Goal: Task Accomplishment & Management: Manage account settings

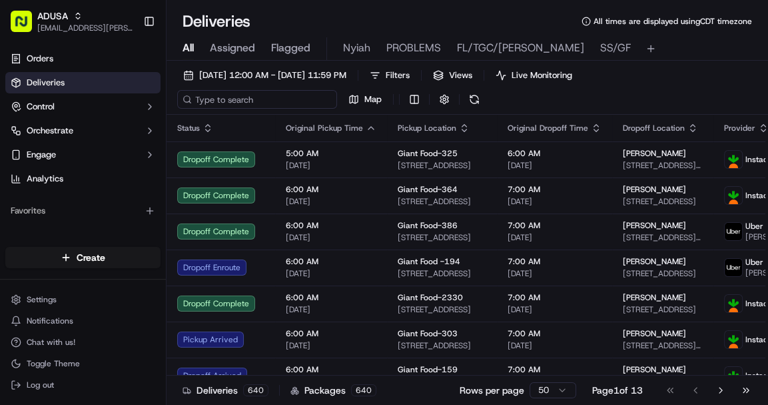
click at [219, 107] on input at bounding box center [257, 99] width 160 height 19
paste input "m714594121"
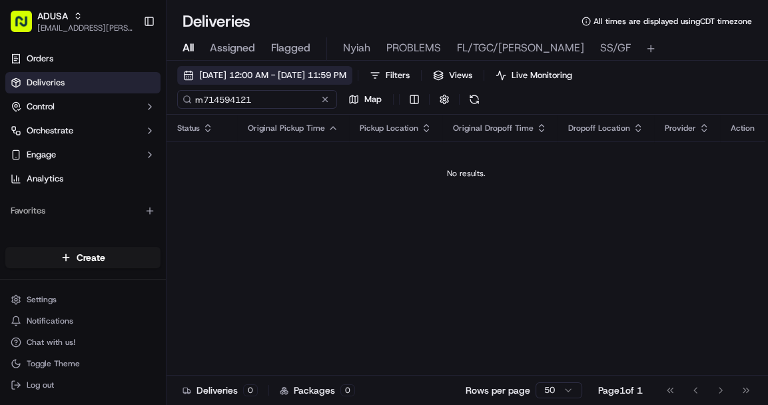
type input "m714594121"
click at [339, 77] on span "09/22/2025 12:00 AM - 09/22/2025 11:59 PM" at bounding box center [272, 75] width 147 height 12
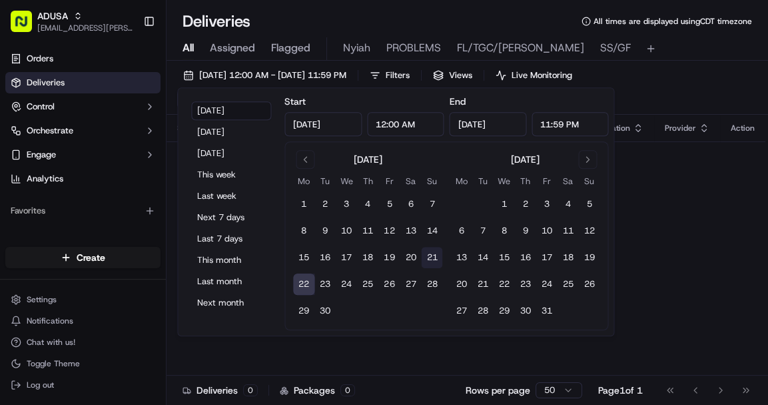
click at [435, 253] on button "21" at bounding box center [431, 257] width 21 height 21
type input "Sep 21, 2025"
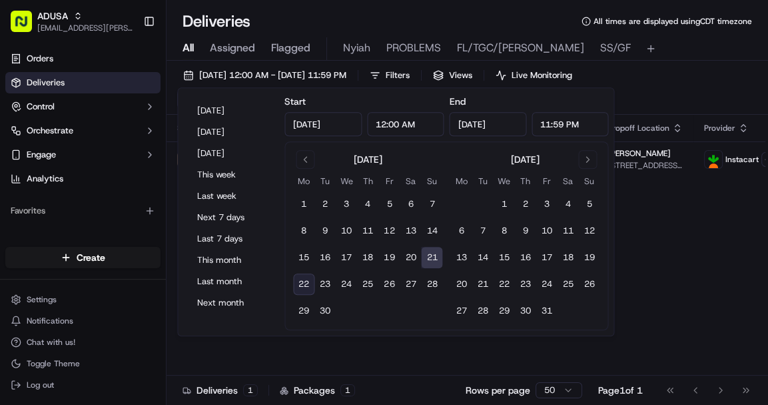
click at [694, 91] on div "09/21/2025 12:00 AM - 09/21/2025 11:59 PM Filters Views Live Monitoring m714594…" at bounding box center [468, 90] width 602 height 49
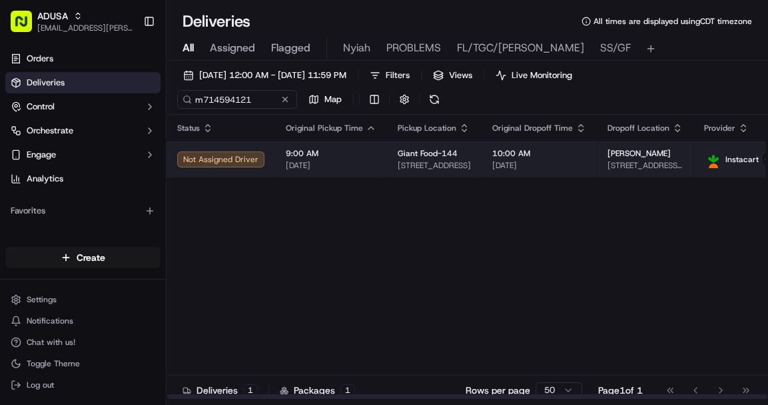
click at [369, 157] on span "9:00 AM" at bounding box center [331, 153] width 91 height 11
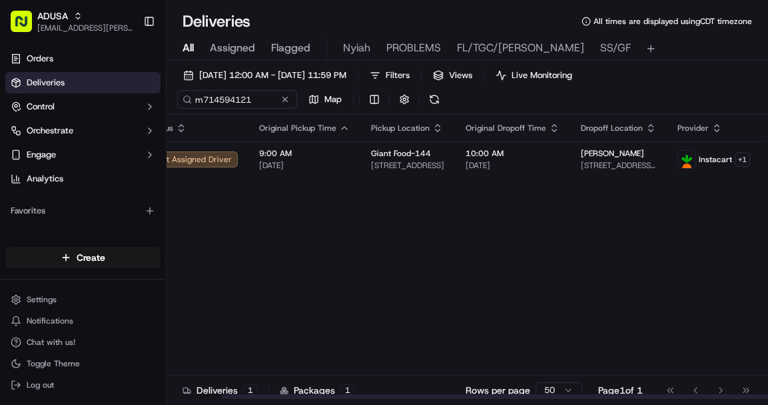
scroll to position [0, 59]
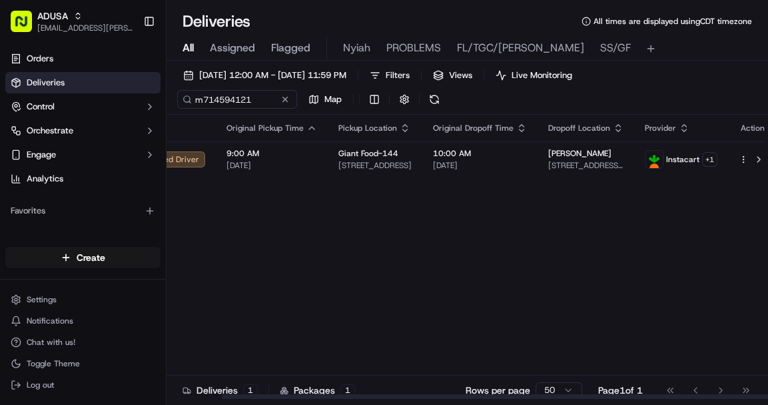
drag, startPoint x: 341, startPoint y: 397, endPoint x: 576, endPoint y: 357, distance: 238.1
click at [561, 394] on div at bounding box center [521, 396] width 601 height 5
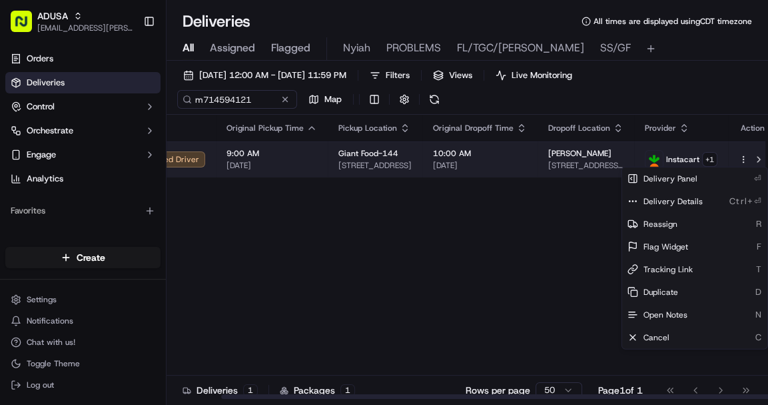
click at [733, 160] on html "ADUSA lanyia.patton@adusa.com Toggle Sidebar Orders Deliveries Control Orchestr…" at bounding box center [384, 202] width 768 height 405
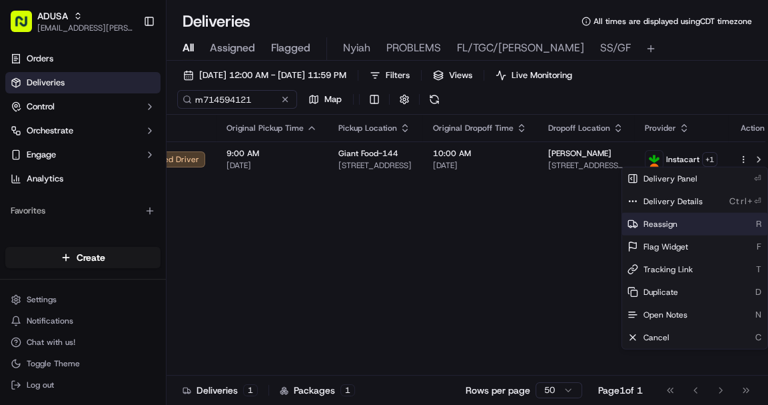
click at [661, 223] on span "Reassign" at bounding box center [661, 224] width 34 height 11
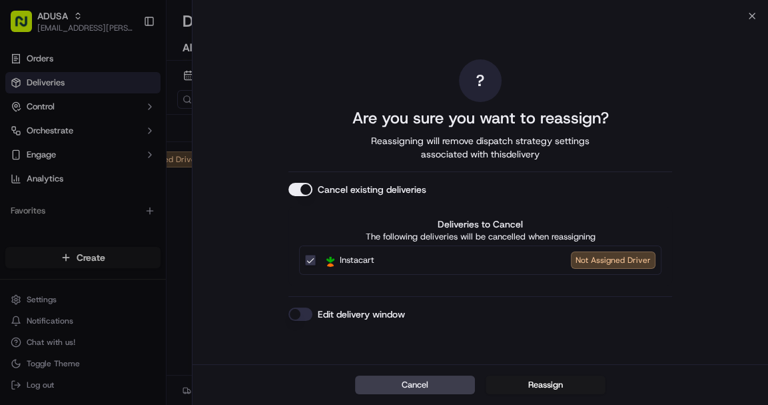
click at [299, 311] on button "Edit delivery window" at bounding box center [301, 313] width 24 height 13
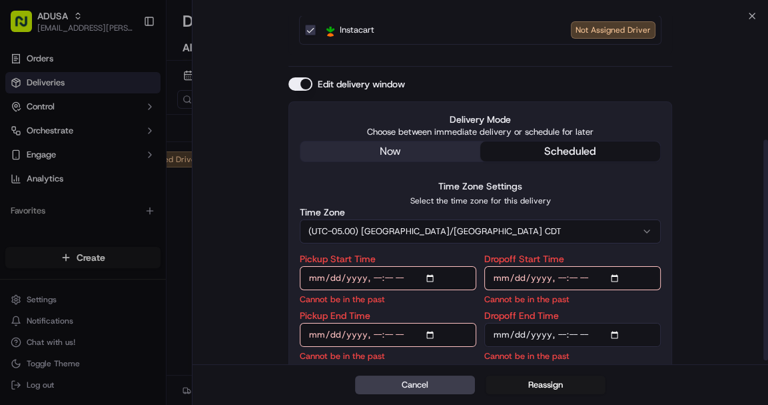
scroll to position [200, 0]
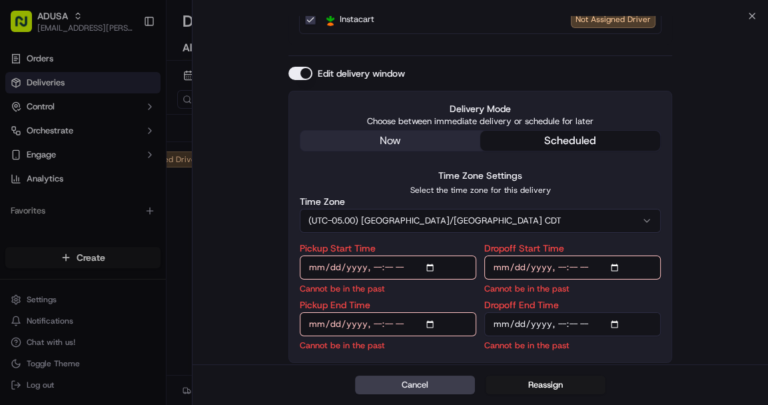
click at [434, 267] on input "Pickup Start Time" at bounding box center [388, 267] width 177 height 24
type input "2025-09-21T08:00"
click at [613, 263] on input "Dropoff Start Time" at bounding box center [573, 267] width 177 height 24
type input "2025-09-21T08:00"
click at [431, 323] on input "Pickup End Time" at bounding box center [388, 324] width 177 height 24
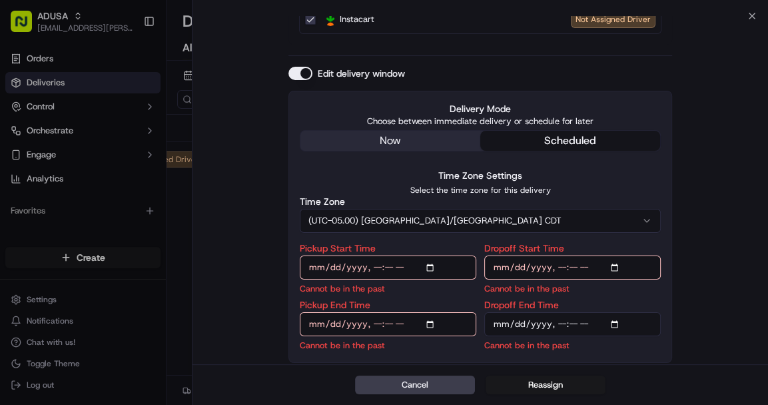
type input "2025-09-21T08:30"
click at [619, 325] on input "Dropoff End Time" at bounding box center [573, 324] width 177 height 24
type input "2025-09-22T09:00"
click at [696, 347] on div "? Are you sure you want to reassign? Reassigning will remove dispatch strategy …" at bounding box center [481, 90] width 576 height 549
click at [619, 266] on input "Dropoff Start Time" at bounding box center [573, 267] width 177 height 24
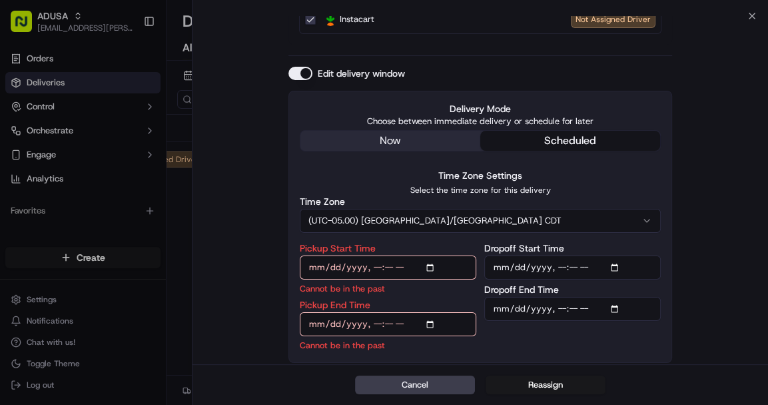
type input "2025-09-22T08:00"
click at [432, 267] on input "Pickup Start Time" at bounding box center [388, 267] width 177 height 24
type input "2025-09-22T08:00"
click at [431, 323] on input "Pickup End Time" at bounding box center [388, 324] width 177 height 24
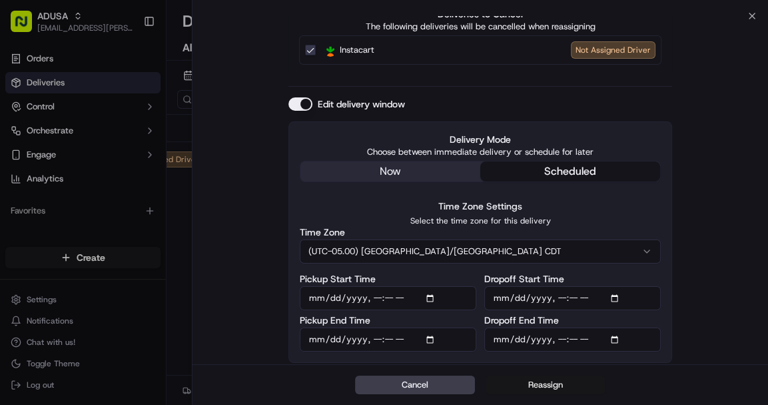
type input "2025-09-22T08:30"
click at [543, 381] on button "Reassign" at bounding box center [546, 384] width 120 height 19
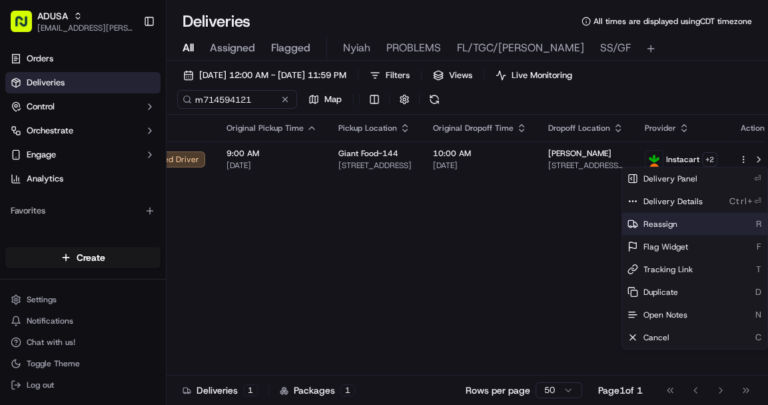
click at [658, 224] on span "Reassign" at bounding box center [661, 224] width 34 height 11
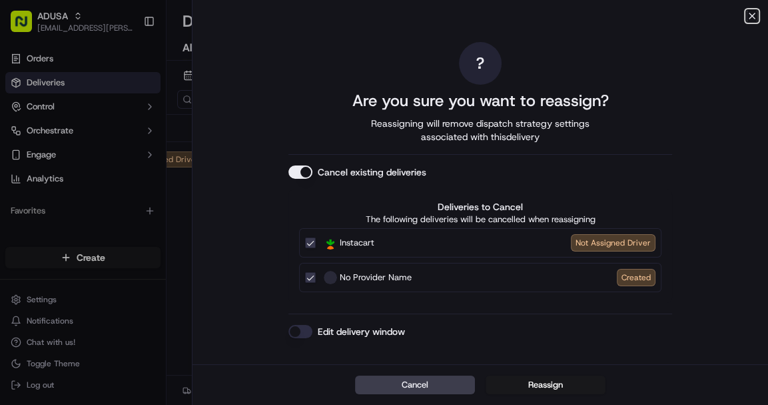
click at [751, 15] on icon "button" at bounding box center [752, 16] width 11 height 11
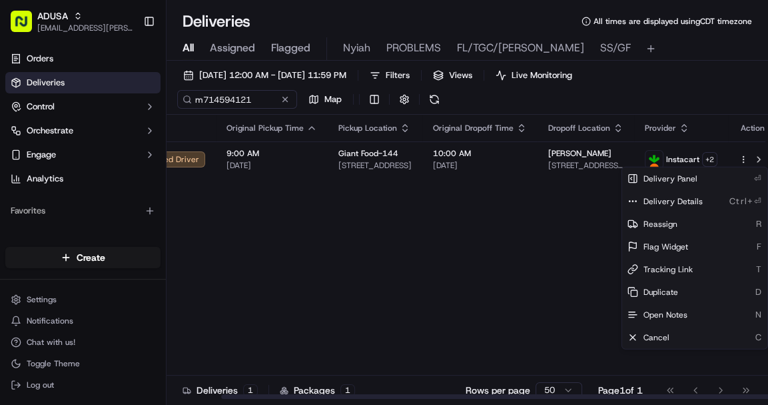
click at [571, 320] on div "Status Original Pickup Time Pickup Location Original Dropoff Time Dropoff Locat…" at bounding box center [442, 257] width 671 height 285
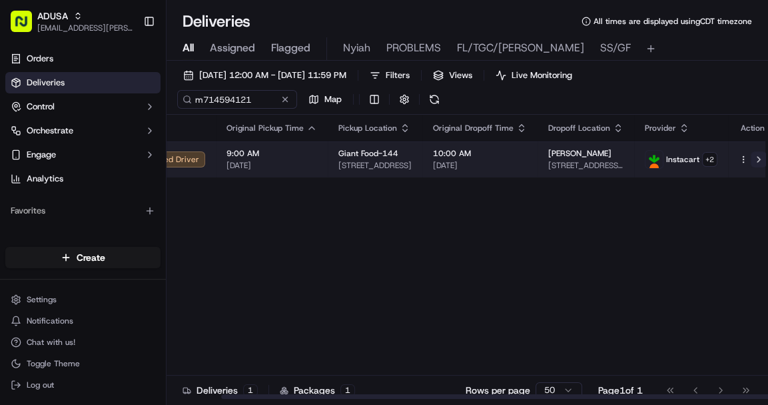
click at [751, 159] on button at bounding box center [759, 159] width 16 height 16
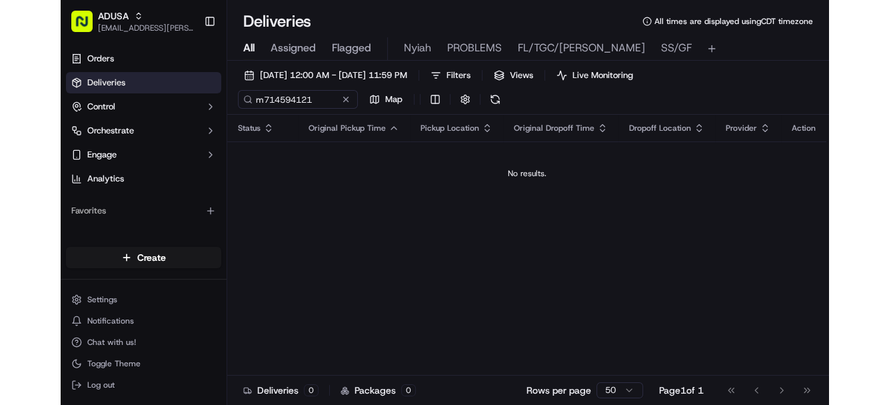
scroll to position [0, 0]
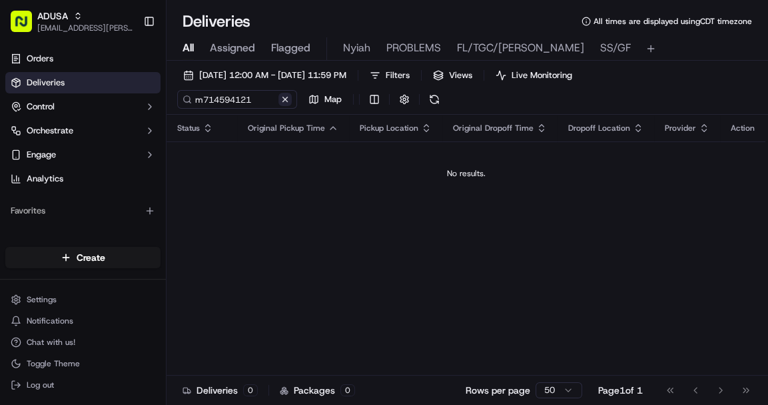
click at [284, 98] on button at bounding box center [285, 99] width 13 height 13
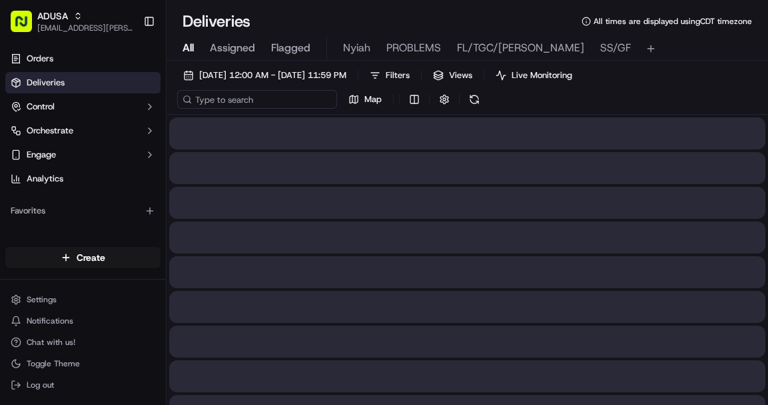
click at [241, 98] on input at bounding box center [257, 99] width 160 height 19
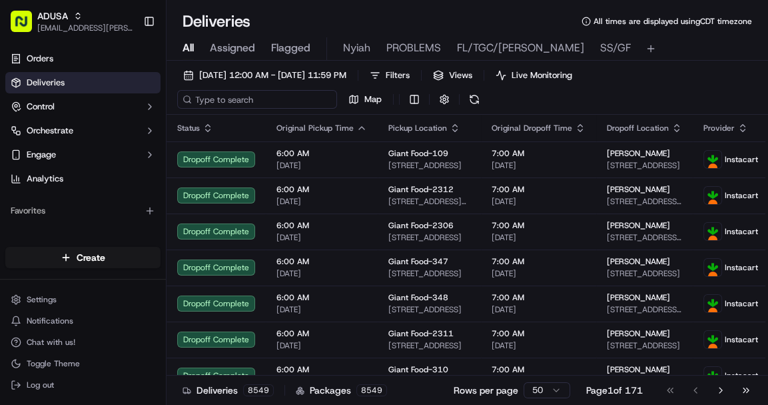
paste input "m716037673"
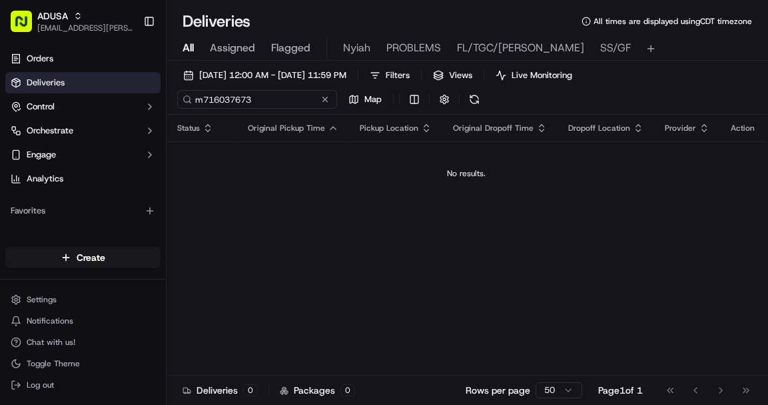
type input "m716037673"
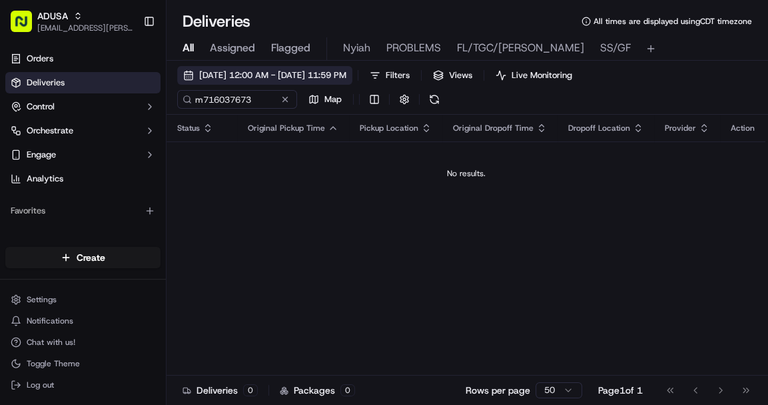
click at [272, 70] on span "09/21/2025 12:00 AM - 09/21/2025 11:59 PM" at bounding box center [272, 75] width 147 height 12
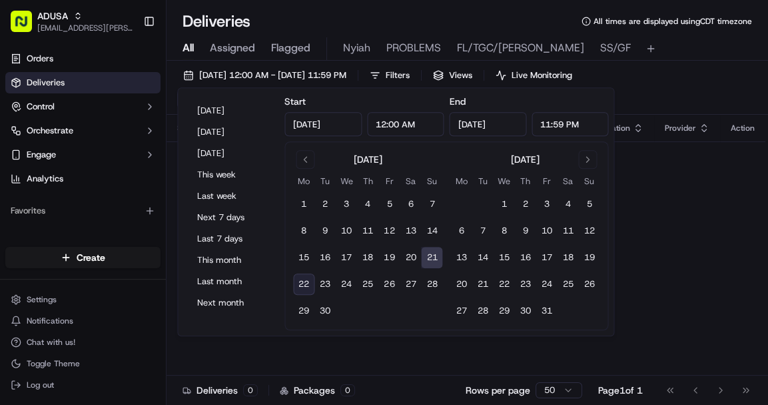
click at [427, 257] on button "21" at bounding box center [431, 257] width 21 height 21
click at [431, 256] on button "21" at bounding box center [431, 257] width 21 height 21
click at [645, 272] on div "Status Original Pickup Time Pickup Location Original Dropoff Time Dropoff Locat…" at bounding box center [466, 257] width 599 height 285
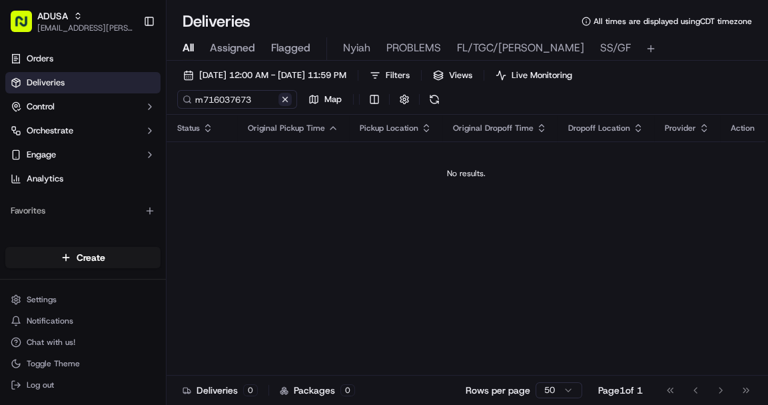
click at [287, 101] on button at bounding box center [285, 99] width 13 height 13
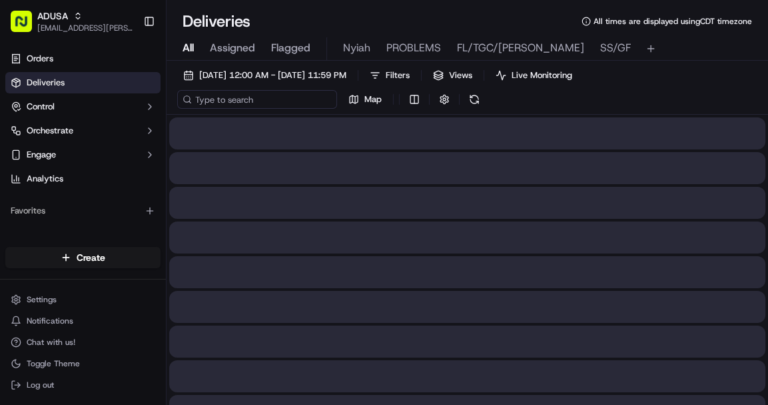
click at [234, 108] on input at bounding box center [257, 99] width 160 height 19
paste input "m716037673"
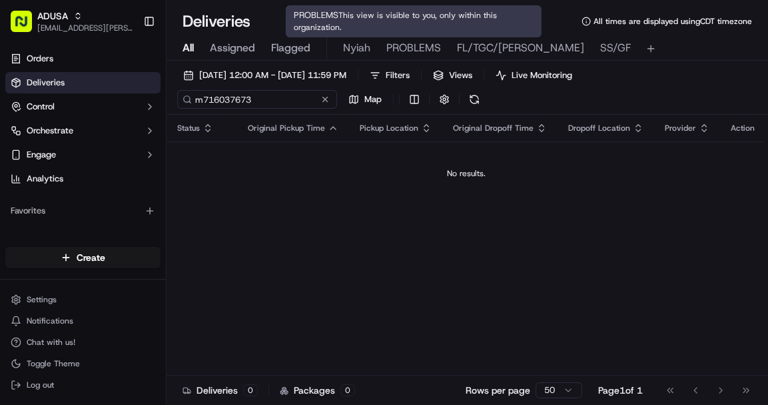
type input "m716037673"
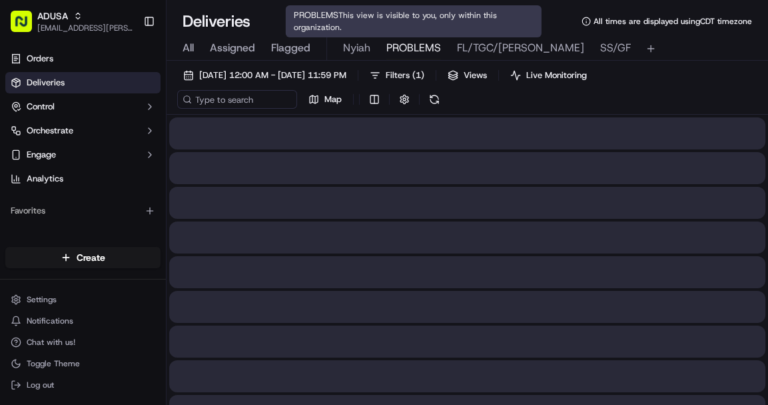
click at [424, 43] on span "PROBLEMS" at bounding box center [414, 48] width 55 height 16
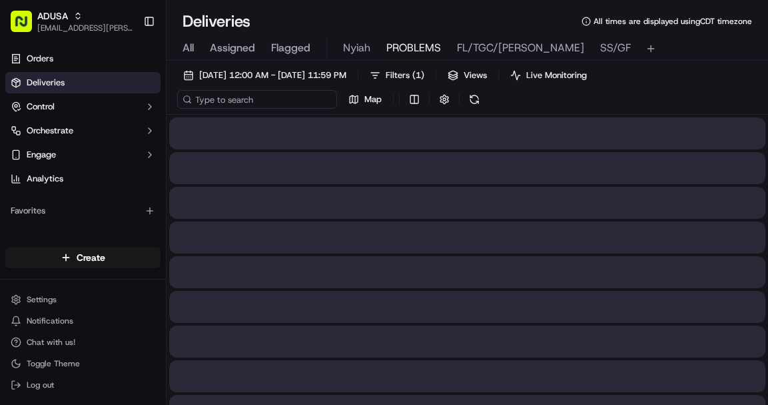
click at [225, 103] on input at bounding box center [257, 99] width 160 height 19
paste input "m716037673"
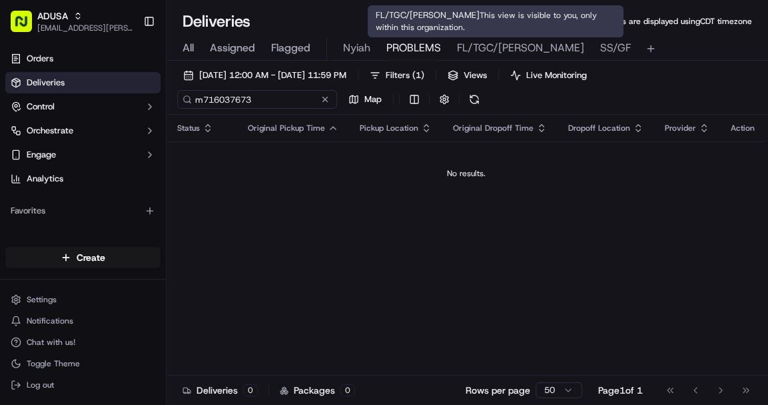
type input "m716037673"
click at [473, 53] on span "FL/TGC/Martins" at bounding box center [520, 48] width 127 height 16
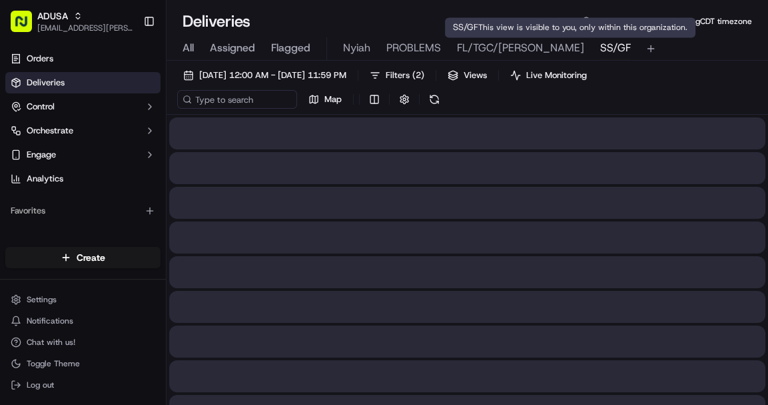
click at [601, 51] on span "SS/GF" at bounding box center [616, 48] width 31 height 16
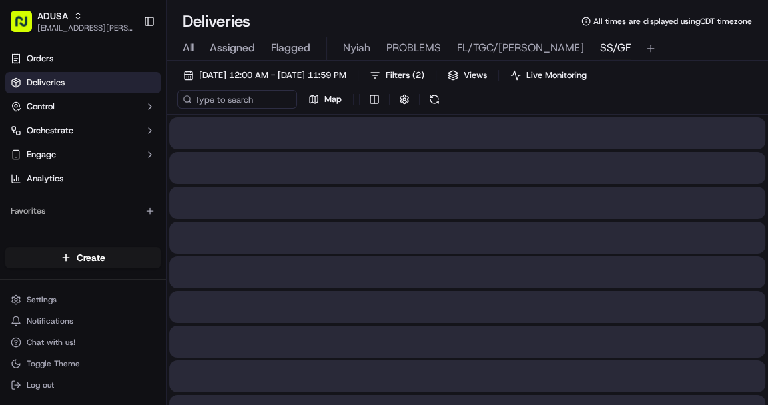
click at [601, 51] on span "SS/GF" at bounding box center [616, 48] width 31 height 16
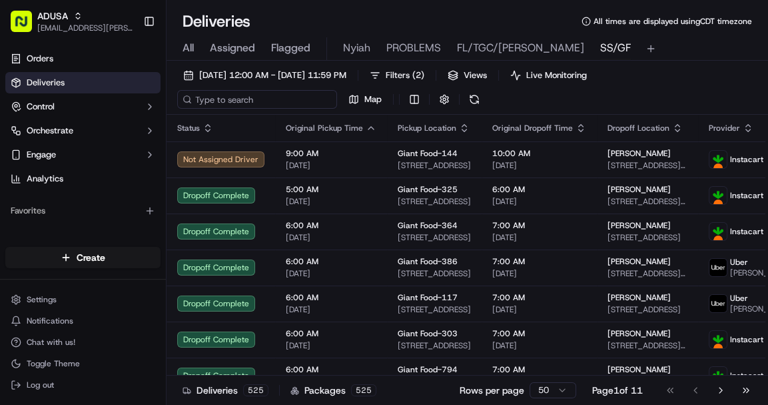
click at [216, 104] on input at bounding box center [257, 99] width 160 height 19
paste input "m716037673"
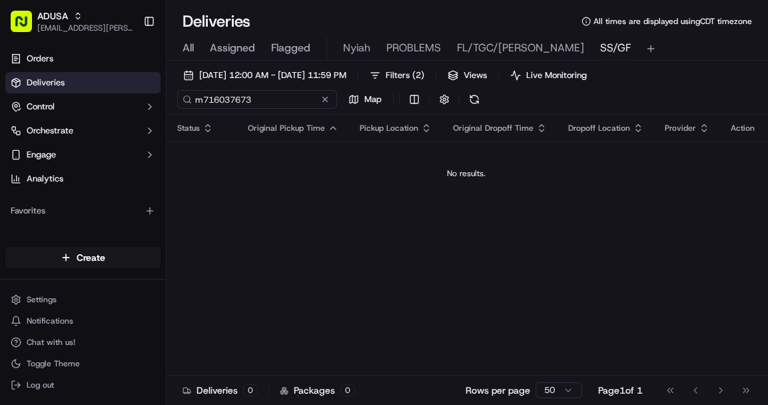
type input "m716037673"
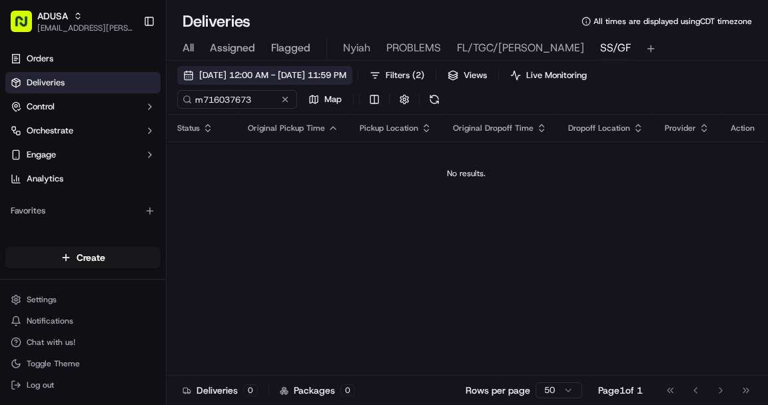
click at [273, 71] on span "09/22/2025 12:00 AM - 09/22/2025 11:59 PM" at bounding box center [272, 75] width 147 height 12
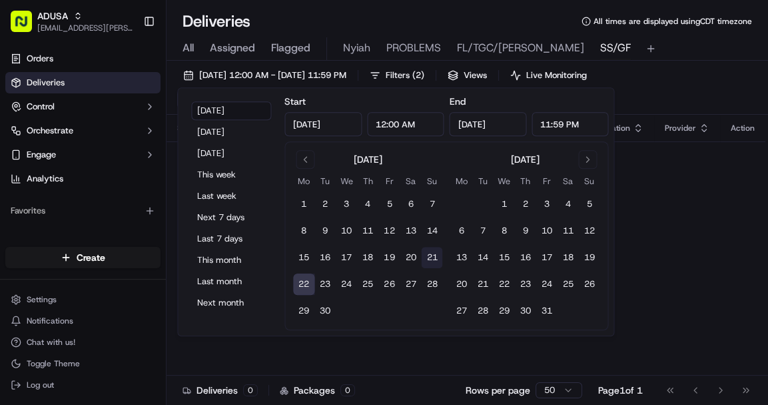
click at [433, 259] on button "21" at bounding box center [431, 257] width 21 height 21
type input "Sep 21, 2025"
click at [433, 259] on button "21" at bounding box center [431, 257] width 21 height 21
click at [670, 263] on div "Status Original Pickup Time Pickup Location Original Dropoff Time Dropoff Locat…" at bounding box center [466, 257] width 599 height 285
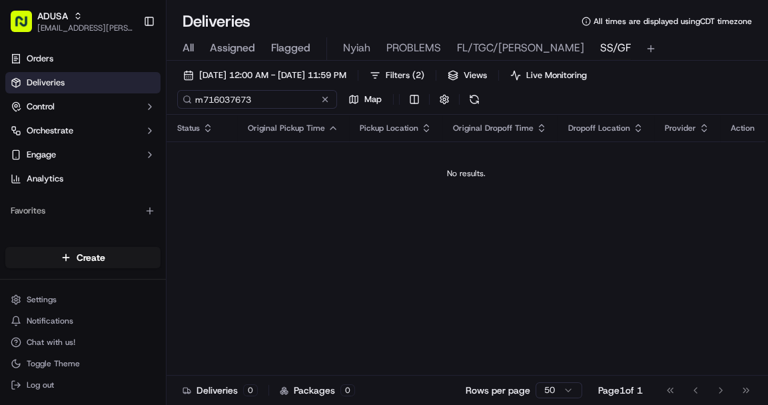
click at [263, 100] on input "m716037673" at bounding box center [257, 99] width 160 height 19
click at [188, 44] on span "All" at bounding box center [188, 48] width 11 height 16
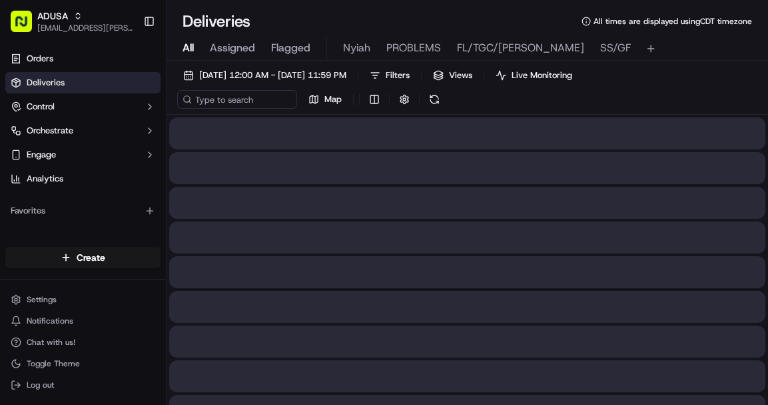
click at [188, 46] on span "All" at bounding box center [188, 48] width 11 height 16
click at [215, 102] on input at bounding box center [257, 99] width 160 height 19
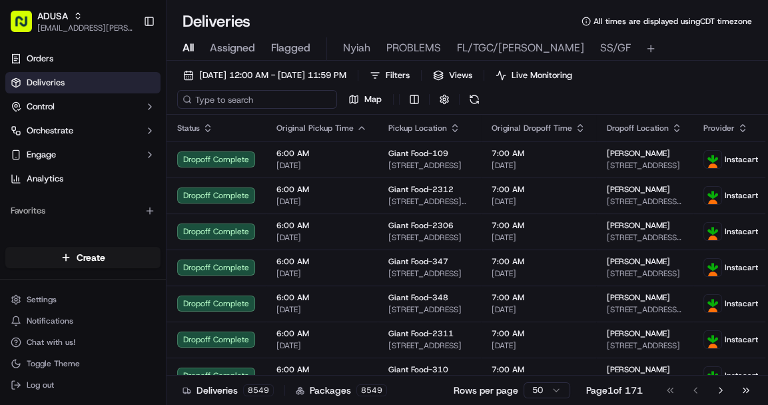
paste input "m716037673"
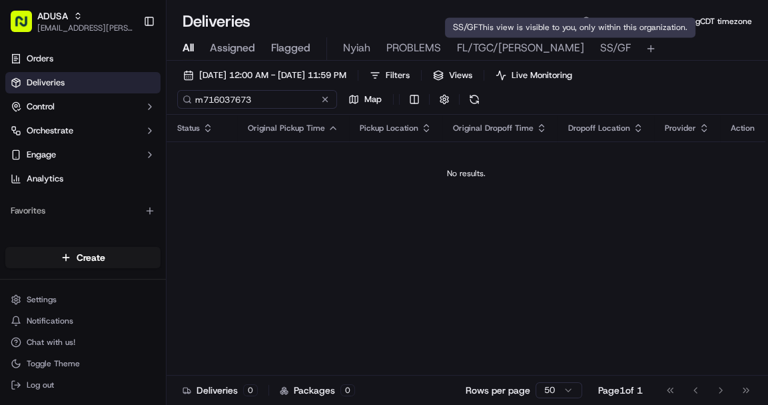
type input "m716037673"
click at [601, 48] on span "SS/GF" at bounding box center [616, 48] width 31 height 16
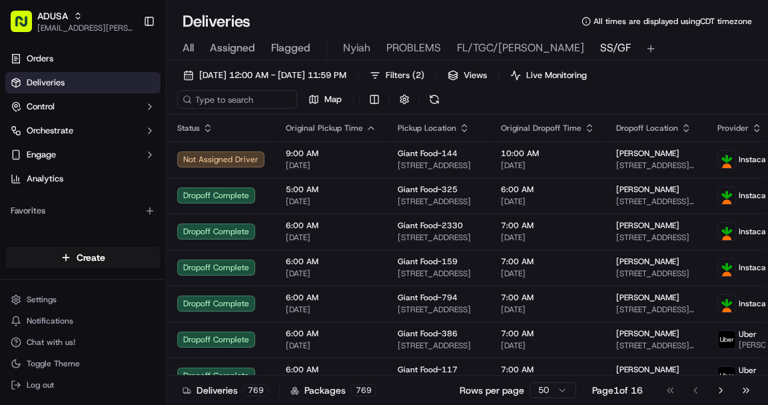
click at [601, 48] on span "SS/GF" at bounding box center [616, 48] width 31 height 16
click at [288, 74] on span "09/22/2025 12:00 AM - 09/22/2025 11:59 PM" at bounding box center [272, 75] width 147 height 12
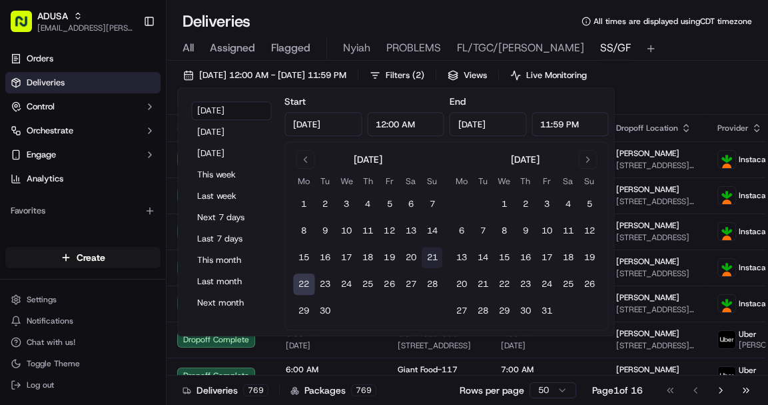
click at [429, 259] on button "21" at bounding box center [431, 257] width 21 height 21
type input "Sep 21, 2025"
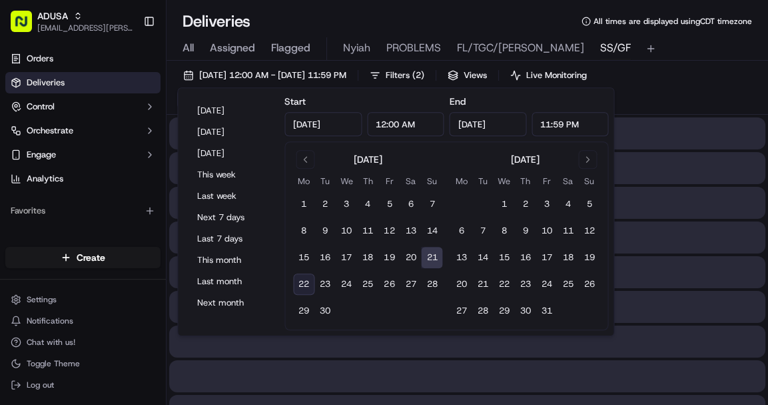
click at [429, 259] on button "21" at bounding box center [431, 257] width 21 height 21
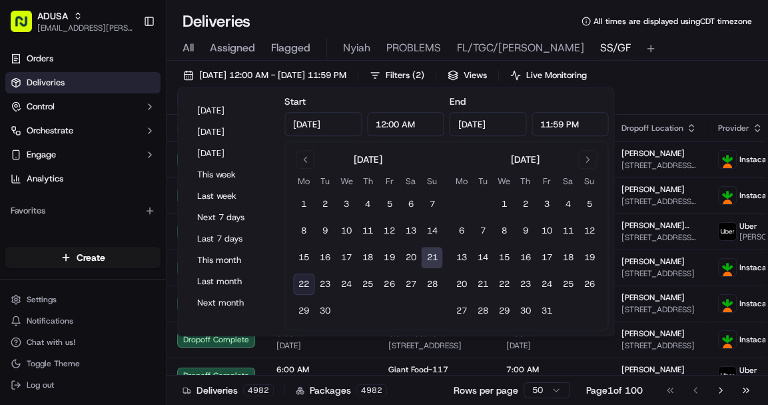
click at [705, 91] on div "09/21/2025 12:00 AM - 09/21/2025 11:59 PM Filters ( 2 ) Views Live Monitoring M…" at bounding box center [468, 90] width 602 height 49
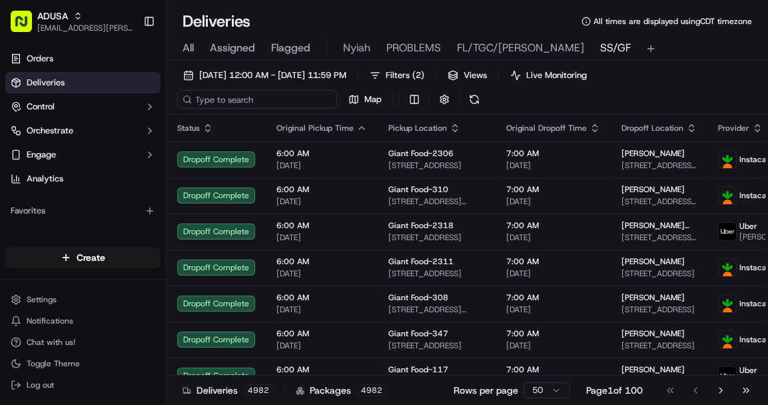
click at [254, 101] on input at bounding box center [257, 99] width 160 height 19
paste input "m716037673"
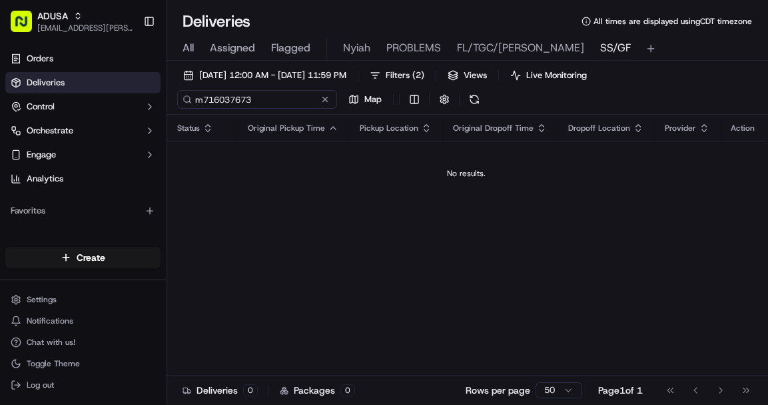
type input "m716037673"
click at [330, 101] on div "m716037673 Map" at bounding box center [310, 99] width 267 height 19
click at [283, 99] on button at bounding box center [285, 99] width 13 height 13
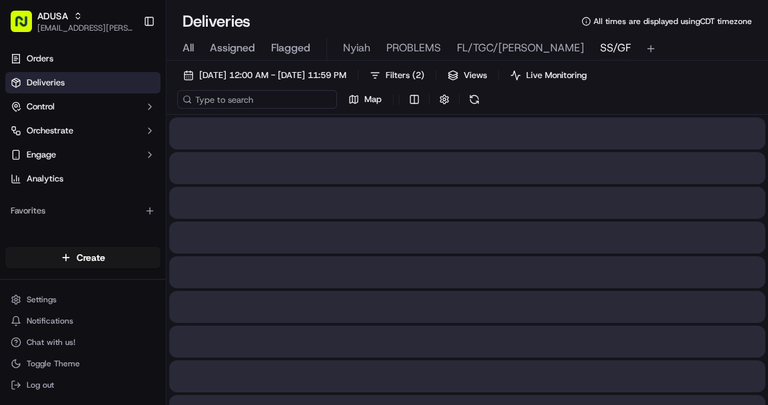
click at [253, 102] on input at bounding box center [257, 99] width 160 height 19
paste input "m714933723"
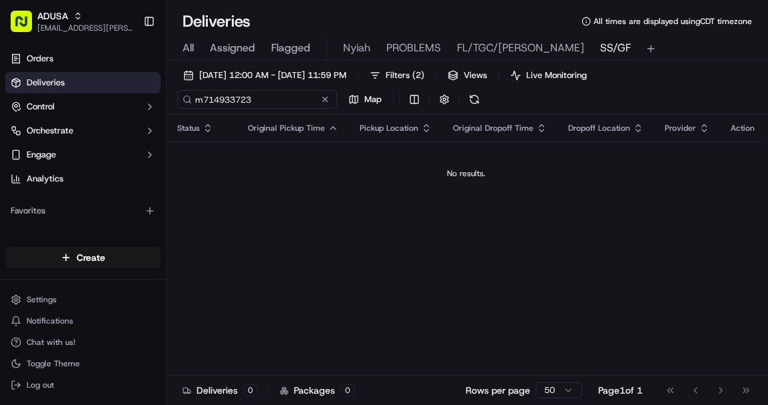
type input "m714933723"
click at [191, 45] on span "All" at bounding box center [188, 48] width 11 height 16
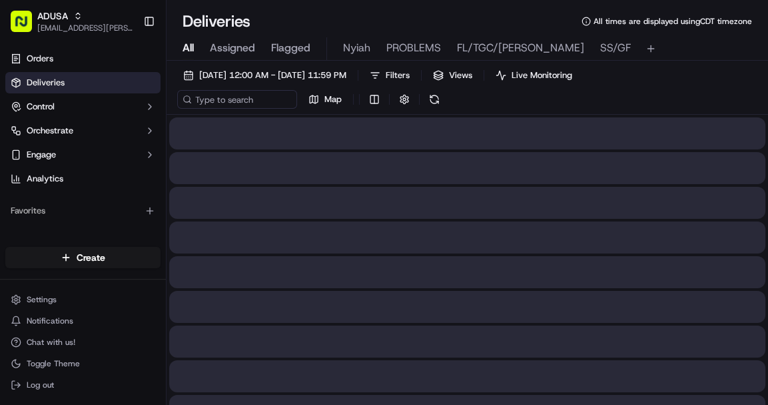
click at [191, 45] on span "All" at bounding box center [188, 48] width 11 height 16
click at [217, 99] on input at bounding box center [257, 99] width 160 height 19
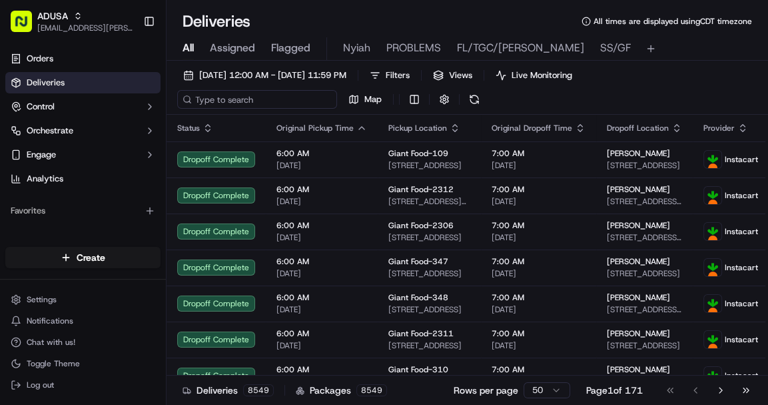
paste input "m714933723"
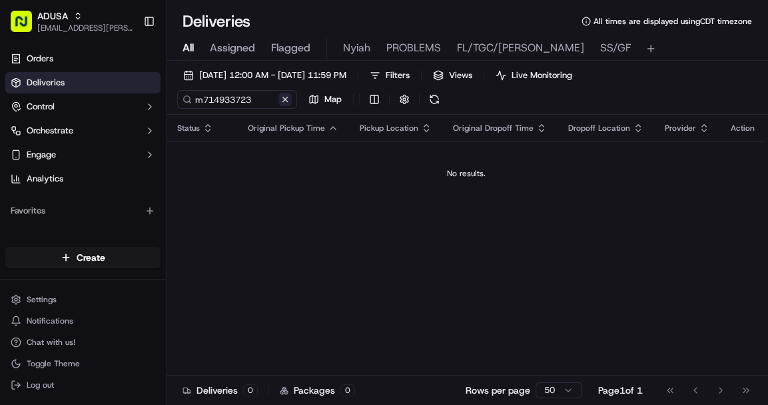
click at [328, 97] on div "m714933723 Map" at bounding box center [310, 99] width 267 height 19
click at [257, 97] on input "m714933723" at bounding box center [257, 99] width 160 height 19
click at [329, 101] on div "m714933723 Map" at bounding box center [310, 99] width 267 height 19
click at [252, 97] on input "m714933723" at bounding box center [257, 99] width 160 height 19
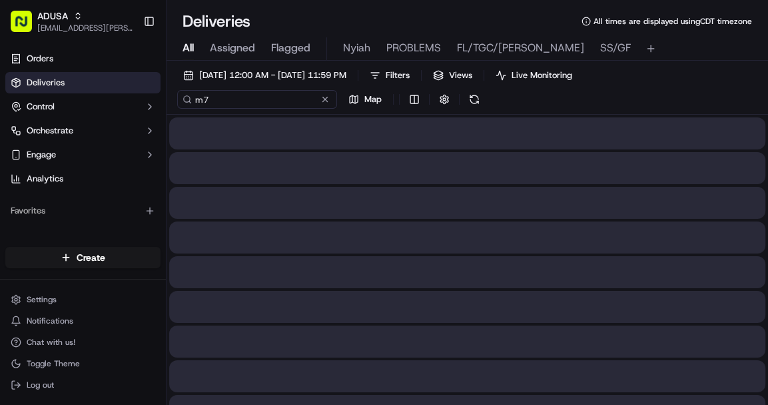
type input "m"
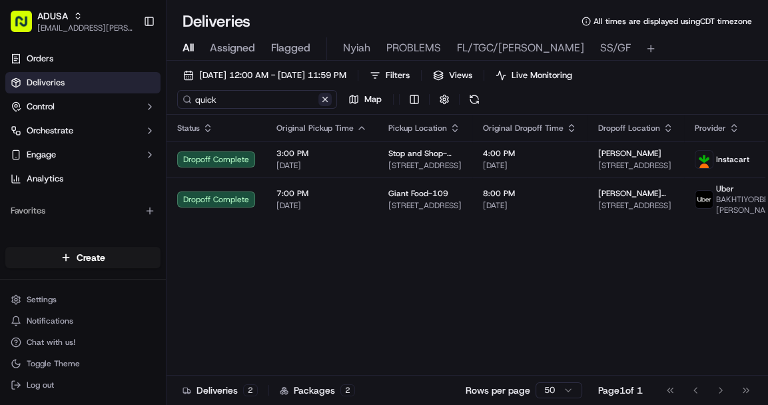
type input "quick"
click at [325, 99] on div "quick Map" at bounding box center [310, 99] width 267 height 19
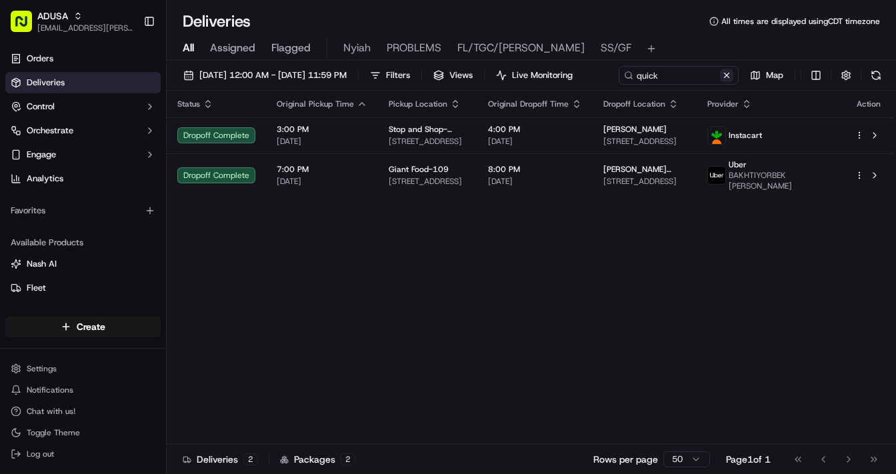
click at [720, 82] on button at bounding box center [726, 75] width 13 height 13
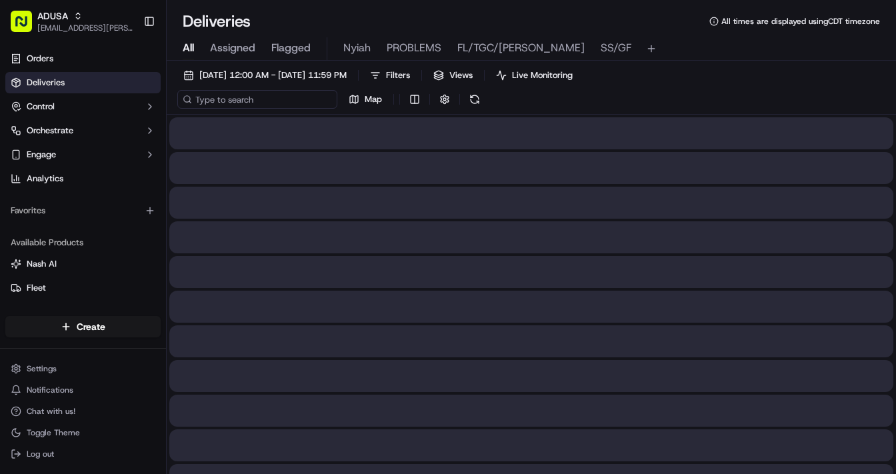
click at [253, 99] on input at bounding box center [257, 99] width 160 height 19
type input "m"
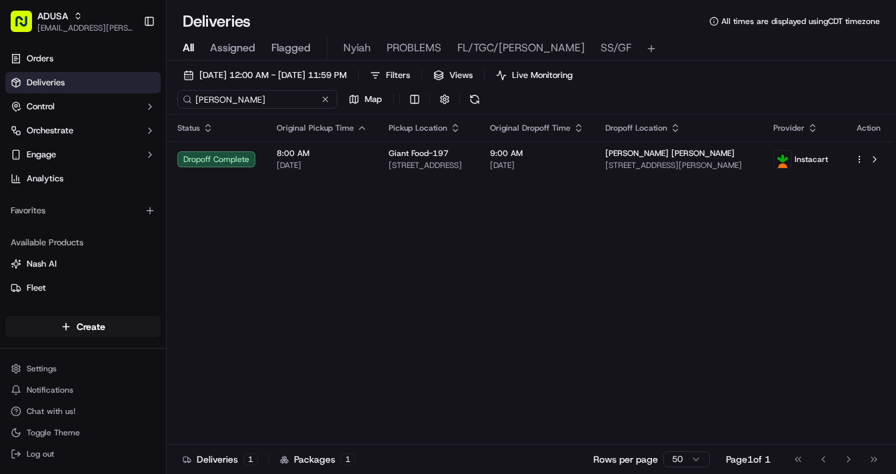
type input "McCune"
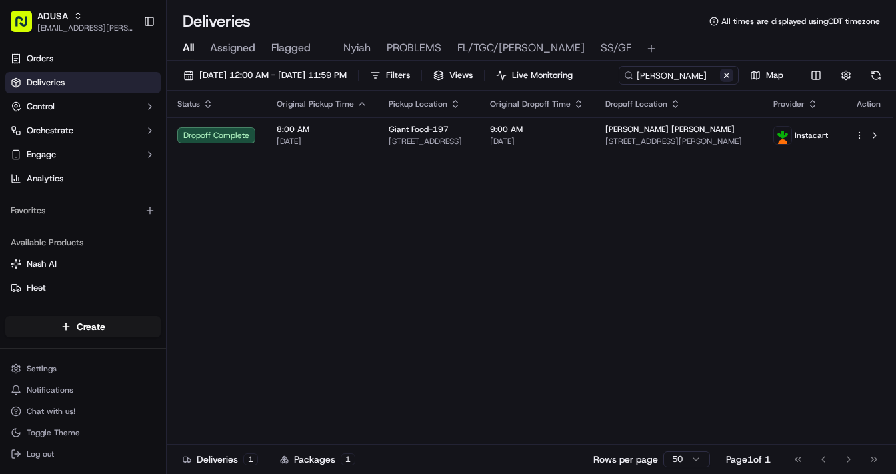
click at [619, 85] on div "McCune Map" at bounding box center [752, 75] width 267 height 19
click at [720, 82] on button at bounding box center [726, 75] width 13 height 13
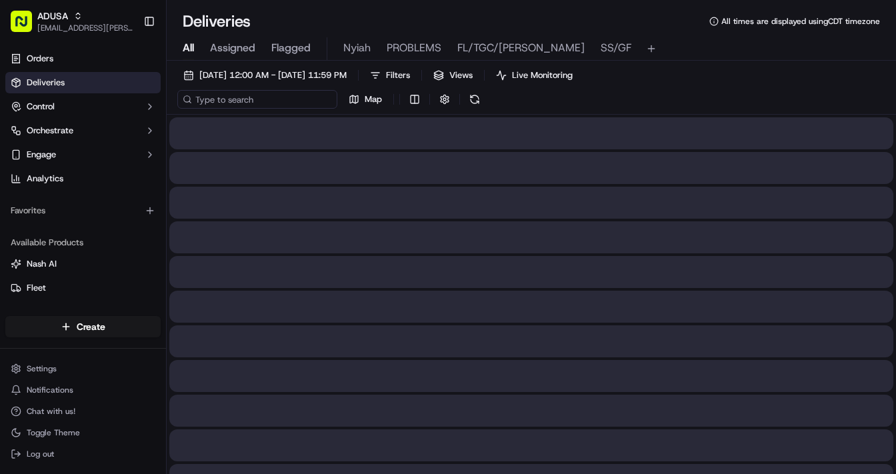
click at [267, 98] on input at bounding box center [257, 99] width 160 height 19
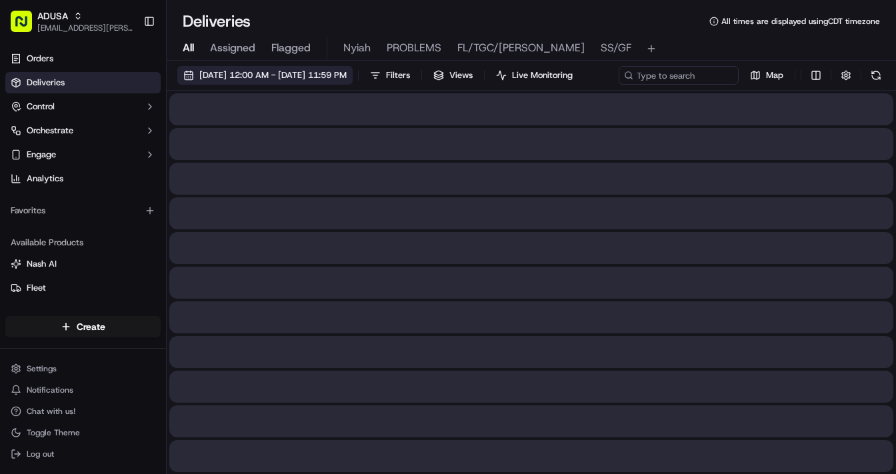
click at [247, 73] on span "09/21/2025 12:00 AM - 09/21/2025 11:59 PM" at bounding box center [272, 75] width 147 height 12
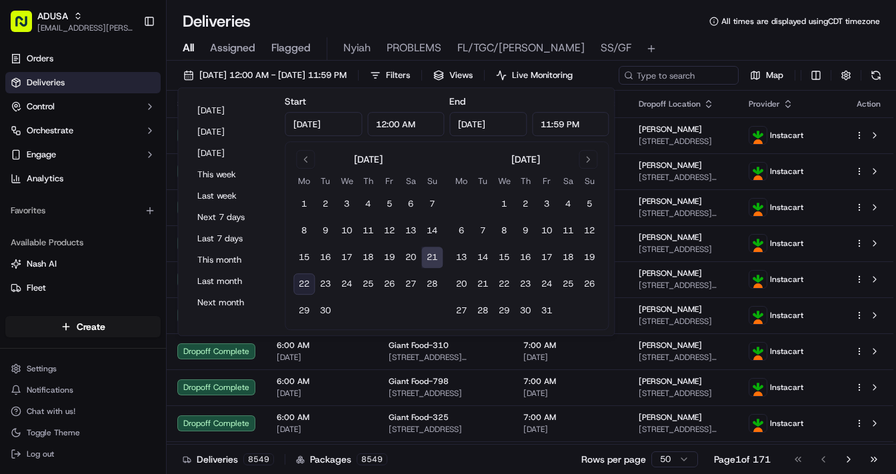
click at [309, 283] on button "22" at bounding box center [303, 283] width 21 height 21
type input "Sep 22, 2025"
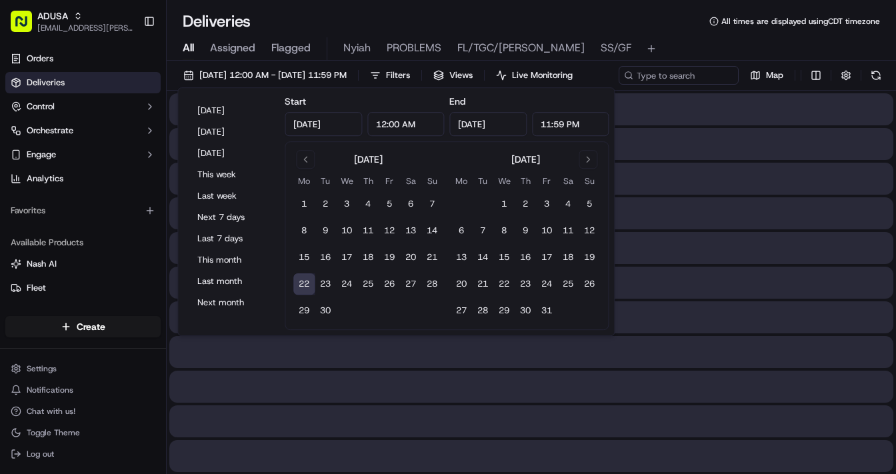
click at [307, 283] on button "22" at bounding box center [303, 283] width 21 height 21
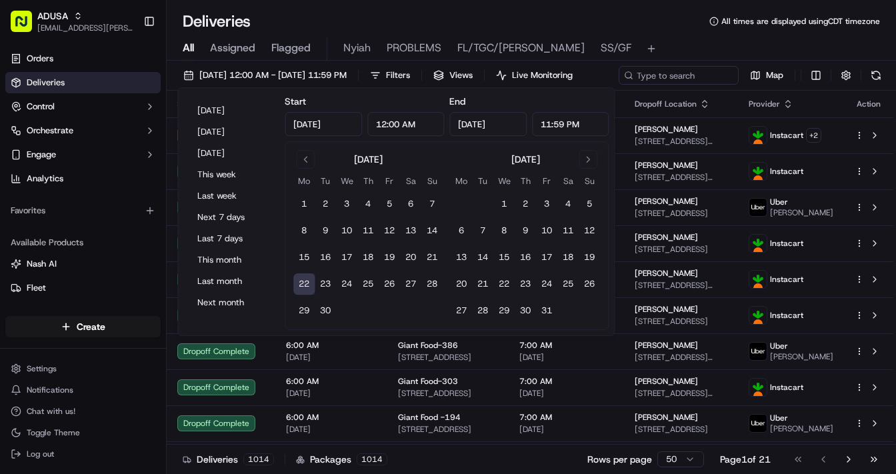
click at [691, 54] on div "All Assigned Flagged Nyiah PROBLEMS FL/TGC/Martins SS/GF" at bounding box center [531, 48] width 729 height 23
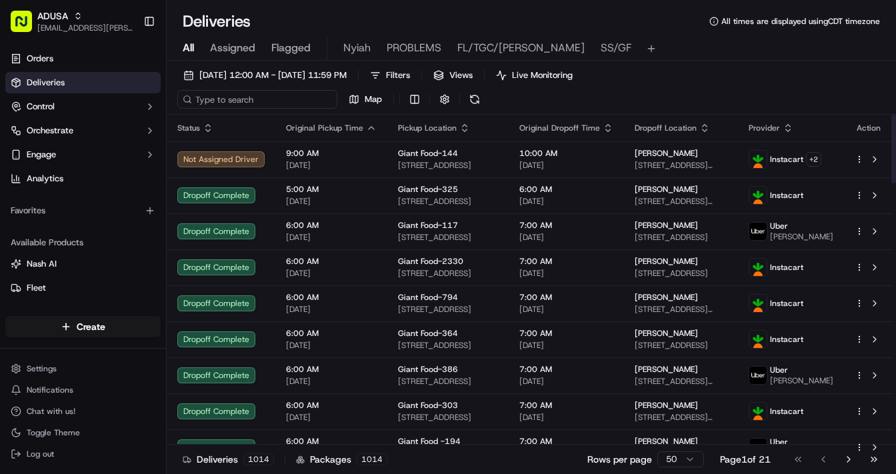
click at [235, 99] on input at bounding box center [257, 99] width 160 height 19
paste input "m705026124"
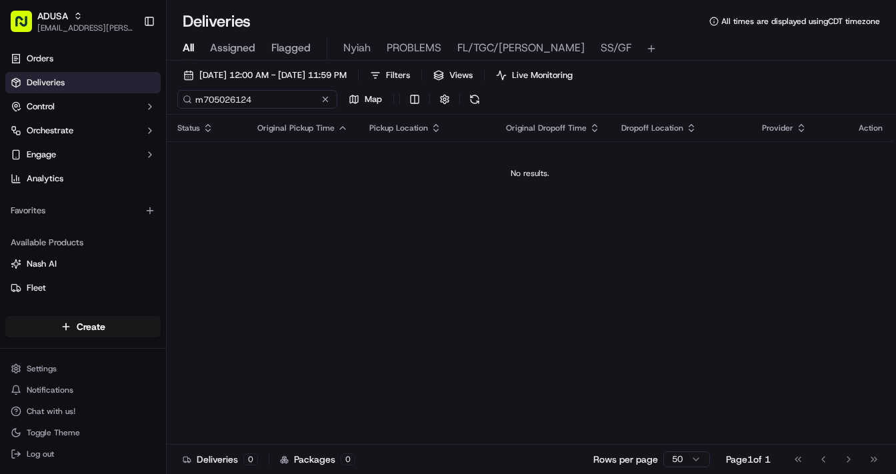
click at [205, 97] on input "m705026124" at bounding box center [257, 99] width 160 height 19
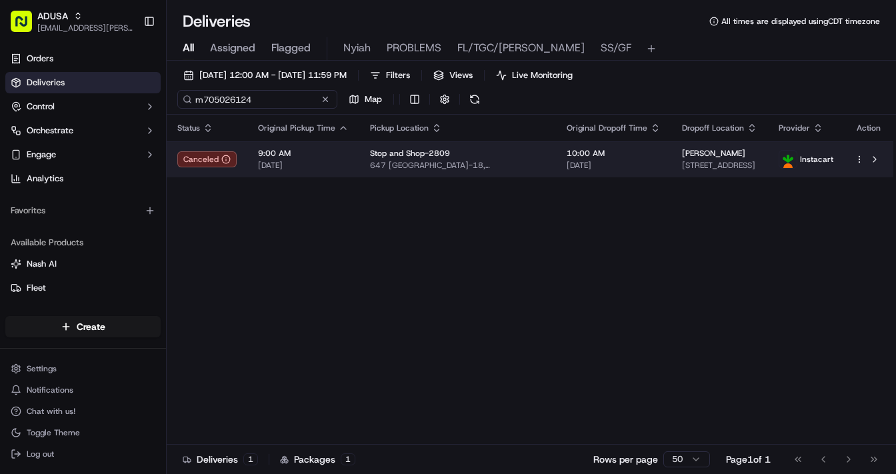
type input "m705026124"
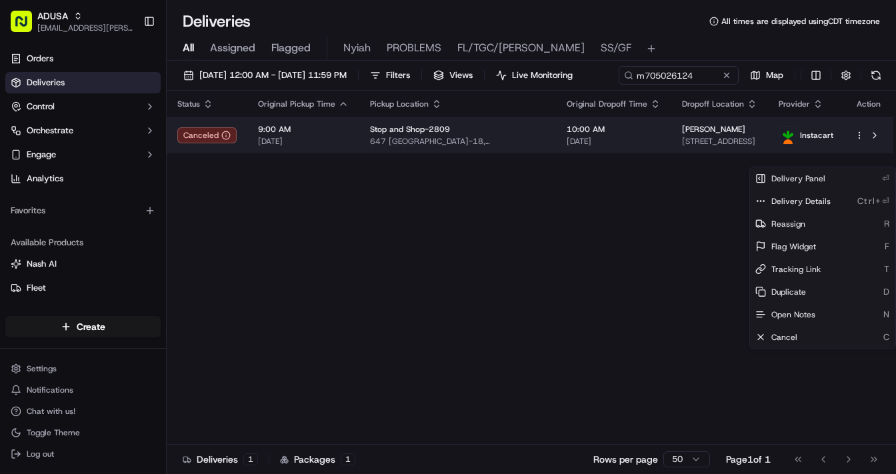
click at [768, 159] on html "ADUSA lanyia.patton@adusa.com Toggle Sidebar Orders Deliveries Control Orchestr…" at bounding box center [448, 237] width 896 height 474
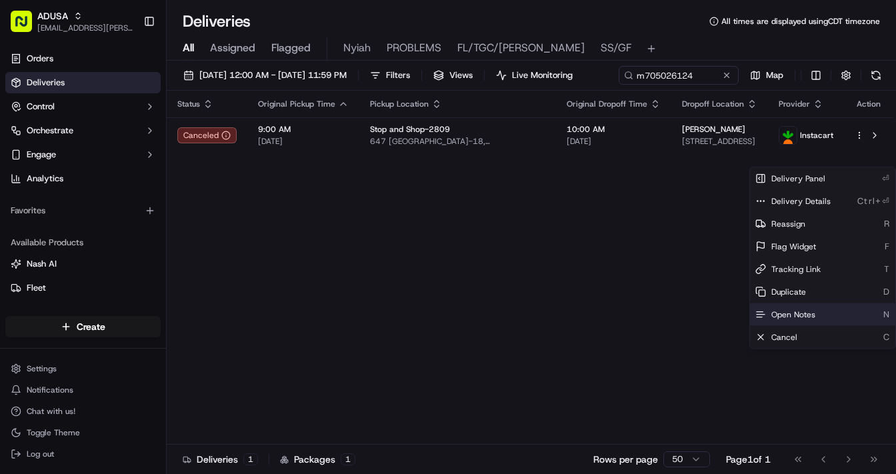
click at [768, 313] on span "Open Notes" at bounding box center [793, 314] width 44 height 11
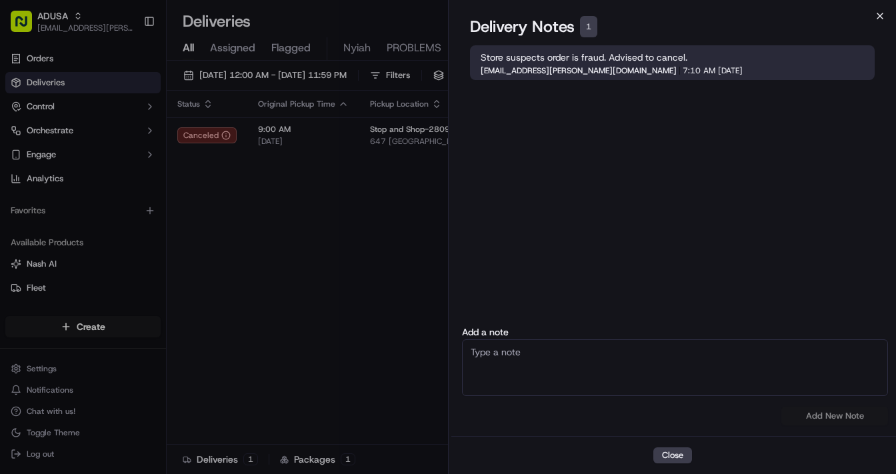
click at [768, 15] on icon "button" at bounding box center [879, 16] width 11 height 11
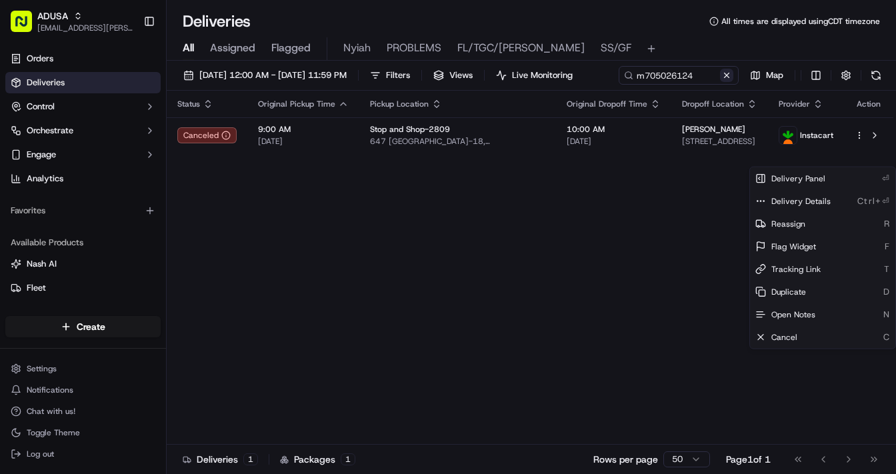
click at [720, 82] on button at bounding box center [726, 75] width 13 height 13
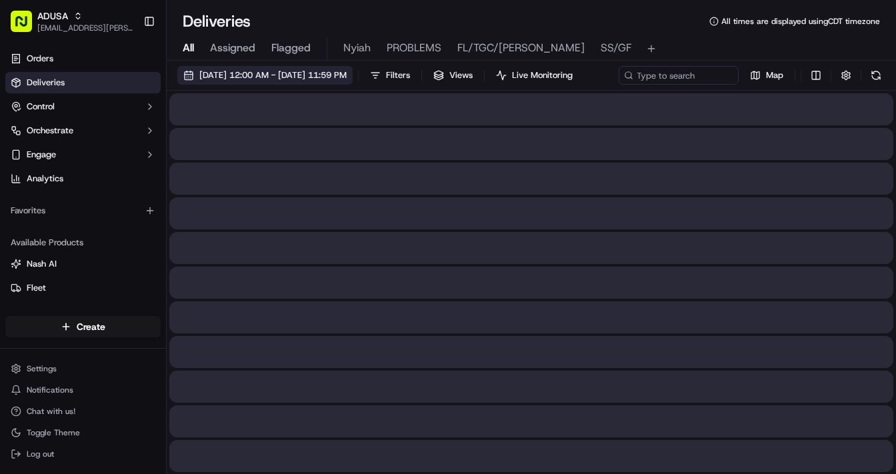
click at [261, 72] on span "09/22/2025 12:00 AM - 09/22/2025 11:59 PM" at bounding box center [272, 75] width 147 height 12
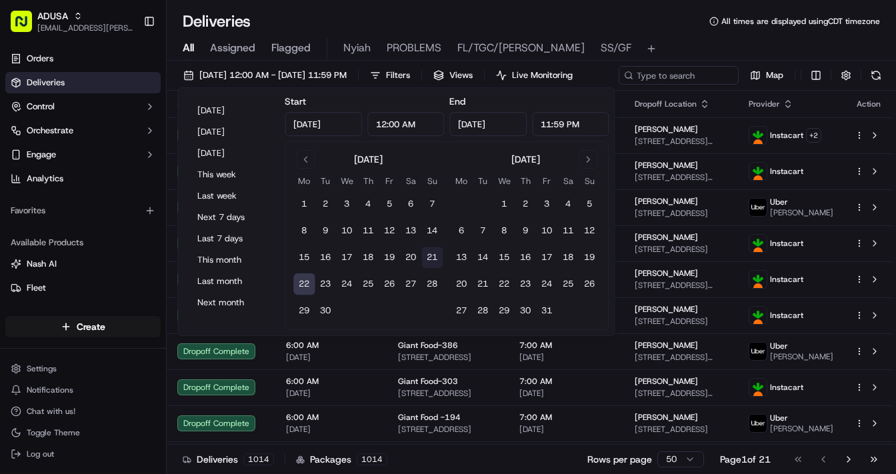
click at [432, 256] on button "21" at bounding box center [431, 257] width 21 height 21
type input "Sep 21, 2025"
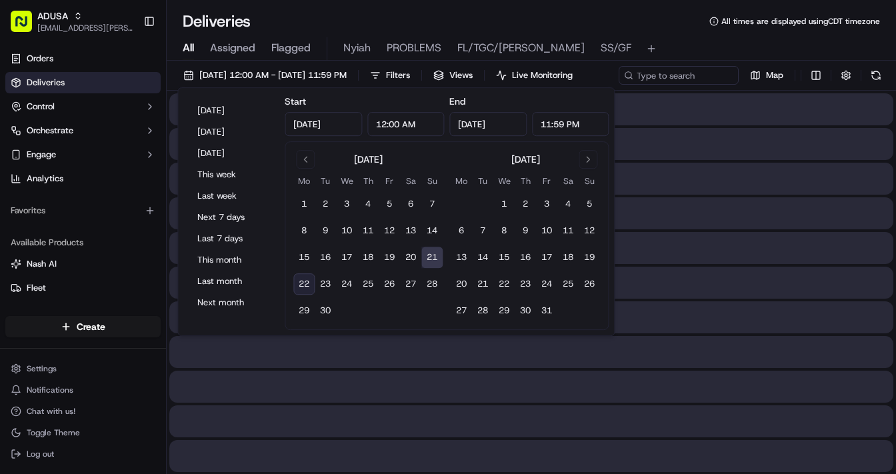
click at [715, 70] on div "09/21/2025 12:00 AM - 09/21/2025 11:59 PM Filters Views Live Monitoring Map" at bounding box center [531, 78] width 729 height 25
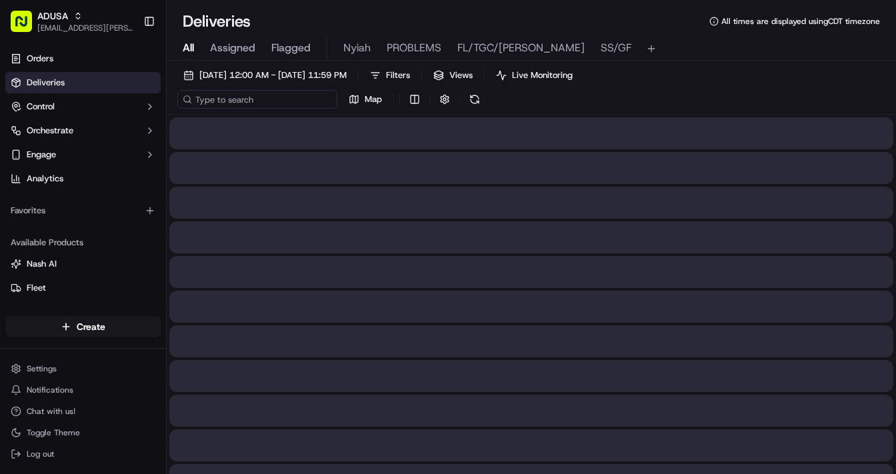
click at [213, 103] on input at bounding box center [257, 99] width 160 height 19
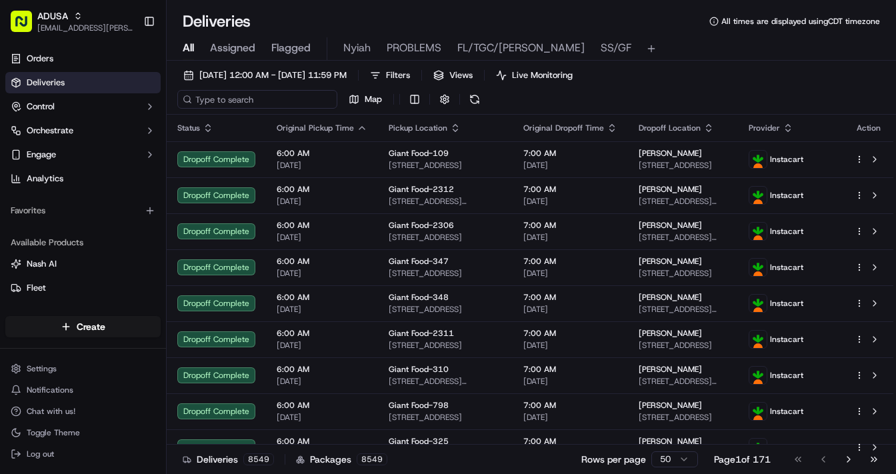
paste input "m715492115"
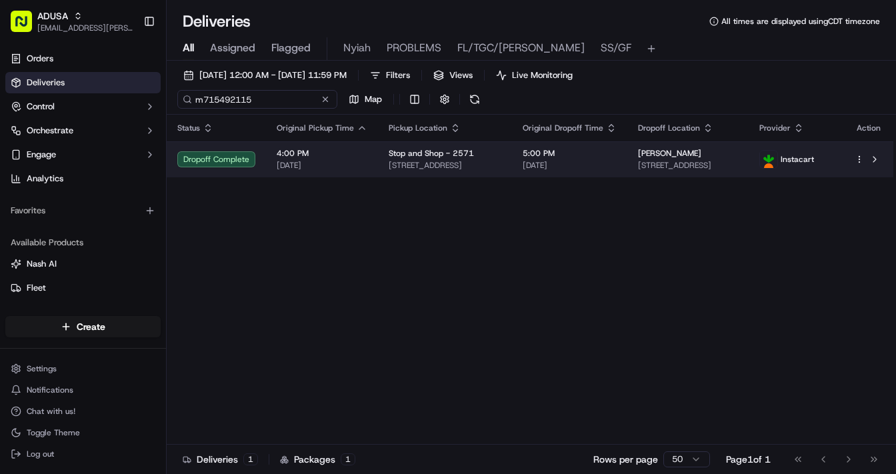
type input "m715492115"
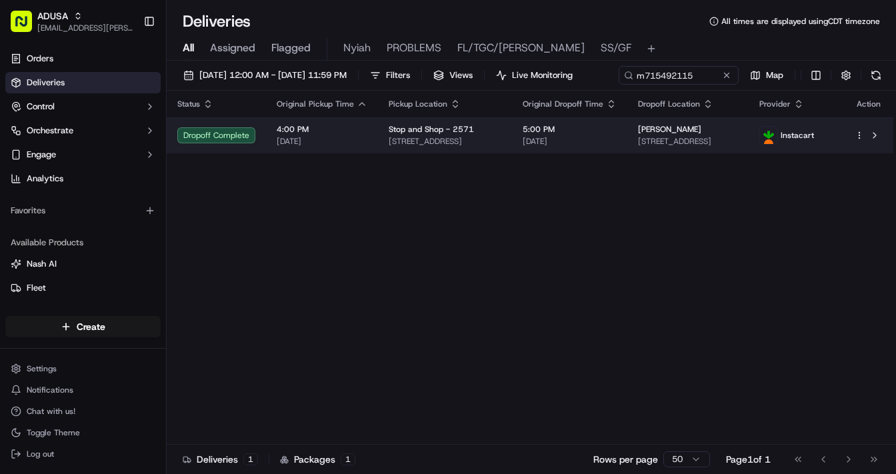
click at [768, 160] on html "ADUSA lanyia.patton@adusa.com Toggle Sidebar Orders Deliveries Control Orchestr…" at bounding box center [448, 237] width 896 height 474
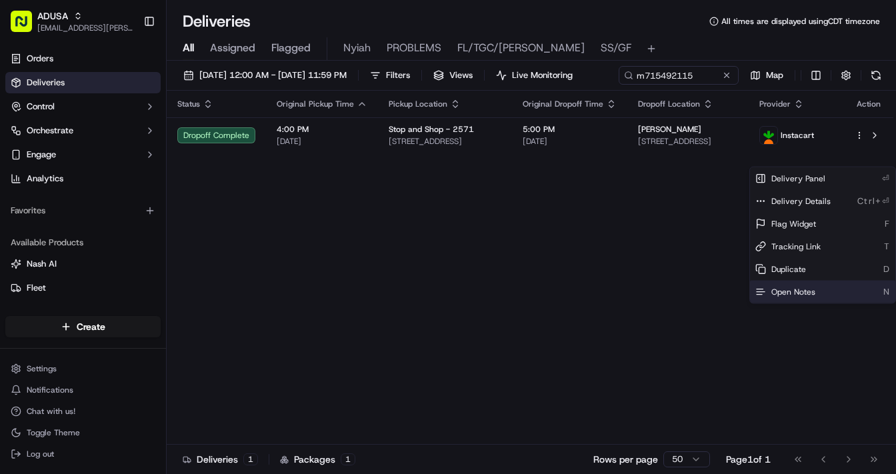
click at [768, 287] on span "Open Notes" at bounding box center [793, 292] width 44 height 11
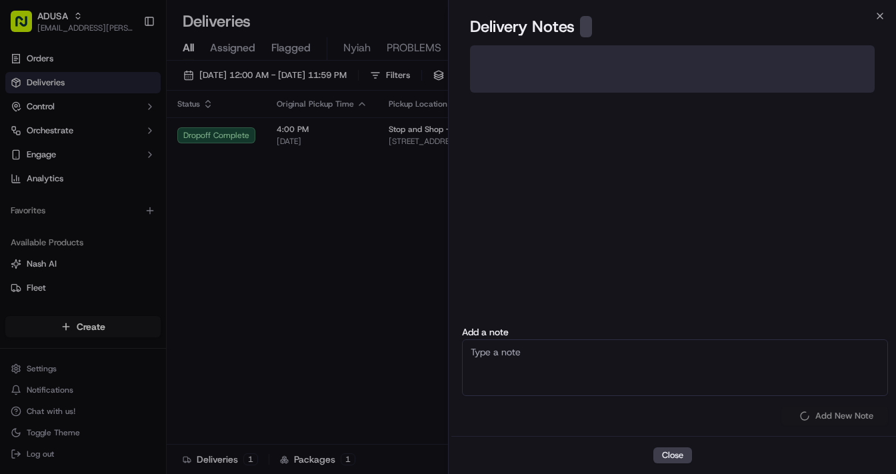
click at [587, 363] on textarea at bounding box center [675, 367] width 426 height 57
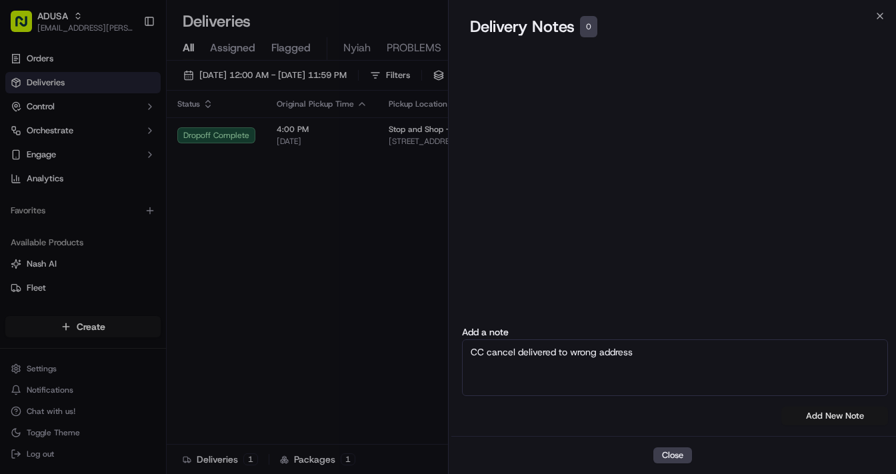
type textarea "CC cancel delivered to wrong address"
click at [768, 404] on button "Add New Note" at bounding box center [834, 416] width 107 height 19
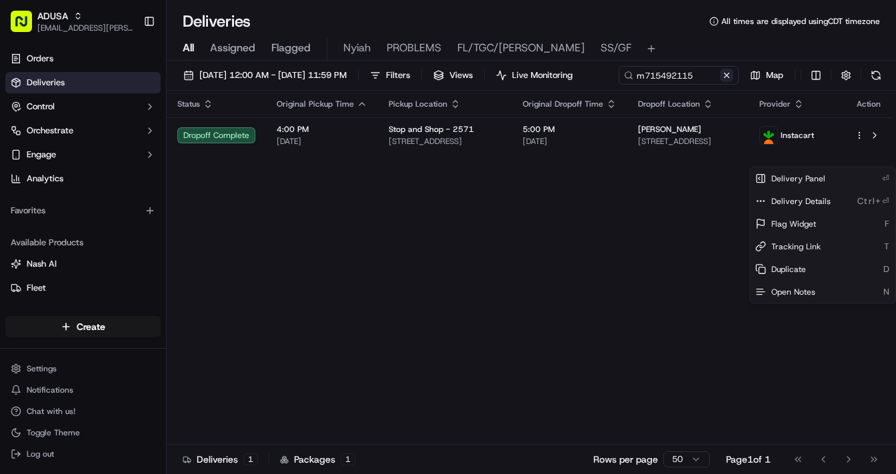
click at [720, 82] on button at bounding box center [726, 75] width 13 height 13
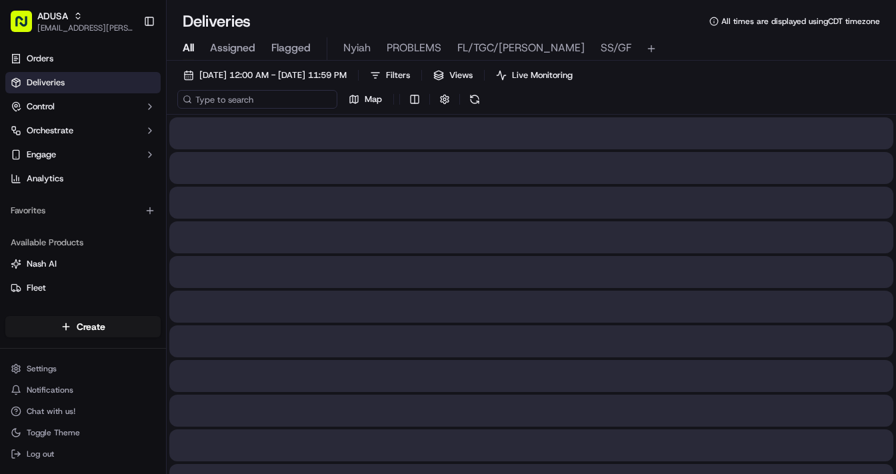
click at [259, 100] on input at bounding box center [257, 99] width 160 height 19
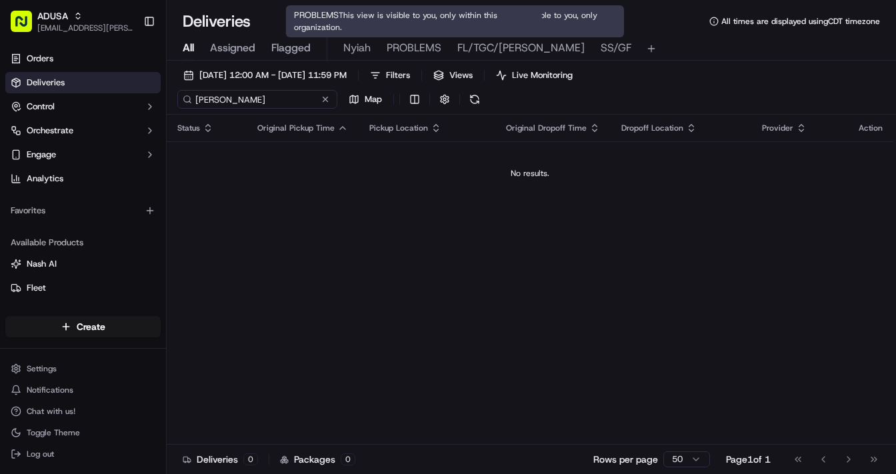
type input "herrmann"
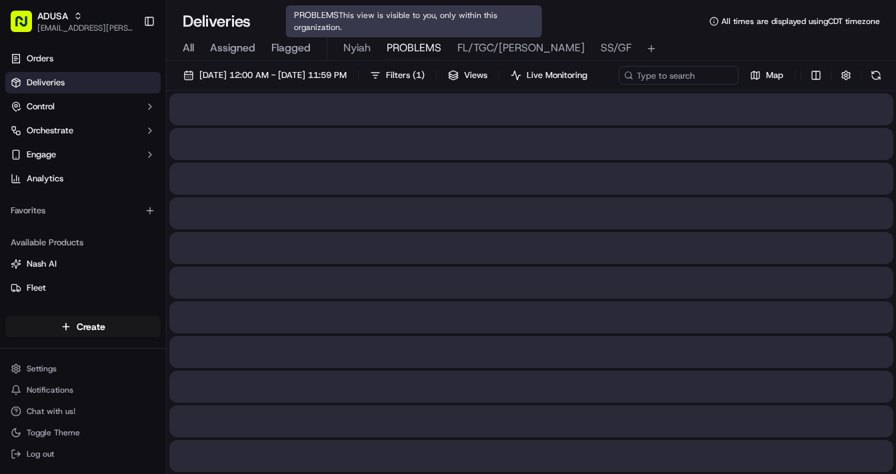
click at [400, 47] on span "PROBLEMS" at bounding box center [414, 48] width 55 height 16
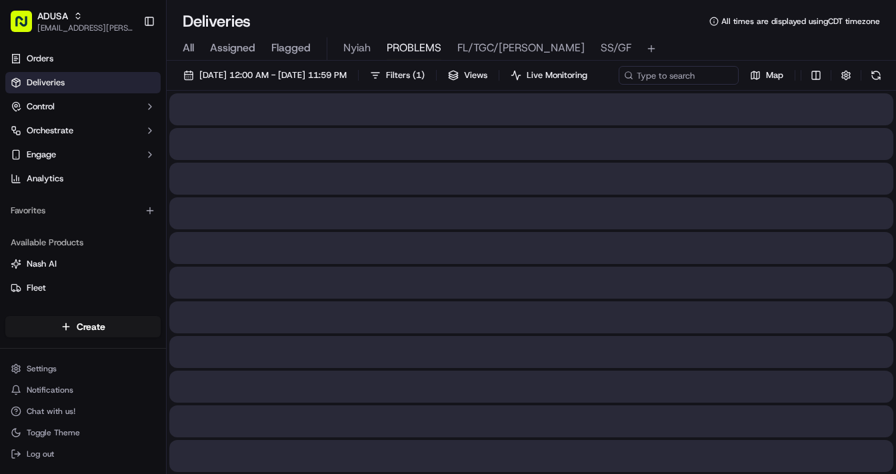
click at [400, 47] on span "PROBLEMS" at bounding box center [414, 48] width 55 height 16
click at [307, 75] on span "09/22/2025 12:00 AM - 09/22/2025 11:59 PM" at bounding box center [272, 75] width 147 height 12
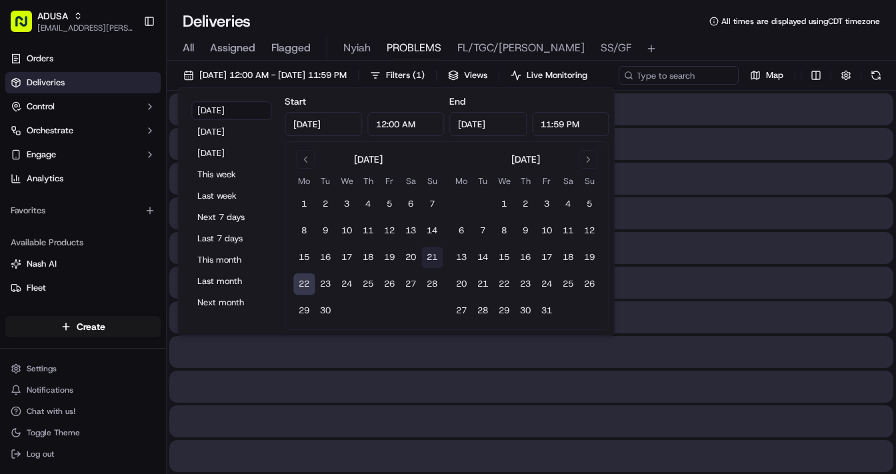
click at [432, 258] on button "21" at bounding box center [431, 257] width 21 height 21
type input "Sep 21, 2025"
click at [432, 258] on button "21" at bounding box center [431, 257] width 21 height 21
type input "Sep 21, 2025"
click at [751, 72] on div "09/21/2025 12:00 AM - 09/21/2025 11:59 PM Filters ( 1 ) Views Live Monitoring M…" at bounding box center [531, 78] width 729 height 25
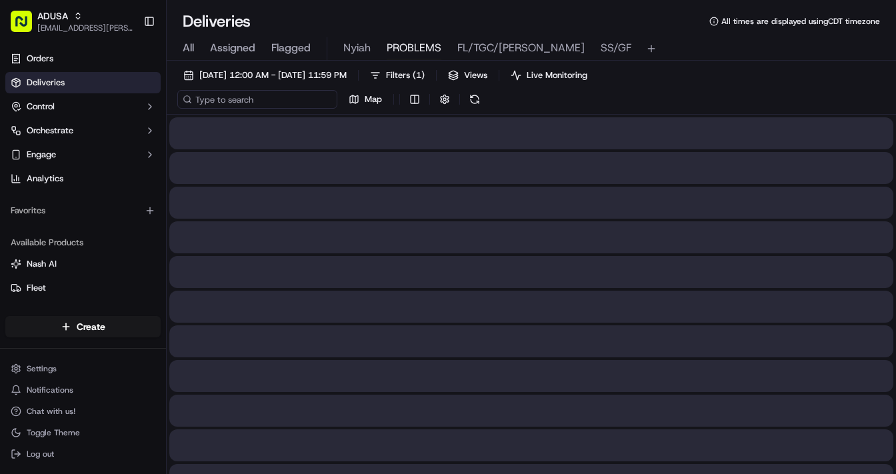
click at [247, 99] on input at bounding box center [257, 99] width 160 height 19
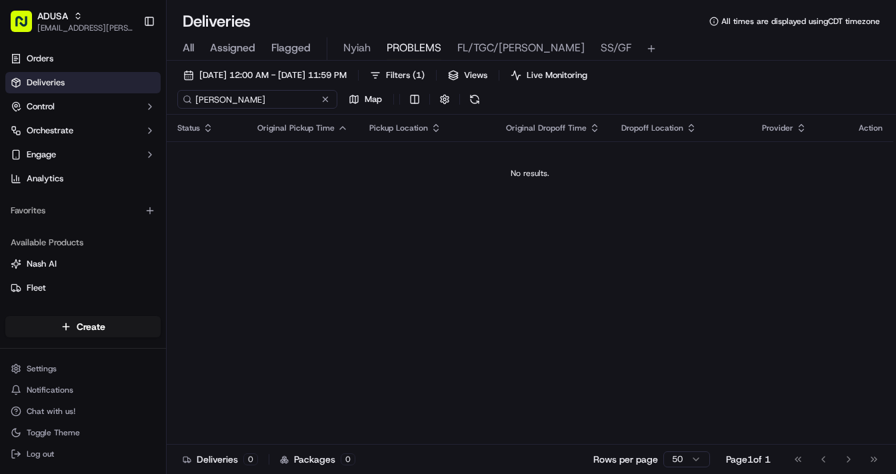
type input "herrmann"
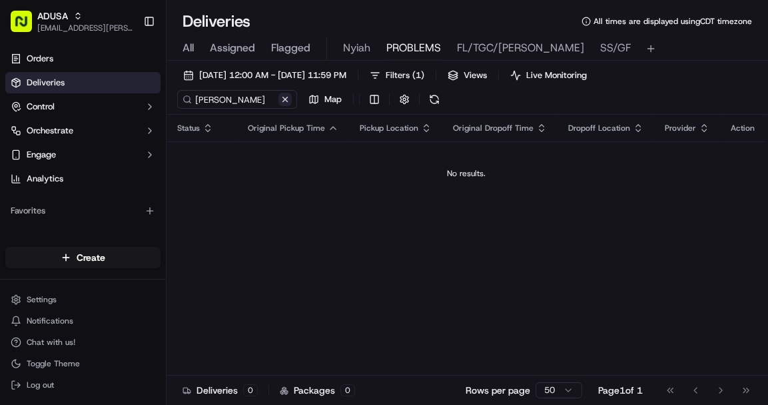
click at [329, 97] on div "herrmann Map" at bounding box center [310, 99] width 267 height 19
click at [285, 99] on button at bounding box center [285, 99] width 13 height 13
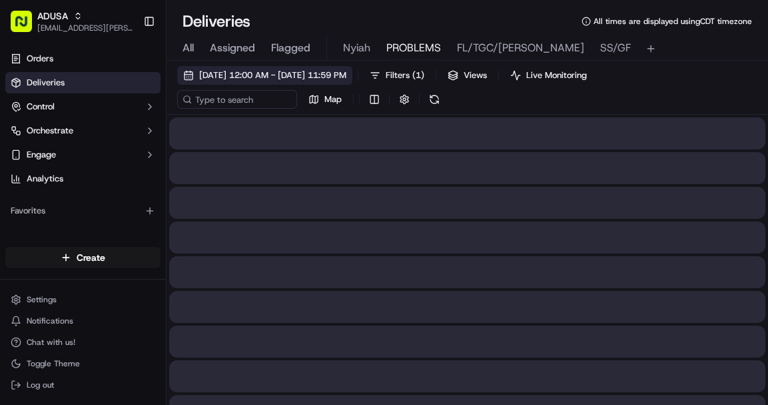
click at [322, 75] on span "09/21/2025 12:00 AM - 09/21/2025 11:59 PM" at bounding box center [272, 75] width 147 height 12
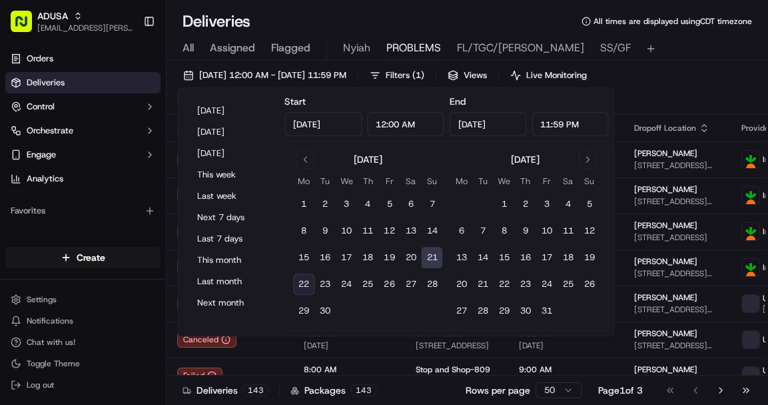
click at [692, 104] on div "09/21/2025 12:00 AM - 09/21/2025 11:59 PM Filters ( 1 ) Views Live Monitoring M…" at bounding box center [468, 90] width 602 height 49
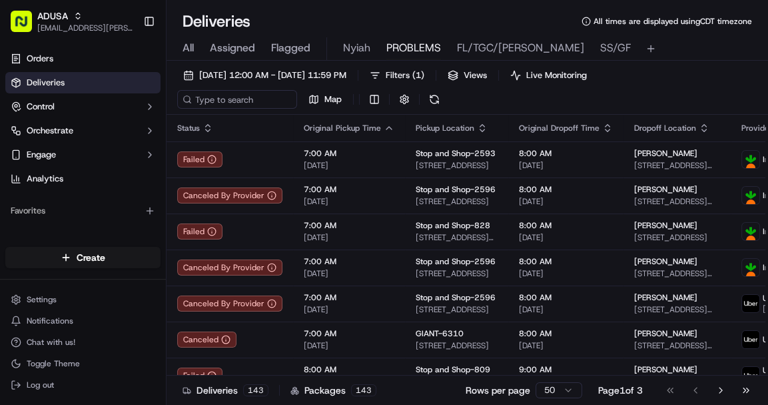
click at [183, 44] on span "All" at bounding box center [188, 48] width 11 height 16
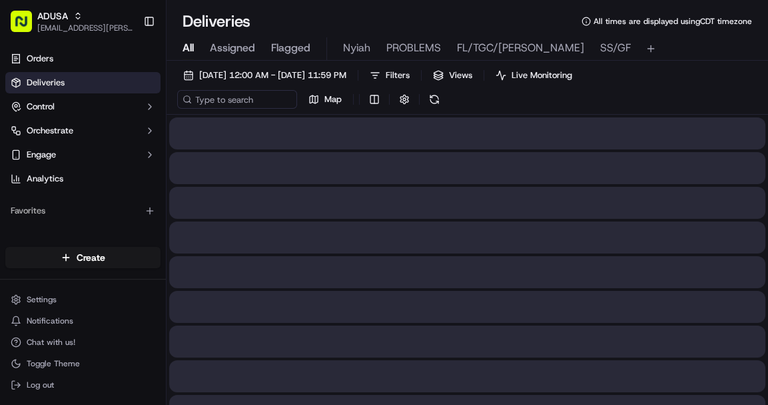
click at [183, 44] on span "All" at bounding box center [188, 48] width 11 height 16
click at [251, 72] on span "09/21/2025 12:00 AM - 09/21/2025 11:59 PM" at bounding box center [272, 75] width 147 height 12
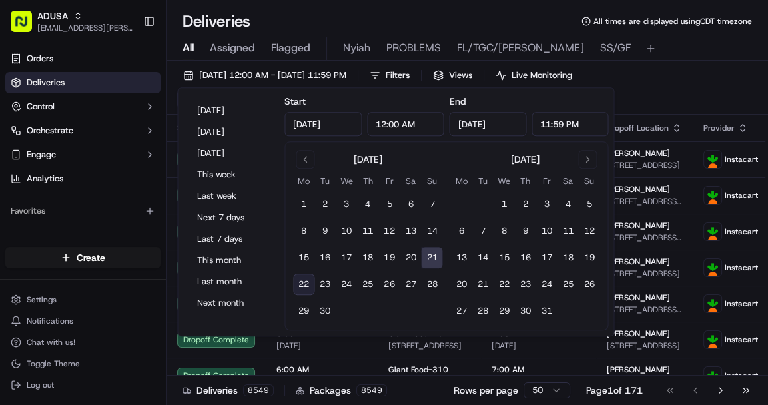
click at [307, 280] on button "22" at bounding box center [303, 283] width 21 height 21
type input "Sep 22, 2025"
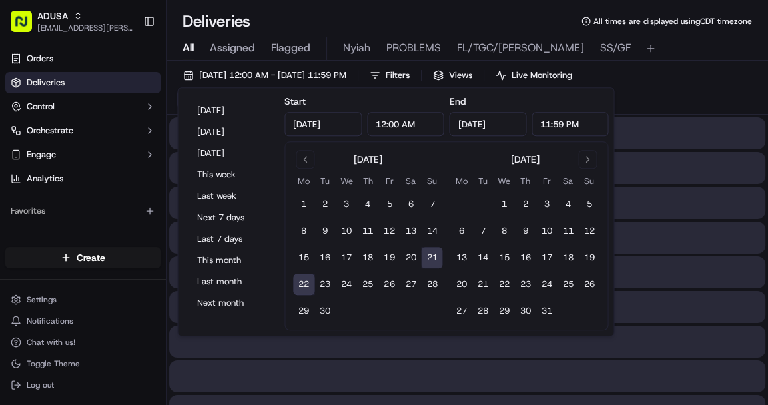
click at [701, 85] on div "09/21/2025 12:00 AM - 09/22/2025 11:59 PM Filters Views Live Monitoring Map" at bounding box center [468, 90] width 602 height 49
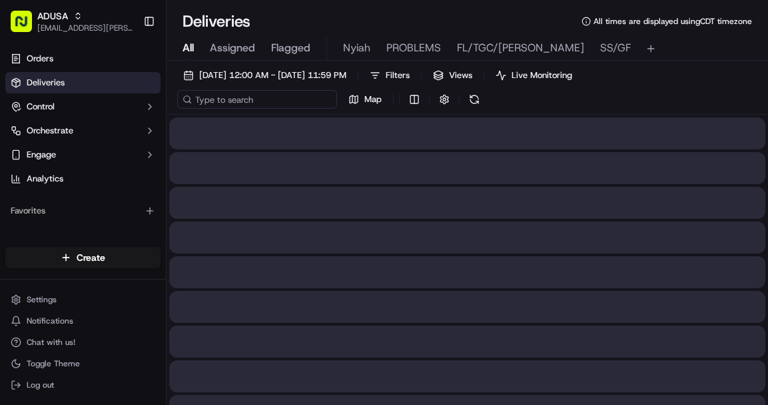
click at [243, 103] on input at bounding box center [257, 99] width 160 height 19
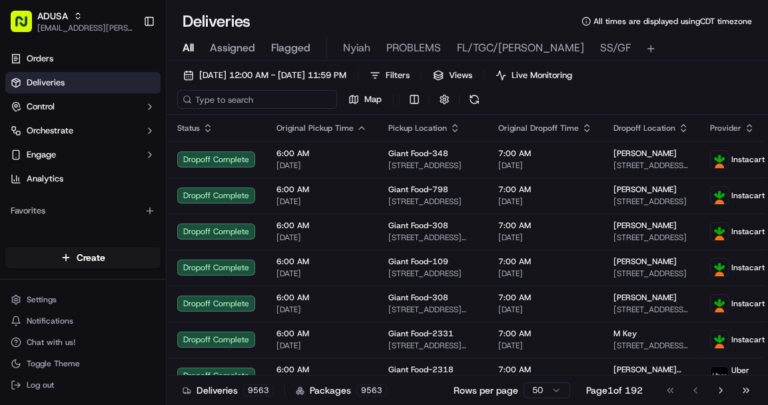
paste input "m717176566"
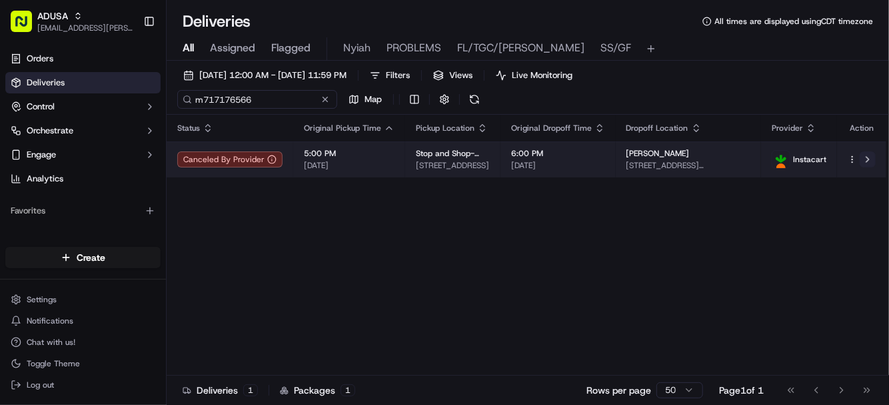
type input "m717176566"
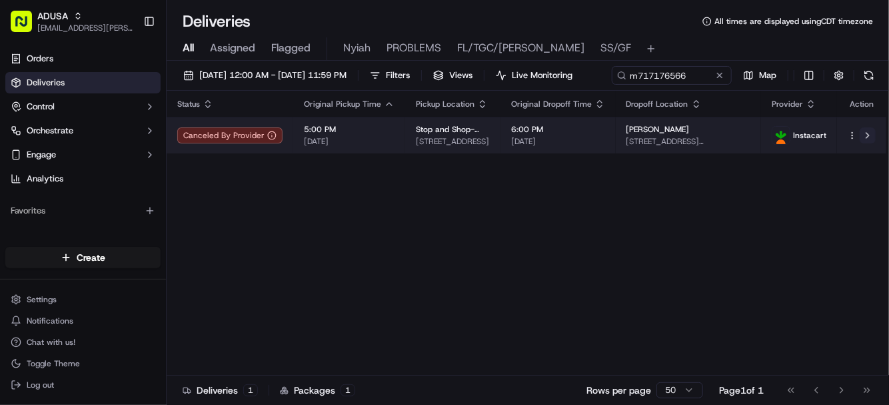
click at [768, 143] on button at bounding box center [868, 135] width 16 height 16
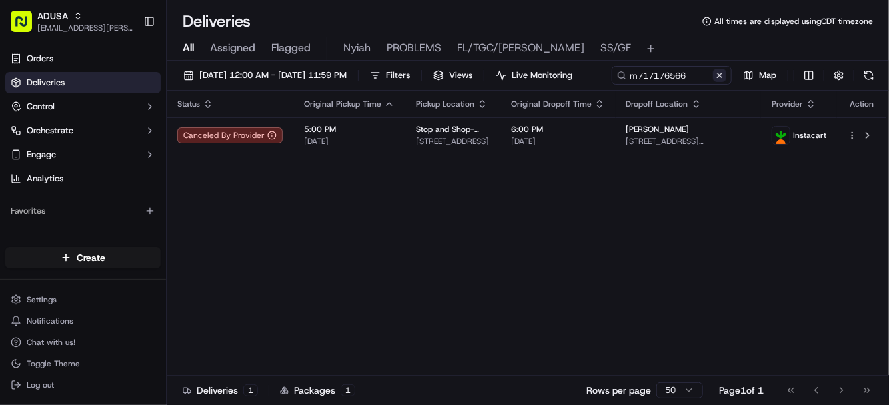
click at [713, 82] on button at bounding box center [719, 75] width 13 height 13
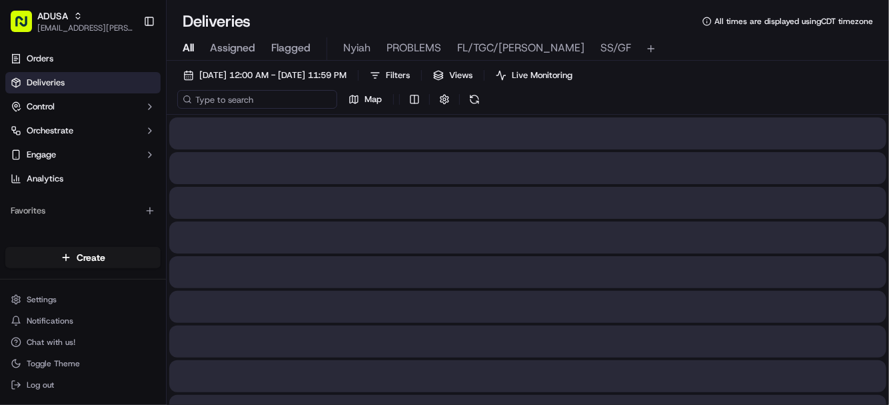
click at [260, 99] on input at bounding box center [257, 99] width 160 height 19
paste input "m715822920"
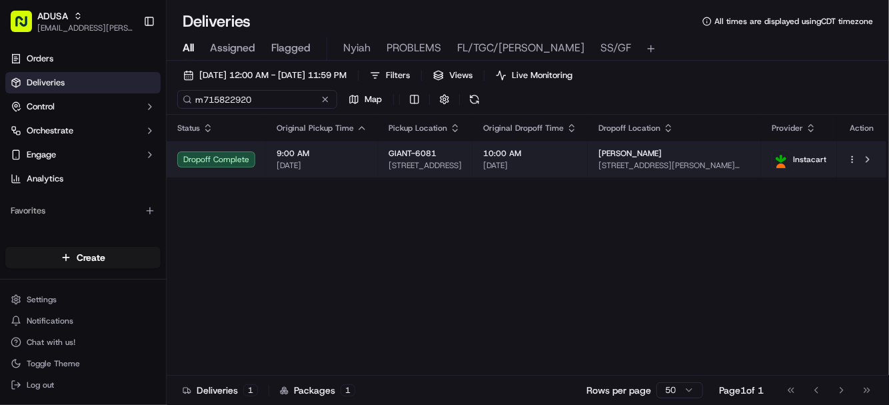
type input "m715822920"
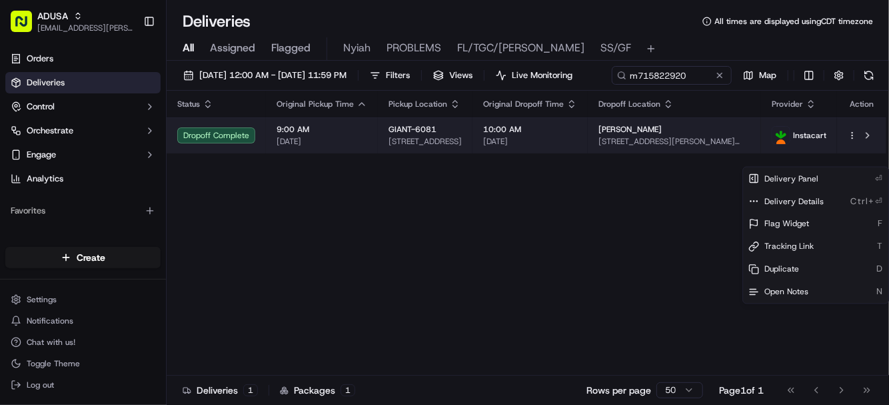
click at [768, 161] on html "ADUSA lanyia.patton@adusa.com Toggle Sidebar Orders Deliveries Control Orchestr…" at bounding box center [444, 202] width 889 height 405
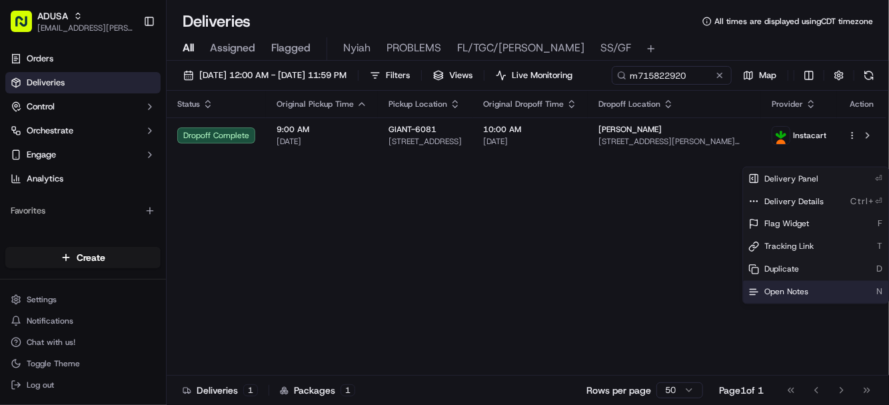
click at [768, 291] on span "Open Notes" at bounding box center [786, 292] width 44 height 11
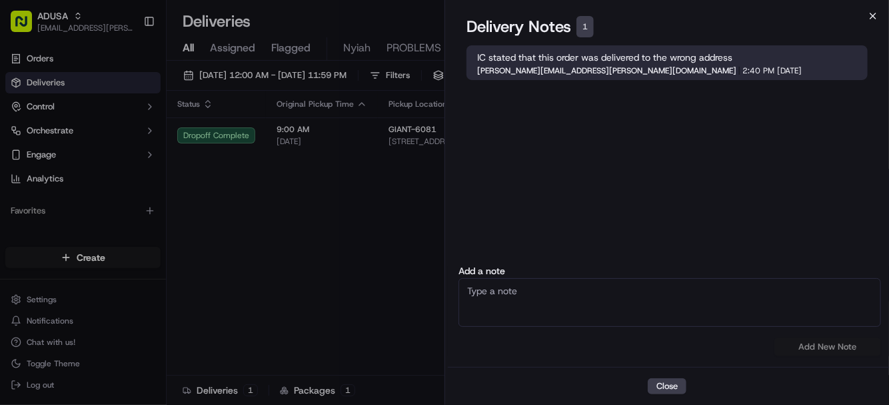
click at [768, 16] on icon "button" at bounding box center [873, 16] width 11 height 11
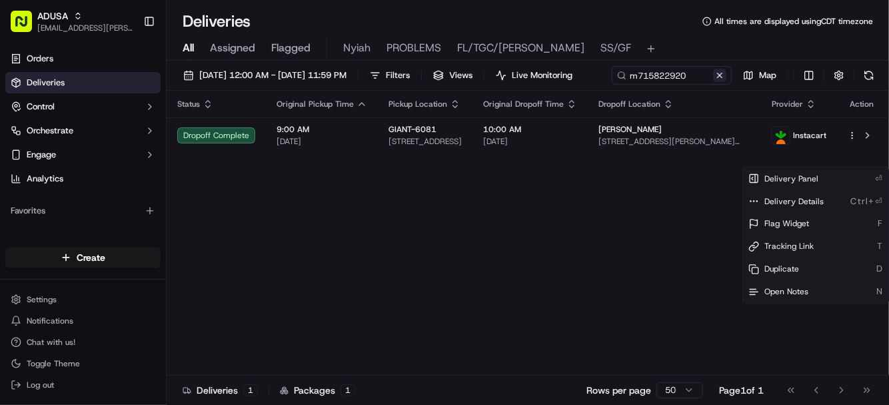
click at [713, 82] on button at bounding box center [719, 75] width 13 height 13
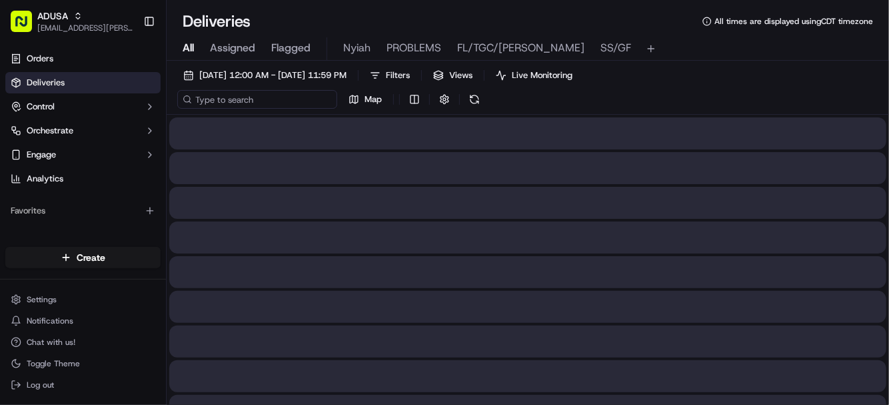
click at [249, 97] on input at bounding box center [257, 99] width 160 height 19
paste input "m715426346"
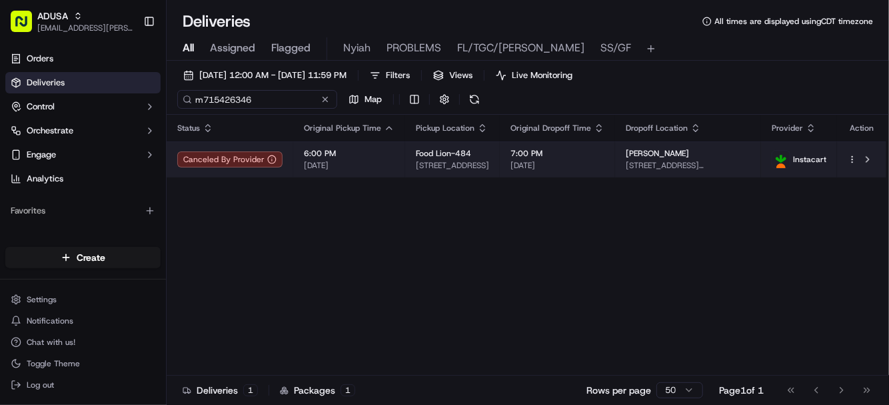
type input "m715426346"
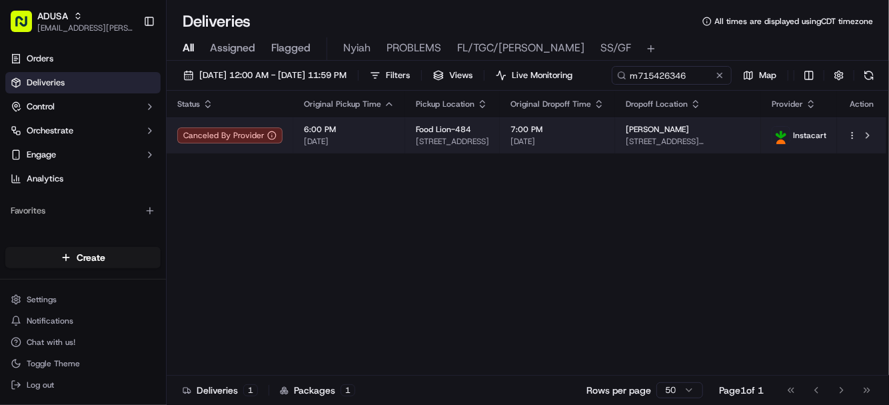
click at [768, 143] on div at bounding box center [862, 135] width 28 height 16
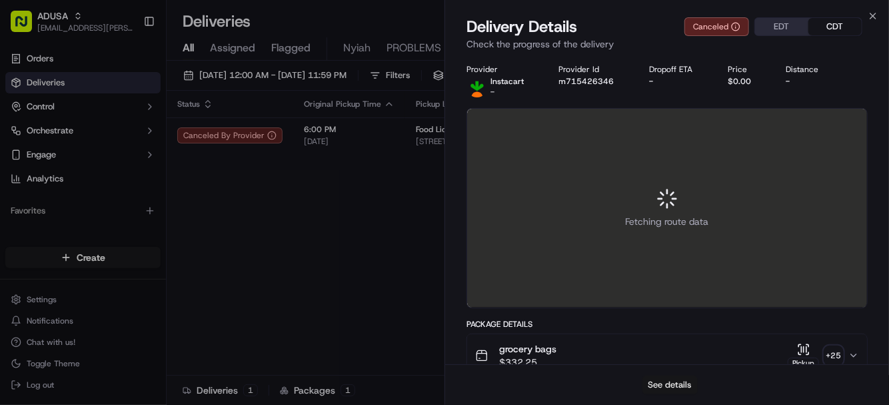
click at [675, 385] on button "See details" at bounding box center [670, 384] width 55 height 19
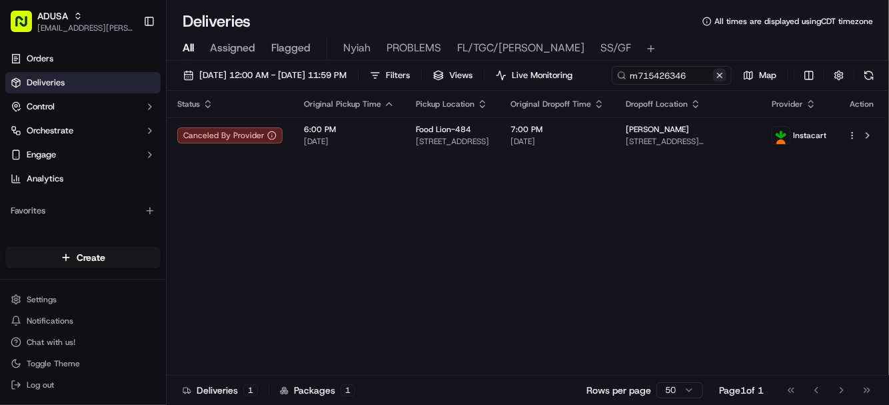
click at [713, 82] on button at bounding box center [719, 75] width 13 height 13
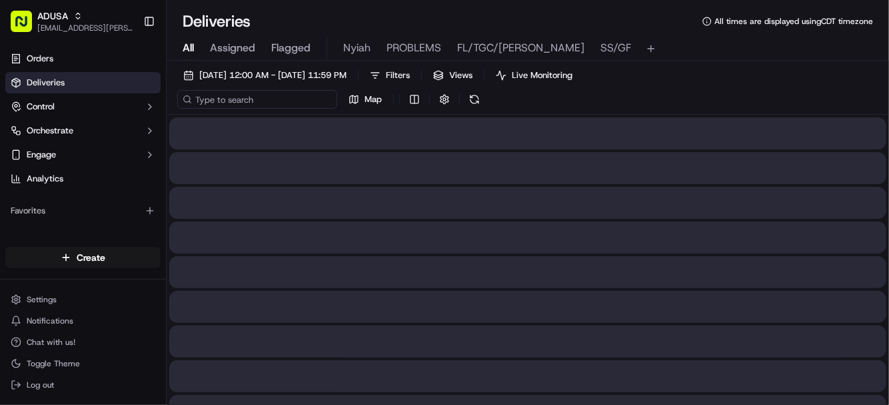
click at [233, 99] on input at bounding box center [257, 99] width 160 height 19
paste input "m716351734"
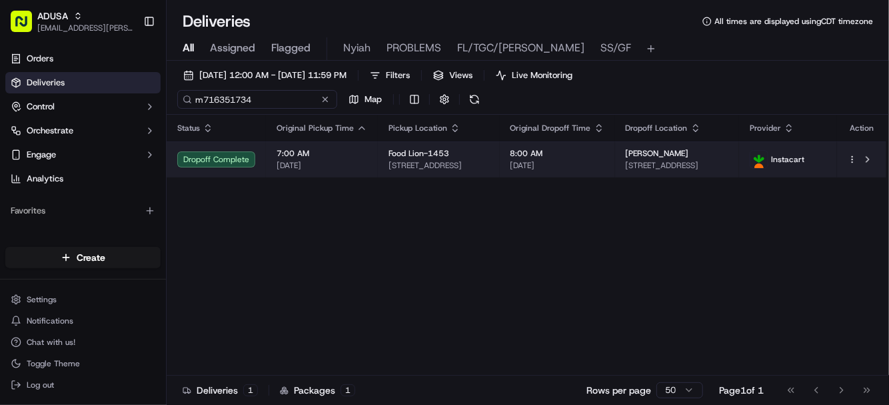
type input "m716351734"
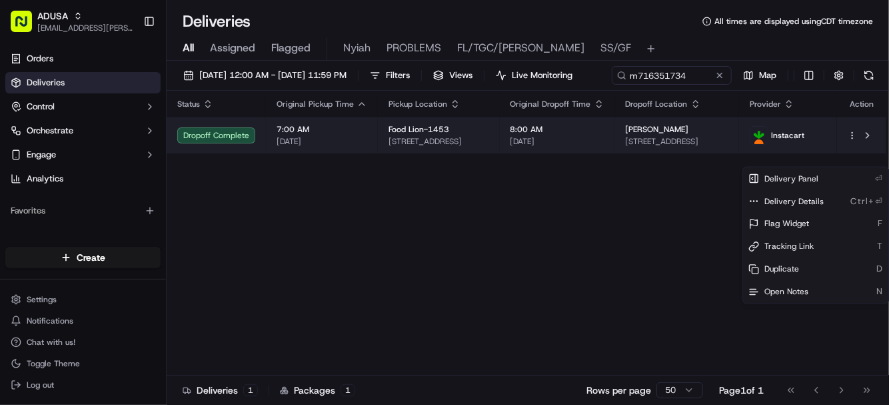
click at [768, 159] on html "ADUSA lanyia.patton@adusa.com Toggle Sidebar Orders Deliveries Control Orchestr…" at bounding box center [444, 202] width 889 height 405
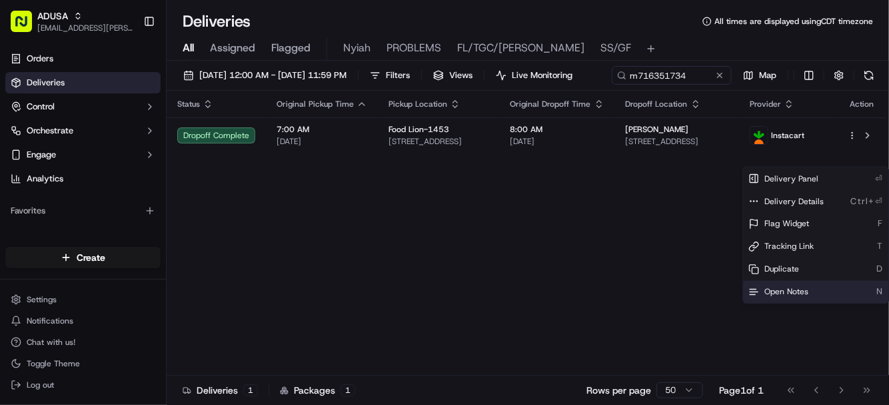
click at [768, 290] on span "Open Notes" at bounding box center [786, 292] width 44 height 11
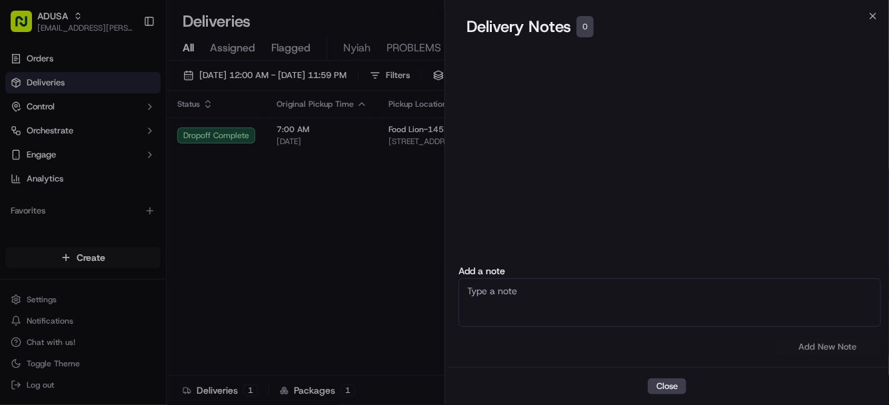
click at [542, 299] on textarea at bounding box center [670, 302] width 423 height 49
type textarea "CC cancel delivered to wrong house"
click at [768, 345] on button "Add New Note" at bounding box center [827, 346] width 107 height 19
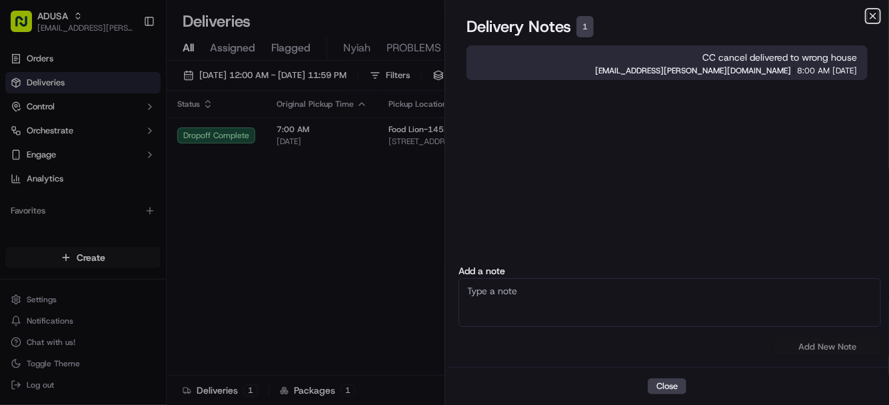
click at [768, 18] on icon "button" at bounding box center [873, 16] width 11 height 11
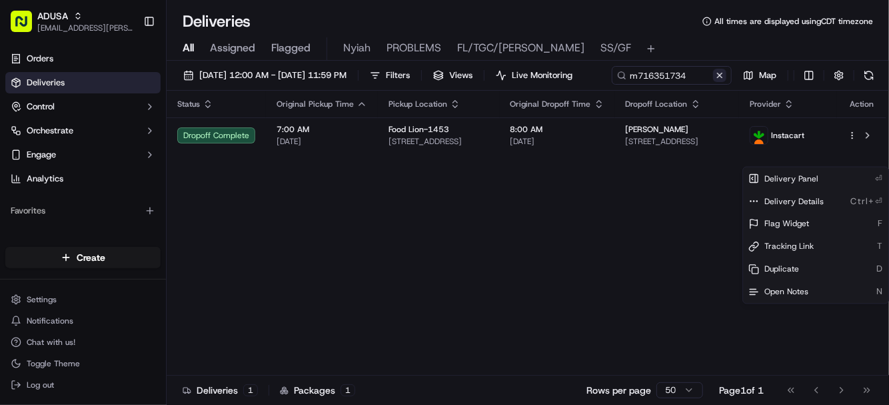
click at [713, 82] on button at bounding box center [719, 75] width 13 height 13
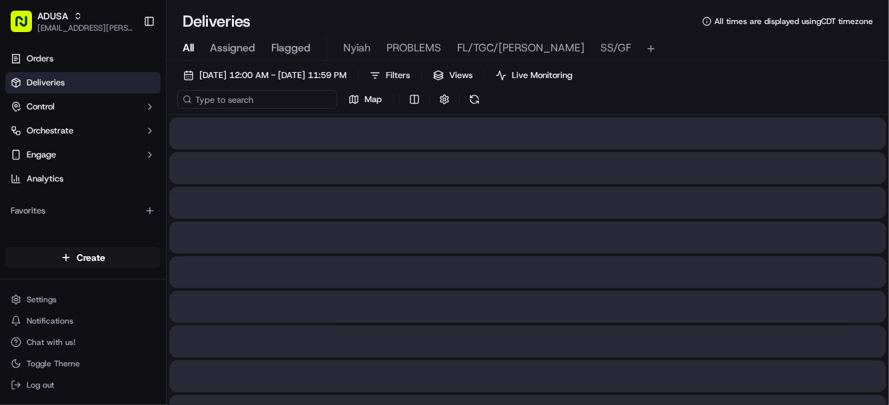
click at [231, 95] on input at bounding box center [257, 99] width 160 height 19
paste input "m712453819"
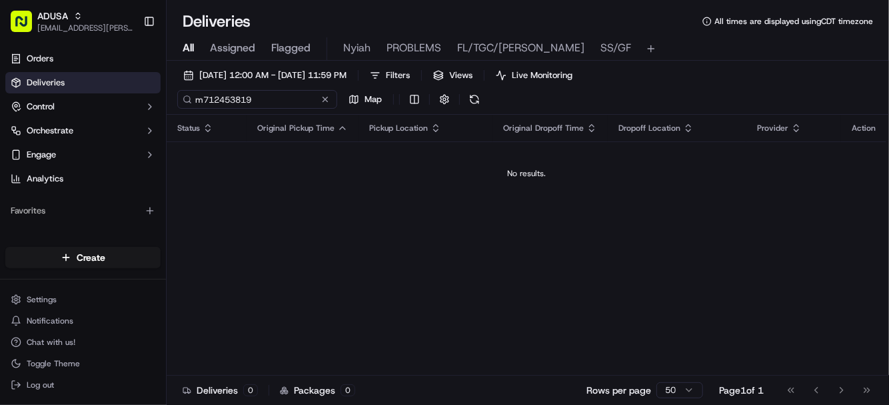
type input "m712453819"
drag, startPoint x: 285, startPoint y: 103, endPoint x: 86, endPoint y: 103, distance: 199.3
click at [86, 103] on div "ADUSA lanyia.patton@adusa.com Toggle Sidebar Orders Deliveries Control Orchestr…" at bounding box center [444, 202] width 889 height 405
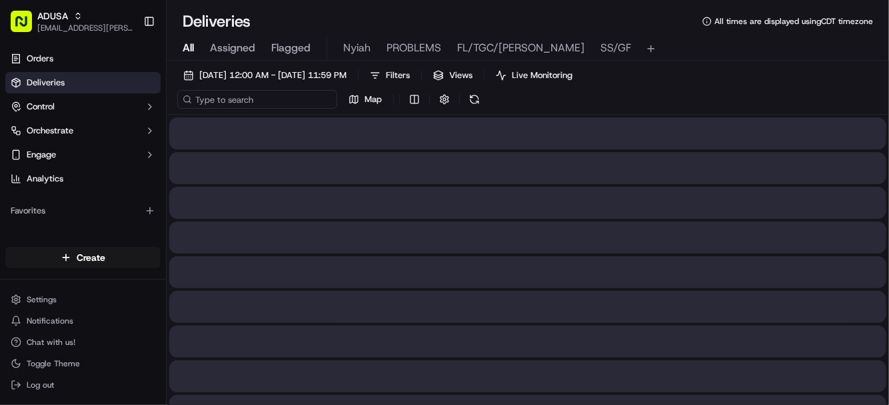
click at [230, 96] on input at bounding box center [257, 99] width 160 height 19
type input "m712453819"
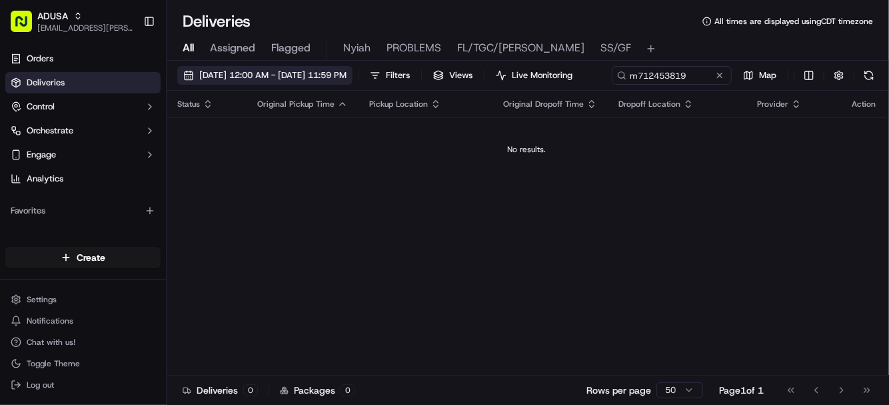
click at [239, 74] on span "09/21/2025 12:00 AM - 09/22/2025 11:59 PM" at bounding box center [272, 75] width 147 height 12
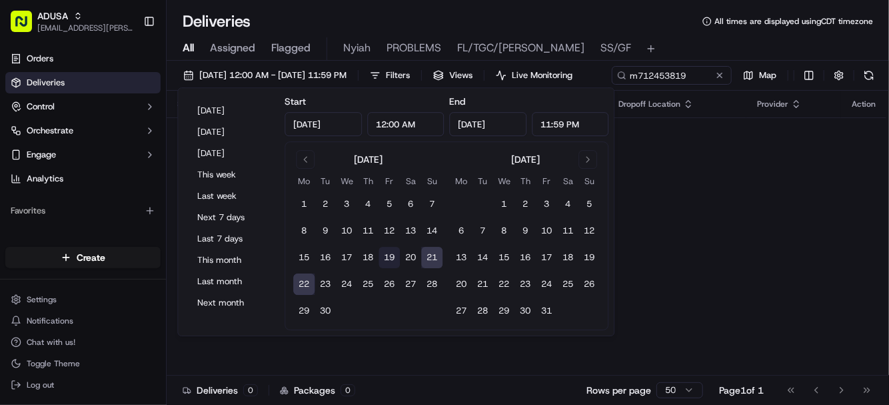
click at [391, 253] on button "19" at bounding box center [389, 257] width 21 height 21
type input "Sep 19, 2025"
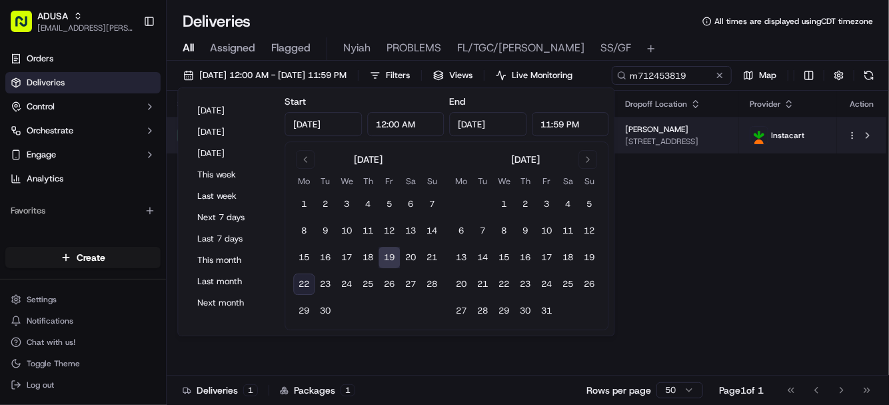
click at [768, 161] on html "ADUSA lanyia.patton@adusa.com Toggle Sidebar Orders Deliveries Control Orchestr…" at bounding box center [444, 202] width 889 height 405
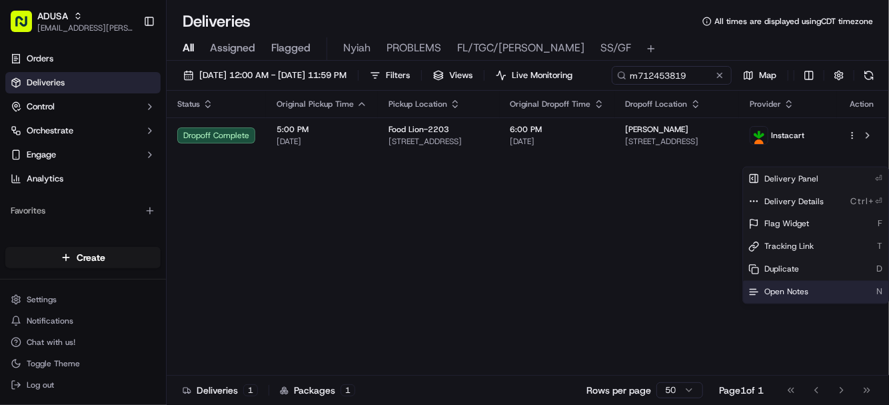
click at [768, 292] on span "Open Notes" at bounding box center [786, 292] width 44 height 11
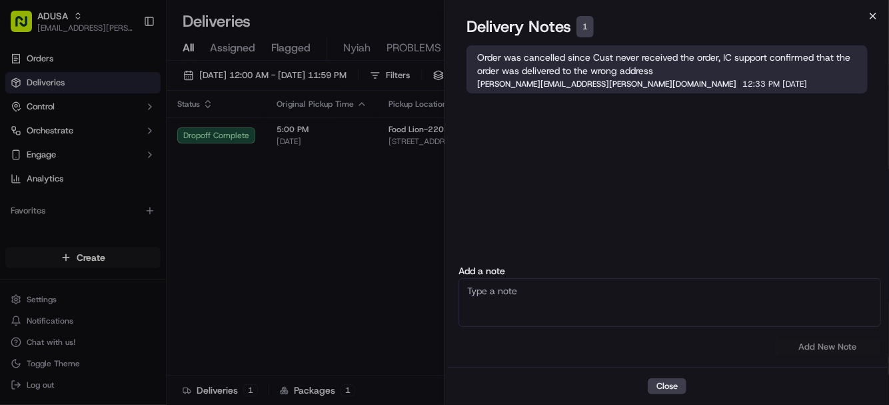
click at [768, 15] on icon "button" at bounding box center [873, 16] width 11 height 11
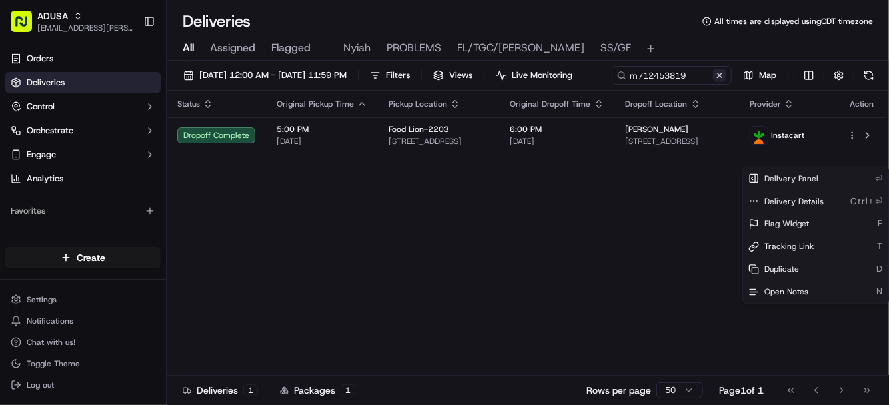
click at [713, 82] on button at bounding box center [719, 75] width 13 height 13
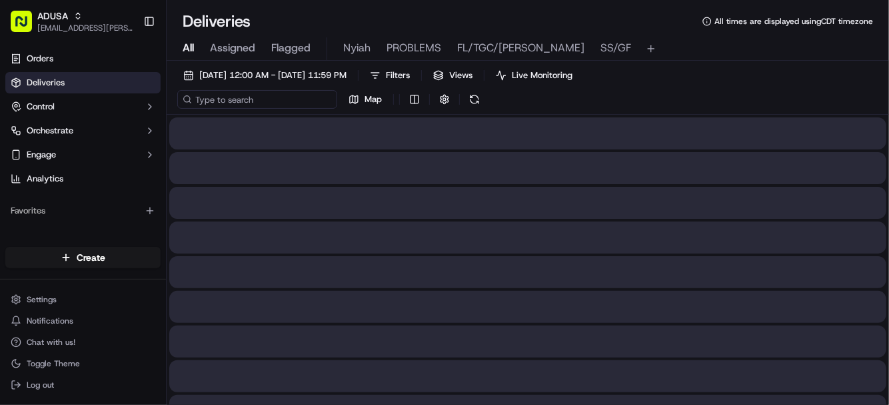
click at [251, 98] on input at bounding box center [257, 99] width 160 height 19
paste input "m712003428"
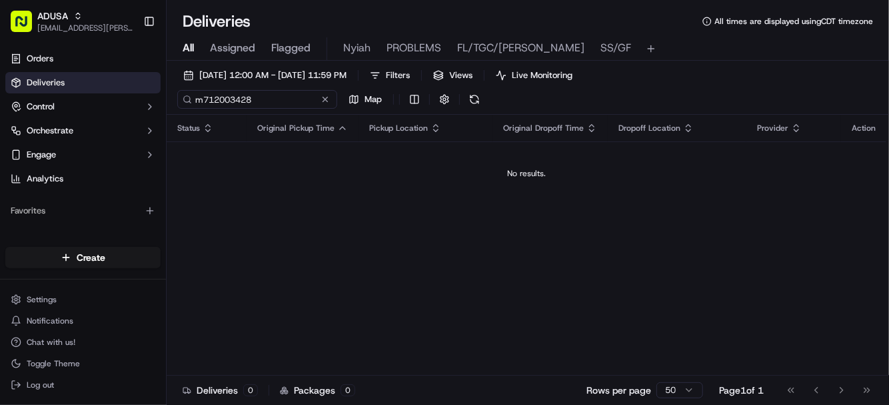
type input "m712003428"
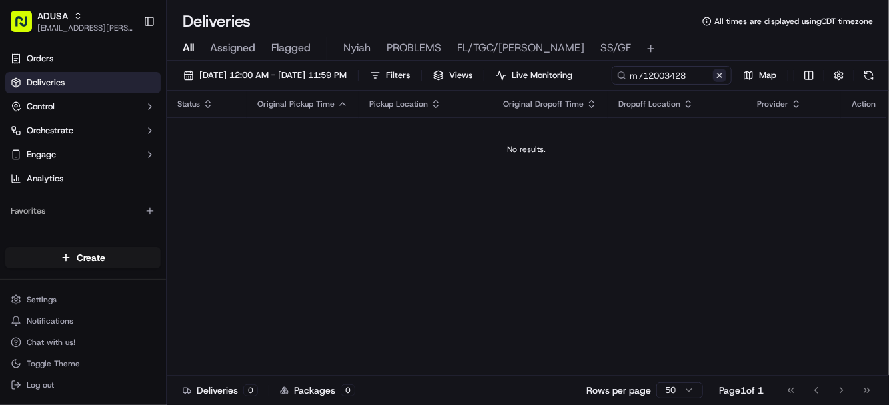
click at [612, 85] on div "m712003428 Map" at bounding box center [745, 75] width 267 height 19
click at [713, 82] on button at bounding box center [719, 75] width 13 height 13
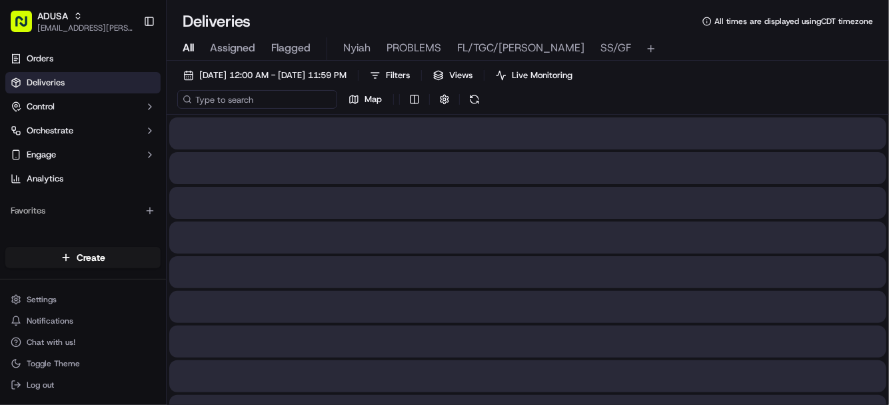
click at [251, 103] on input at bounding box center [257, 99] width 160 height 19
paste input "m715642344"
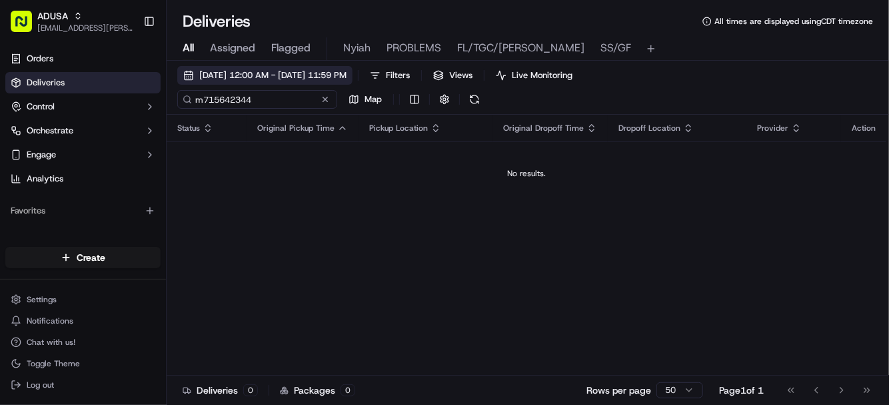
type input "m715642344"
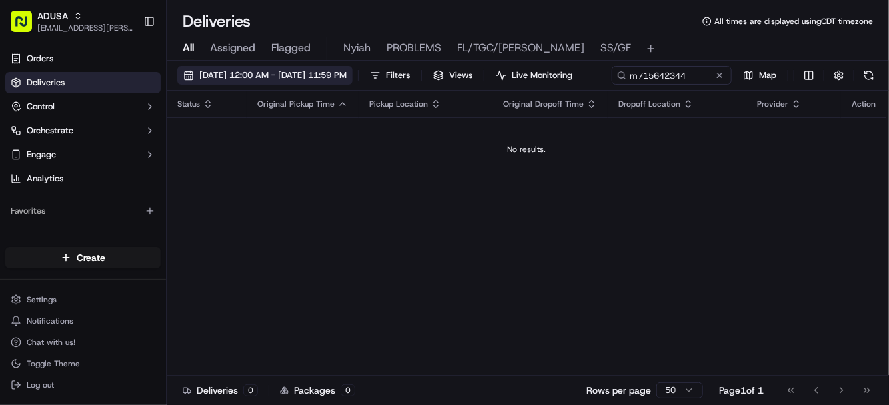
click at [331, 75] on span "09/19/2025 12:00 AM - 09/19/2025 11:59 PM" at bounding box center [272, 75] width 147 height 12
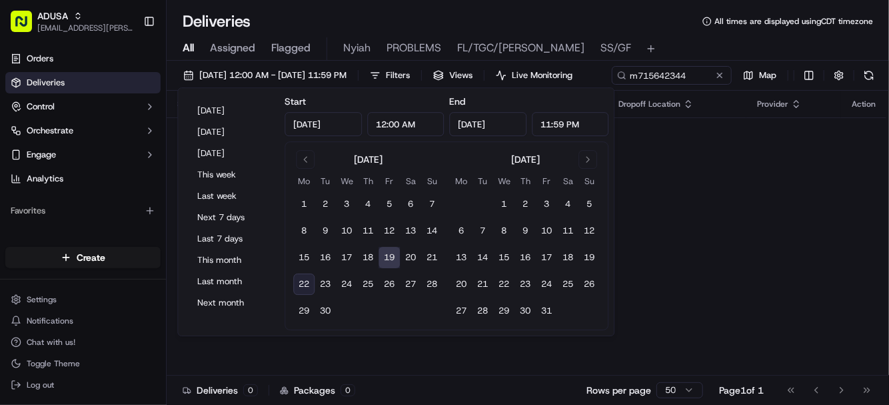
click at [303, 284] on button "22" at bounding box center [303, 283] width 21 height 21
type input "Sep 22, 2025"
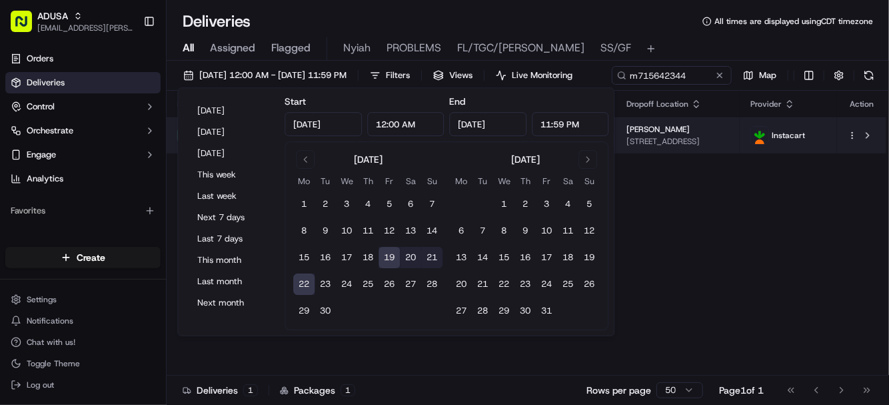
click at [768, 160] on html "ADUSA lanyia.patton@adusa.com Toggle Sidebar Orders Deliveries Control Orchestr…" at bounding box center [444, 202] width 889 height 405
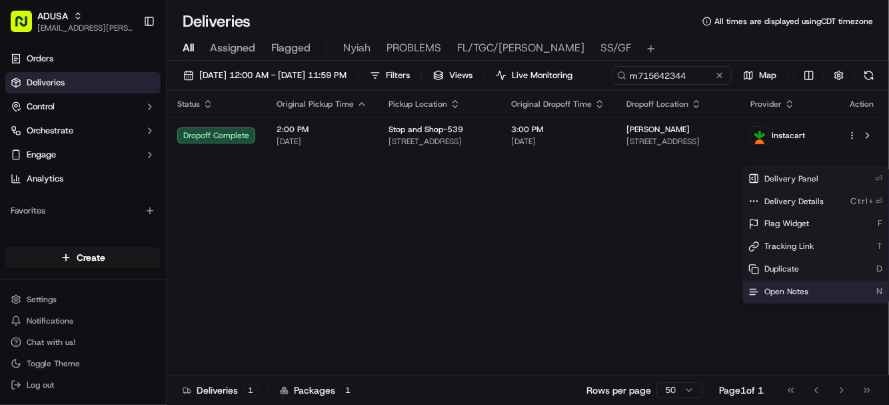
click at [768, 289] on span "Open Notes" at bounding box center [786, 292] width 44 height 11
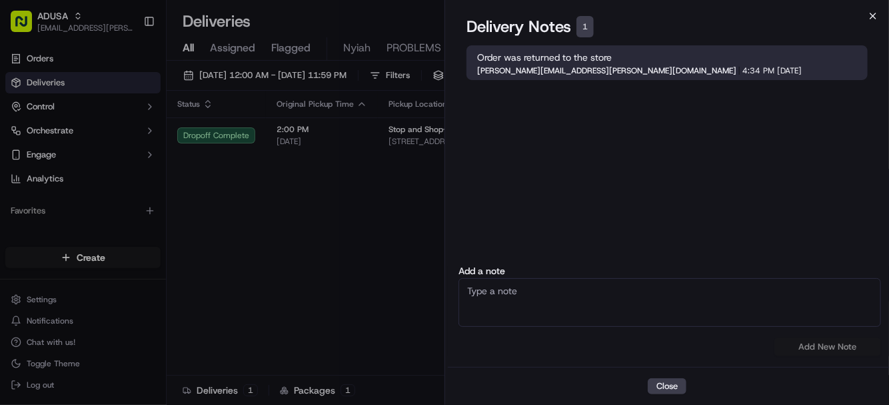
click at [768, 16] on icon "button" at bounding box center [873, 16] width 11 height 11
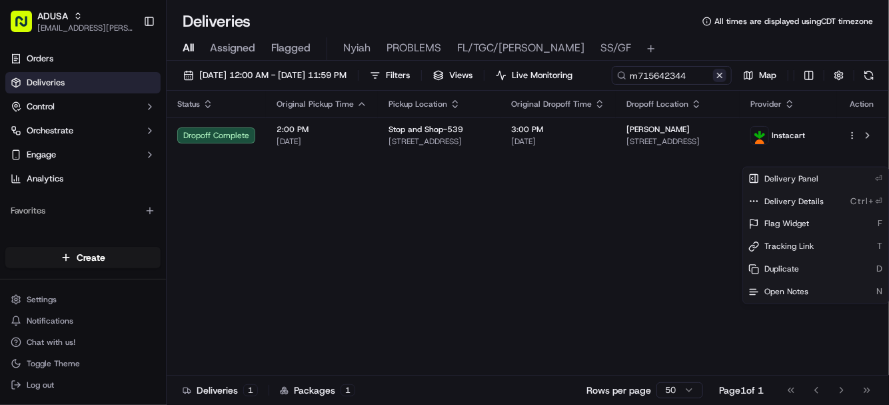
click at [713, 82] on button at bounding box center [719, 75] width 13 height 13
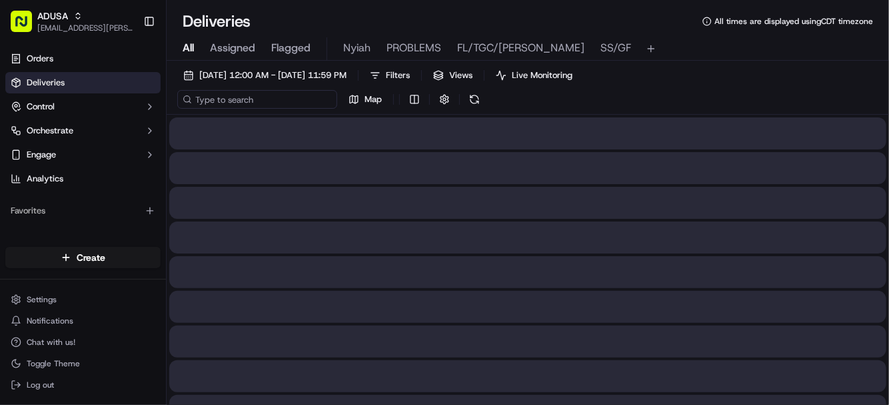
click at [249, 100] on input at bounding box center [257, 99] width 160 height 19
paste input "m715936535"
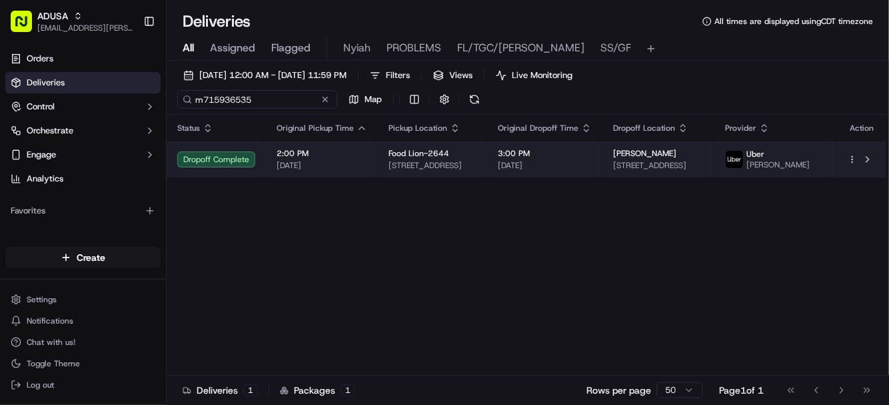
type input "m715936535"
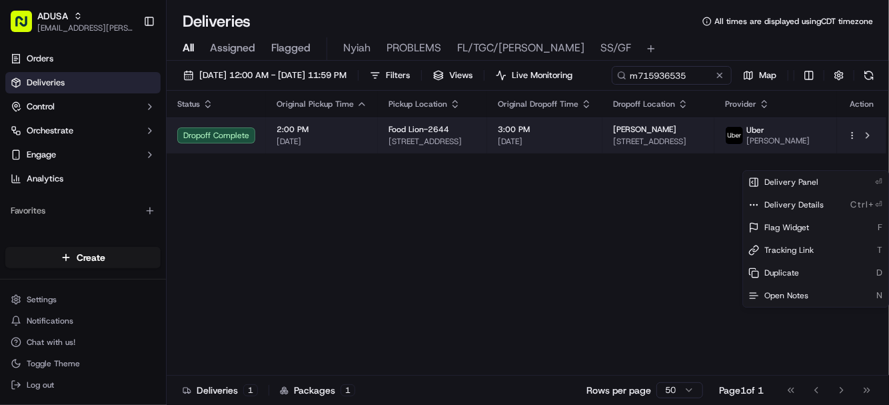
click at [768, 161] on html "ADUSA lanyia.patton@adusa.com Toggle Sidebar Orders Deliveries Control Orchestr…" at bounding box center [444, 202] width 889 height 405
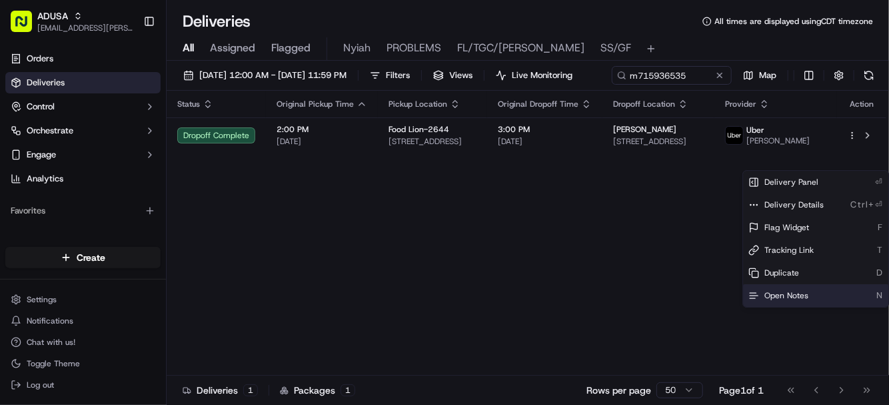
click at [768, 292] on span "Open Notes" at bounding box center [786, 295] width 44 height 11
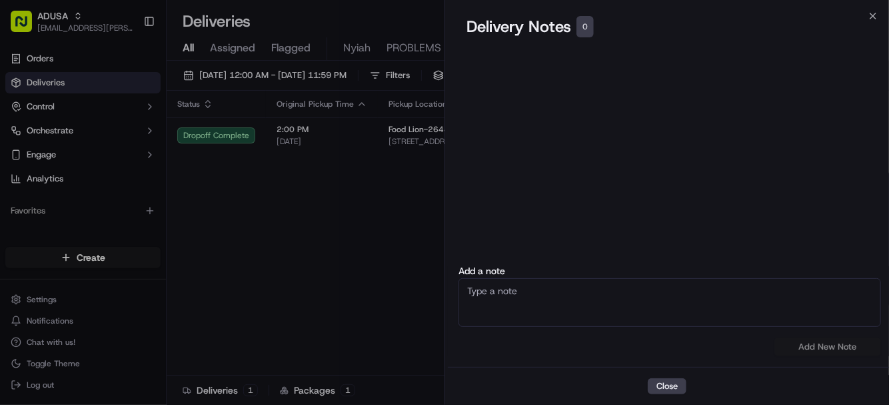
click at [528, 295] on textarea at bounding box center [670, 302] width 423 height 49
type textarea "cc cancel order not received"
click at [768, 349] on button "Add New Note" at bounding box center [827, 346] width 107 height 19
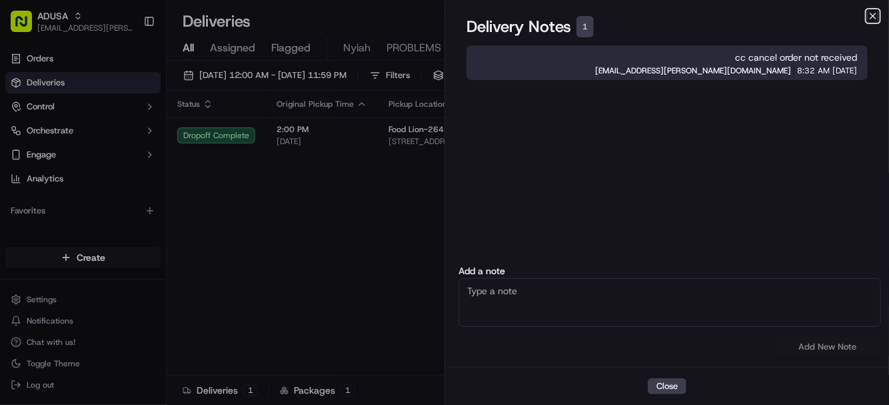
click at [768, 13] on icon "button" at bounding box center [873, 16] width 11 height 11
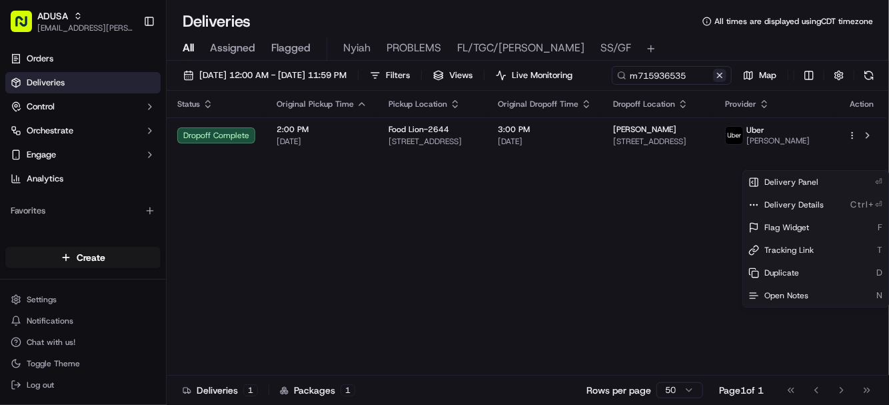
click at [713, 82] on button at bounding box center [719, 75] width 13 height 13
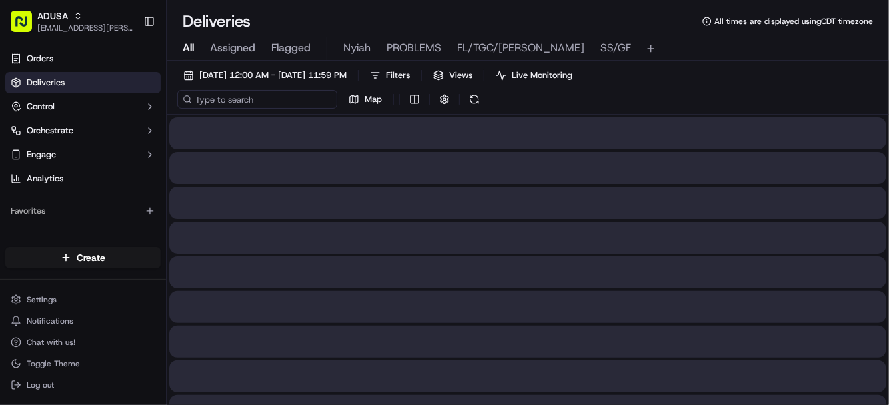
click at [245, 100] on input at bounding box center [257, 99] width 160 height 19
paste input "m715432635"
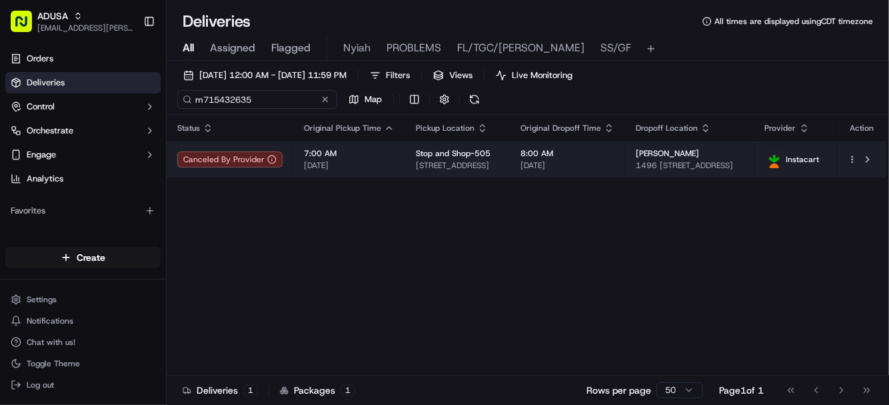
type input "m715432635"
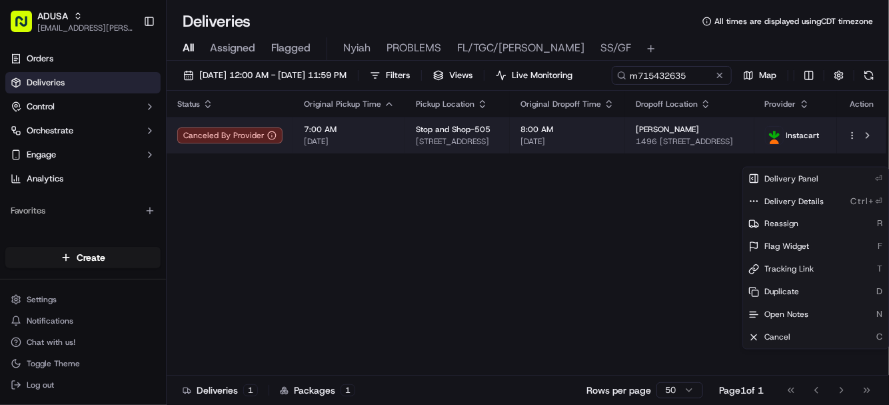
click at [768, 159] on html "ADUSA lanyia.patton@adusa.com Toggle Sidebar Orders Deliveries Control Orchestr…" at bounding box center [444, 202] width 889 height 405
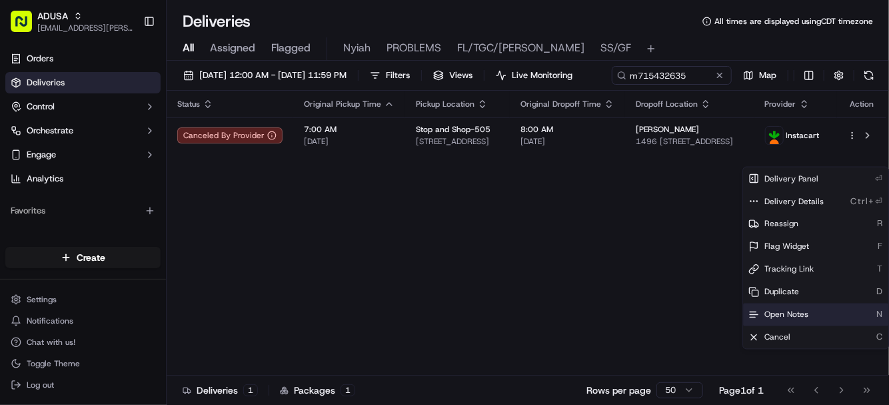
click at [768, 309] on span "Open Notes" at bounding box center [786, 314] width 44 height 11
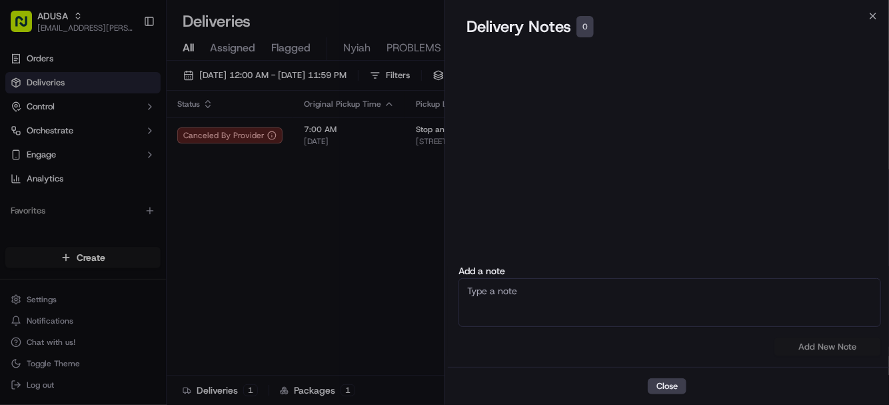
click at [616, 315] on textarea at bounding box center [670, 302] width 423 height 49
type textarea "cc cancel no driver acceptance"
click at [768, 352] on button "Add New Note" at bounding box center [827, 346] width 107 height 19
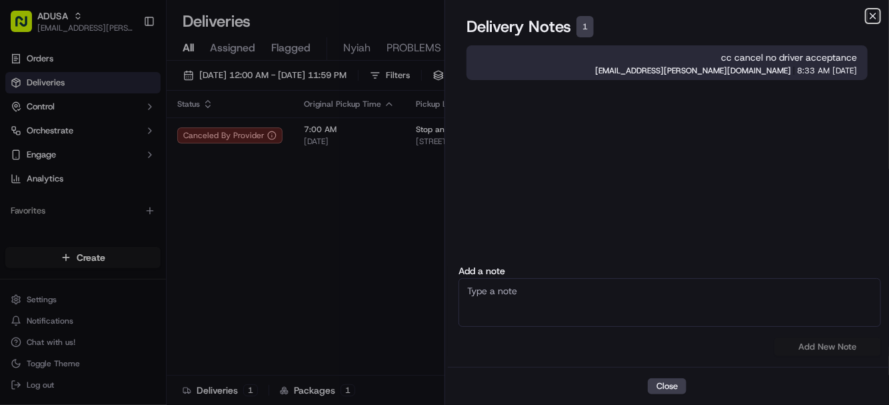
click at [768, 13] on icon "button" at bounding box center [873, 16] width 11 height 11
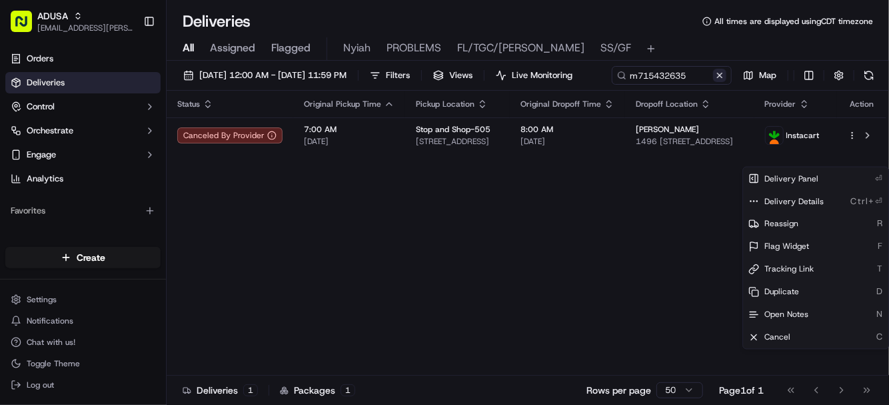
click at [713, 82] on button at bounding box center [719, 75] width 13 height 13
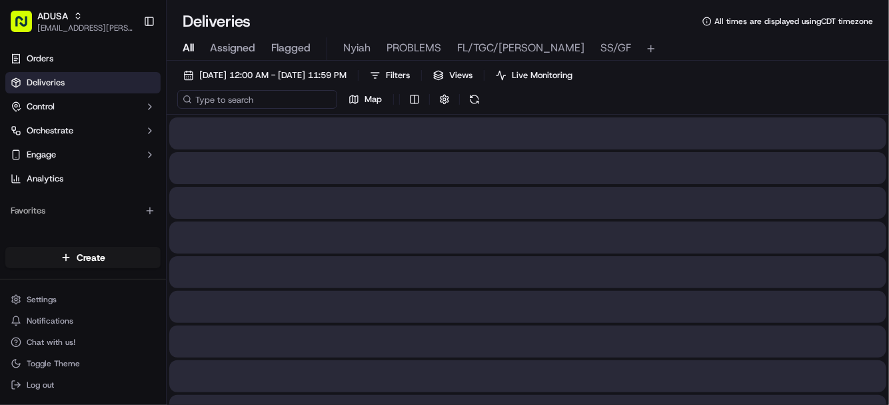
click at [247, 98] on input at bounding box center [257, 99] width 160 height 19
paste input "m715936535"
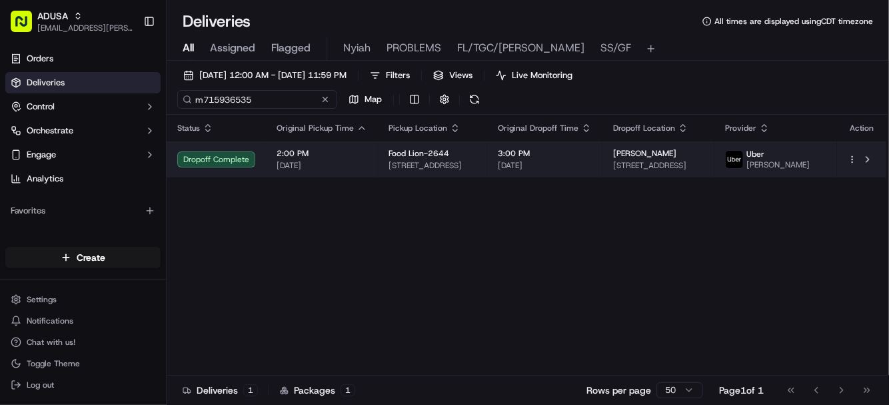
type input "m715936535"
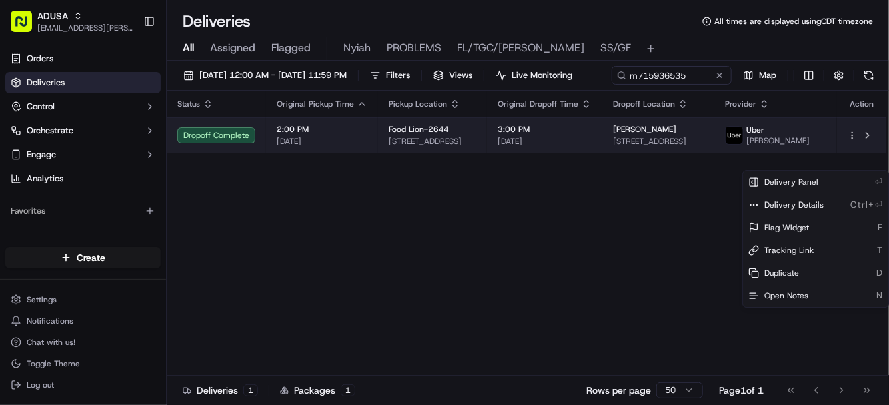
click at [768, 162] on html "ADUSA lanyia.patton@adusa.com Toggle Sidebar Orders Deliveries Control Orchestr…" at bounding box center [444, 202] width 889 height 405
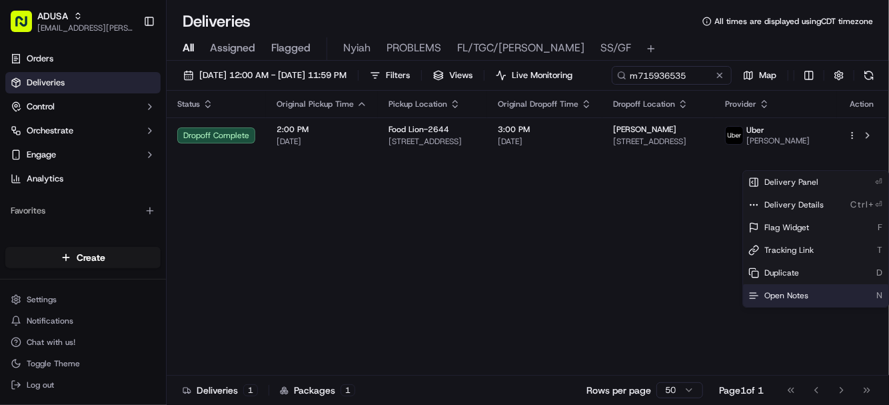
click at [768, 293] on span "Open Notes" at bounding box center [786, 295] width 44 height 11
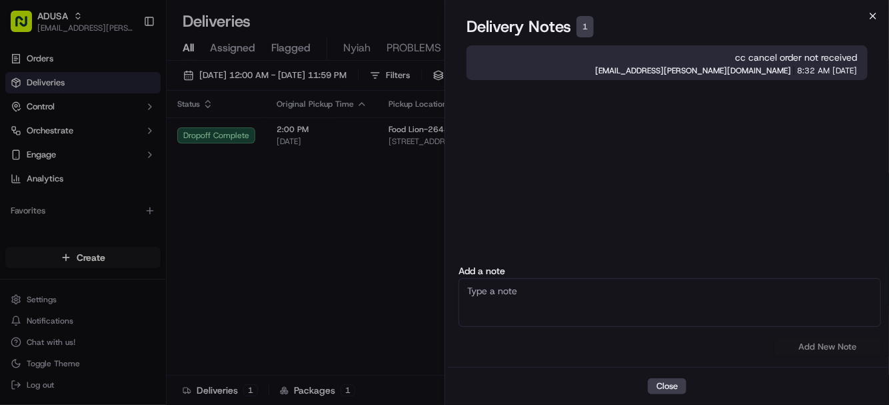
click at [768, 17] on icon "button" at bounding box center [872, 15] width 5 height 5
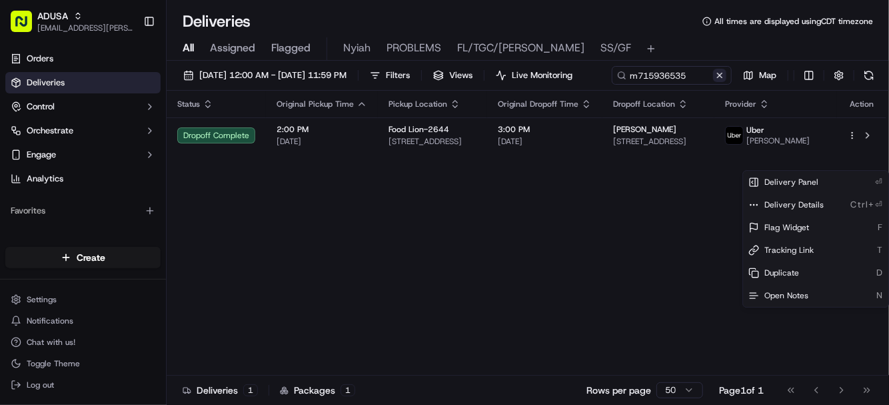
click at [713, 82] on button at bounding box center [719, 75] width 13 height 13
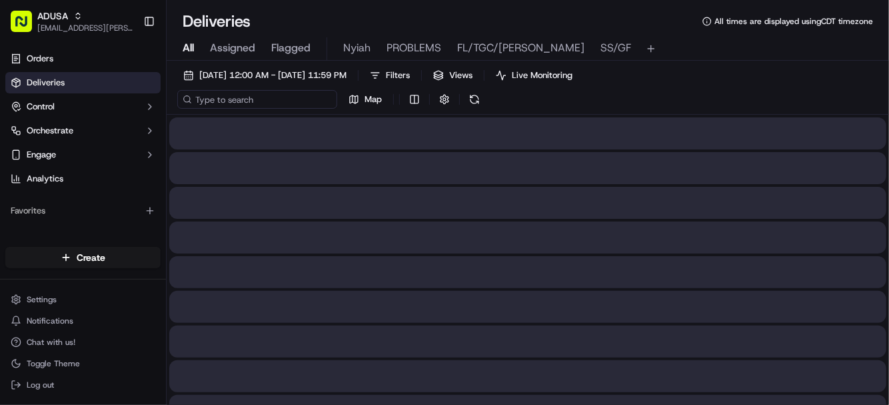
click at [232, 95] on input at bounding box center [257, 99] width 160 height 19
paste input "m715815525"
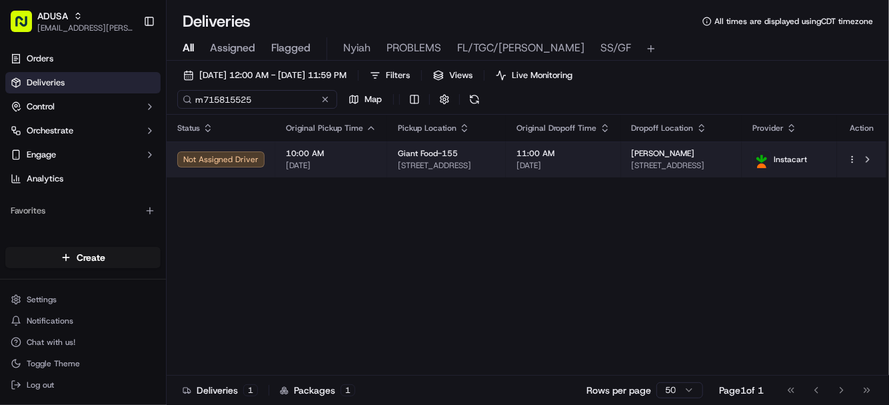
type input "m715815525"
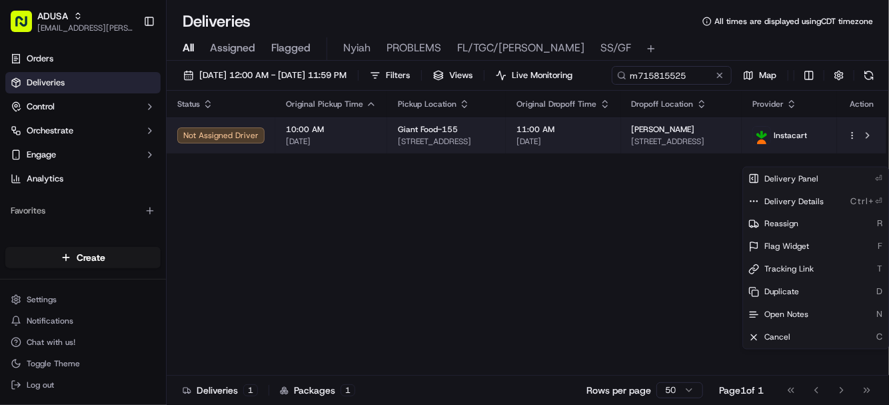
click at [768, 163] on html "ADUSA lanyia.patton@adusa.com Toggle Sidebar Orders Deliveries Control Orchestr…" at bounding box center [444, 202] width 889 height 405
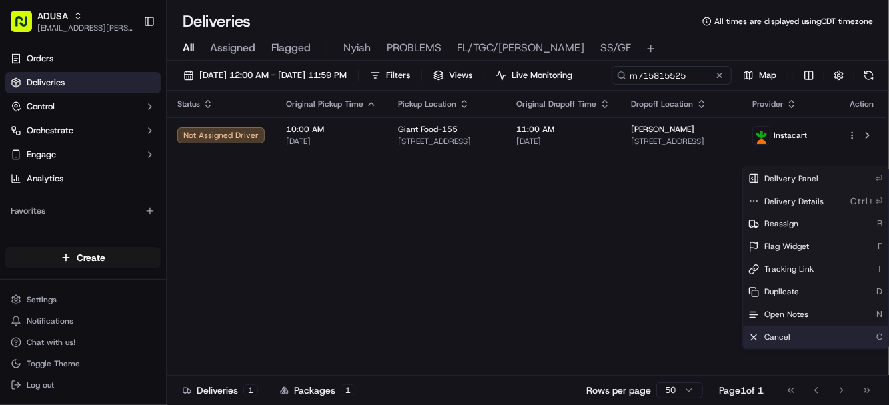
click at [768, 335] on span "Cancel" at bounding box center [777, 337] width 26 height 11
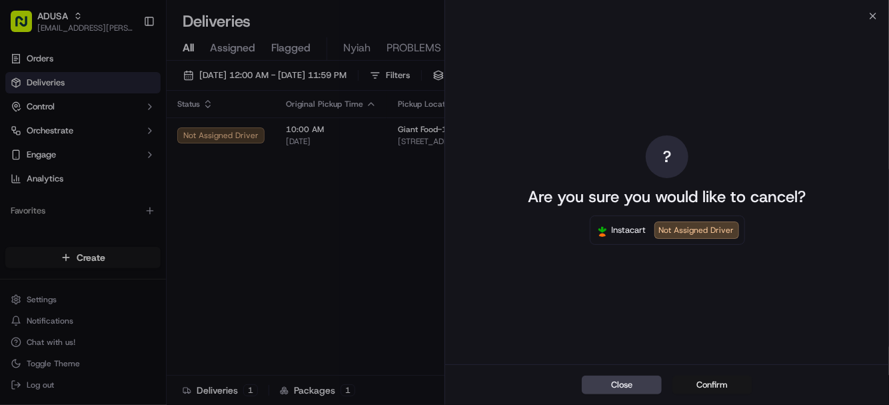
click at [707, 385] on button "Confirm" at bounding box center [713, 384] width 80 height 19
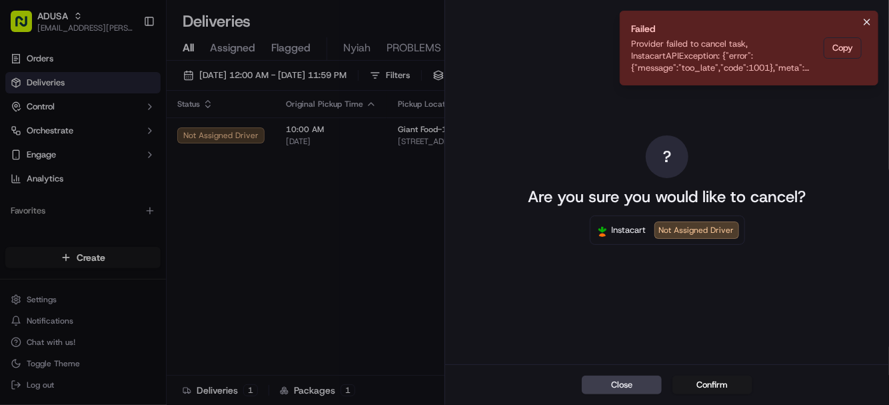
click at [768, 23] on icon "Notifications (F8)" at bounding box center [867, 22] width 11 height 11
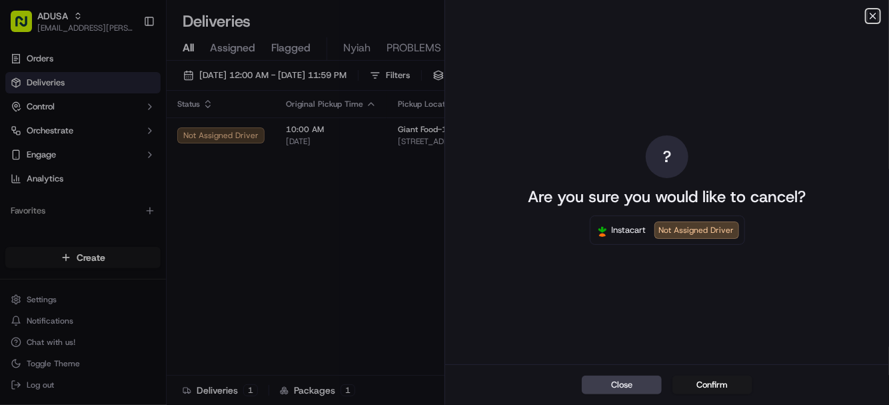
click at [768, 15] on icon "button" at bounding box center [872, 15] width 5 height 5
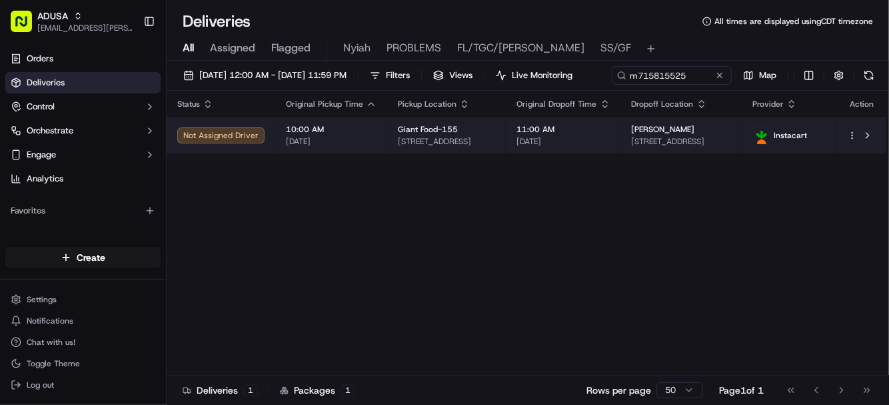
click at [768, 140] on icon "button" at bounding box center [852, 135] width 9 height 9
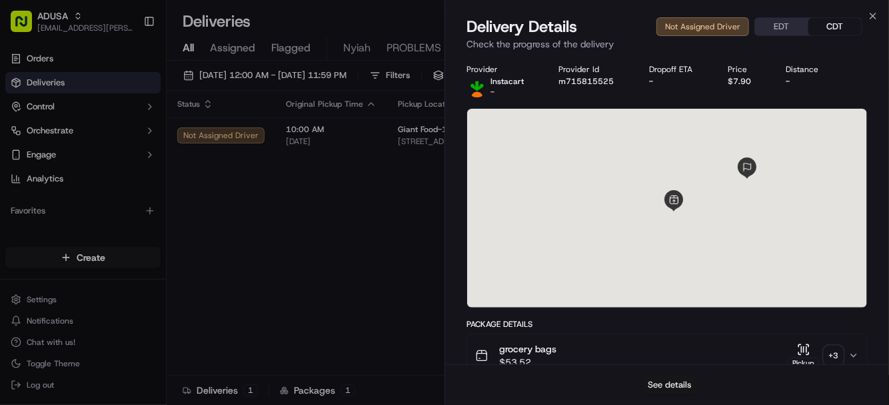
click at [661, 384] on button "See details" at bounding box center [670, 384] width 55 height 19
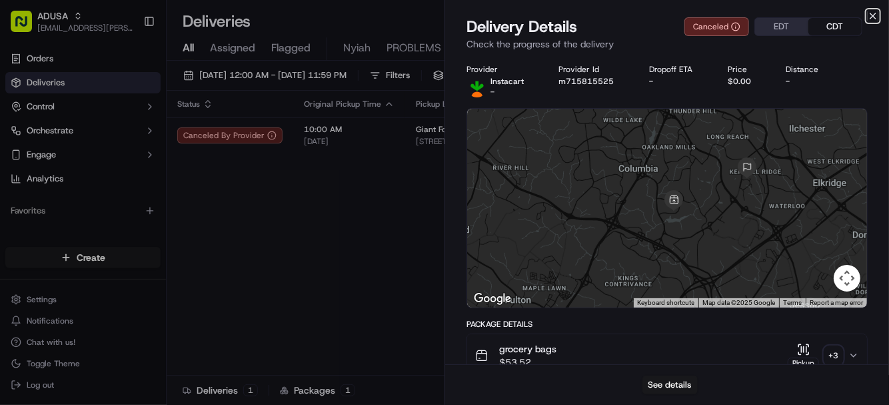
click at [768, 13] on icon "button" at bounding box center [872, 15] width 5 height 5
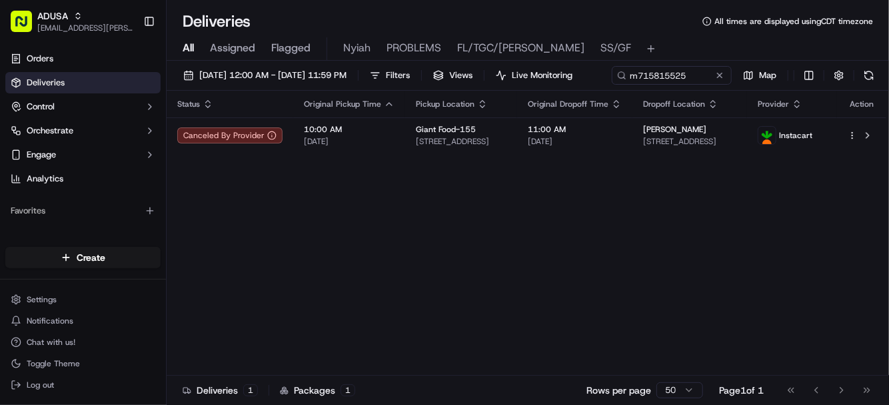
click at [713, 82] on button at bounding box center [719, 75] width 13 height 13
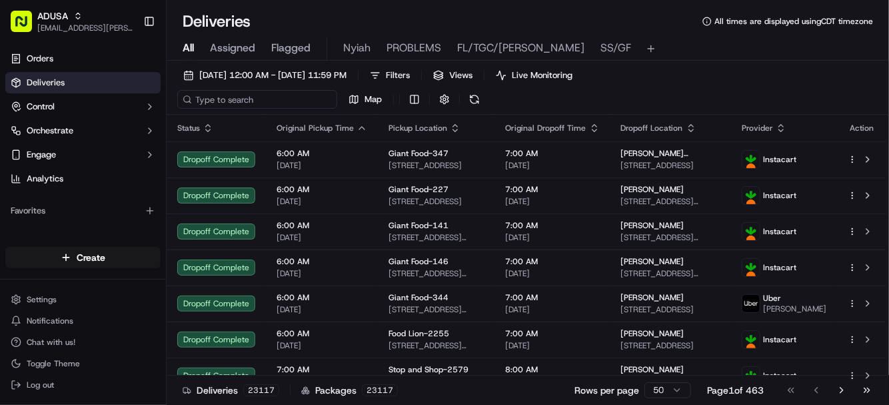
click at [241, 99] on input at bounding box center [257, 99] width 160 height 19
paste input "4109956893"
type input "4109956893"
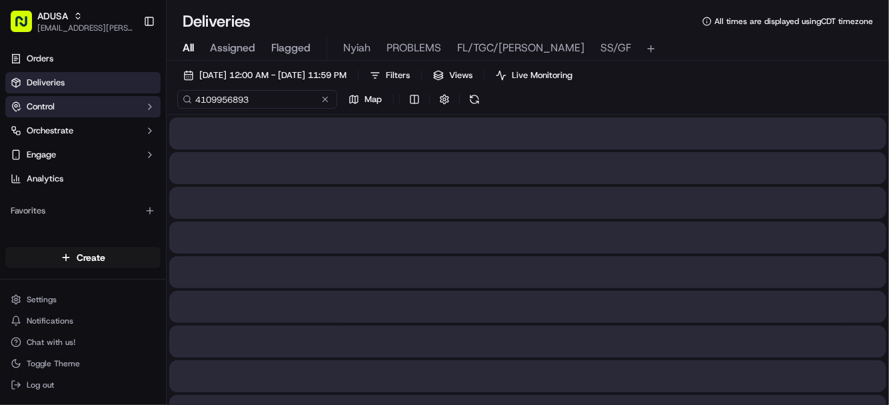
drag, startPoint x: 253, startPoint y: 99, endPoint x: 148, endPoint y: 96, distance: 104.7
click at [148, 96] on div "ADUSA lanyia.patton@adusa.com Toggle Sidebar Orders Deliveries Control Orchestr…" at bounding box center [444, 202] width 889 height 405
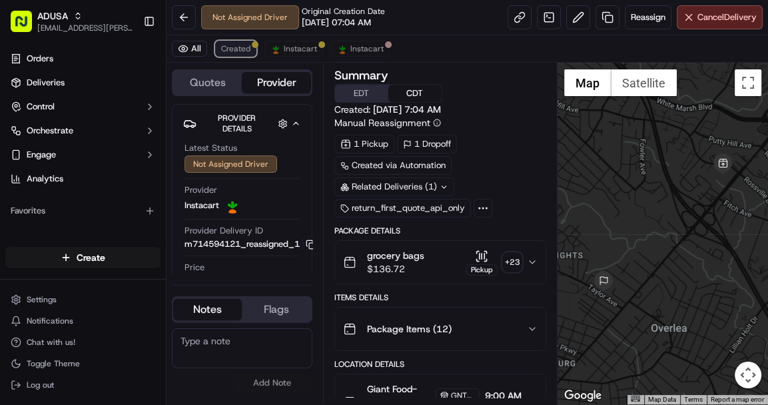
click at [229, 53] on button "Created" at bounding box center [235, 49] width 41 height 16
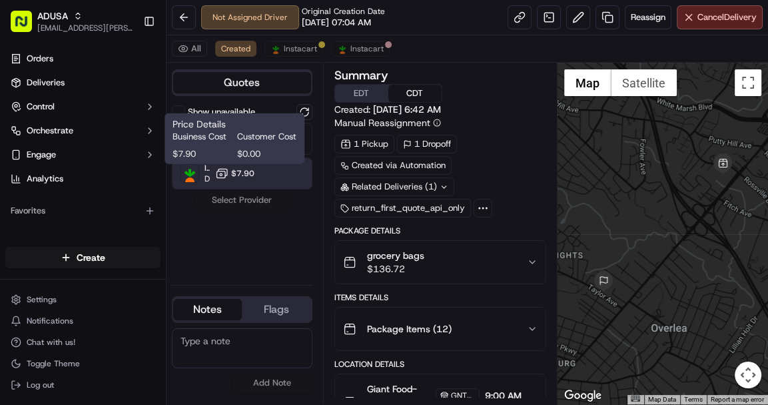
click at [245, 168] on span "$7.90" at bounding box center [242, 173] width 23 height 11
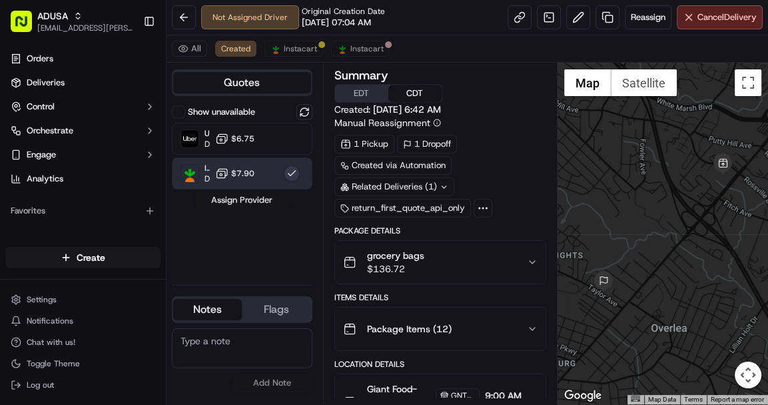
click at [236, 196] on button "Assign Provider" at bounding box center [242, 200] width 95 height 16
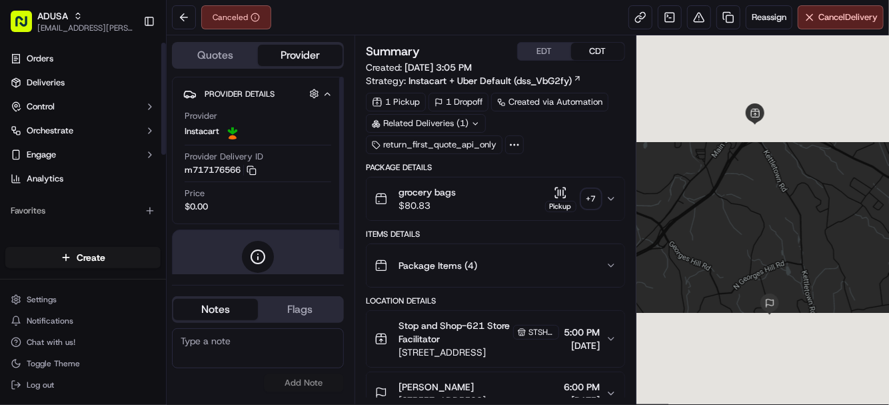
click at [229, 340] on textarea at bounding box center [258, 348] width 172 height 40
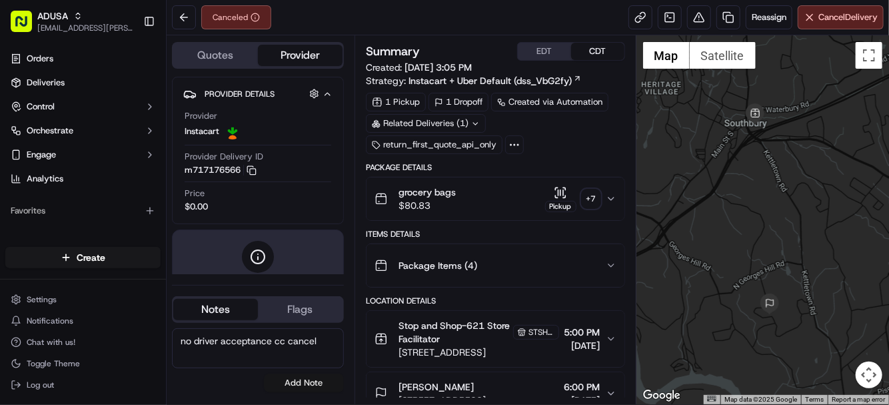
type textarea "no driver acceptance cc cancel"
click at [317, 381] on button "Add Note" at bounding box center [304, 382] width 80 height 19
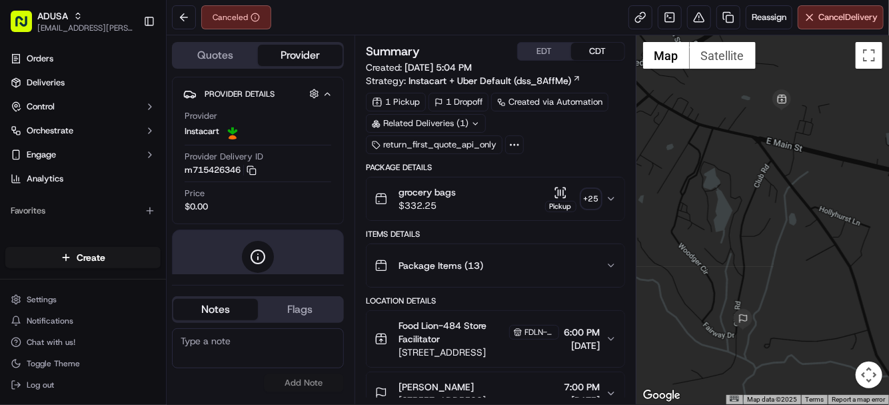
click at [235, 345] on textarea at bounding box center [258, 348] width 172 height 40
type textarea "C"
type textarea "cc cancel no driver acceptance"
click at [303, 376] on button "Add Note" at bounding box center [304, 382] width 80 height 19
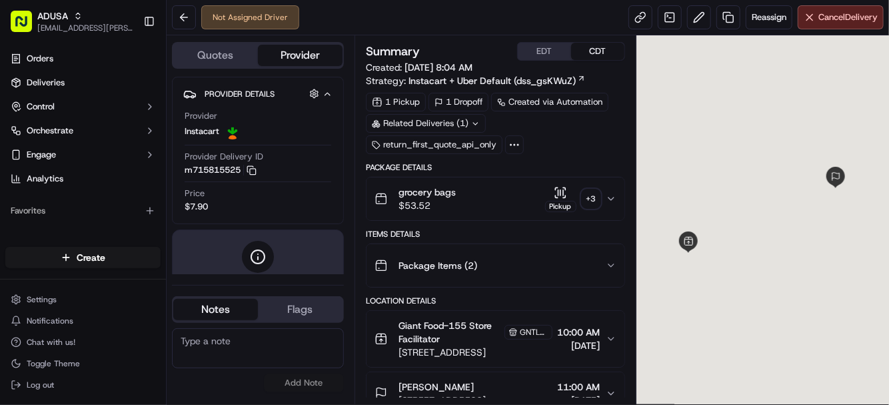
click at [245, 347] on textarea at bounding box center [258, 348] width 172 height 40
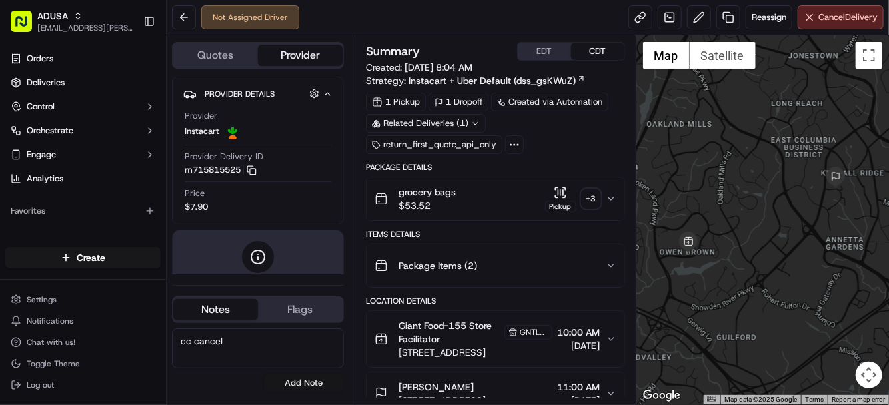
type textarea "cc cancel"
click at [297, 387] on button "Add Note" at bounding box center [304, 382] width 80 height 19
